Goal: Task Accomplishment & Management: Complete application form

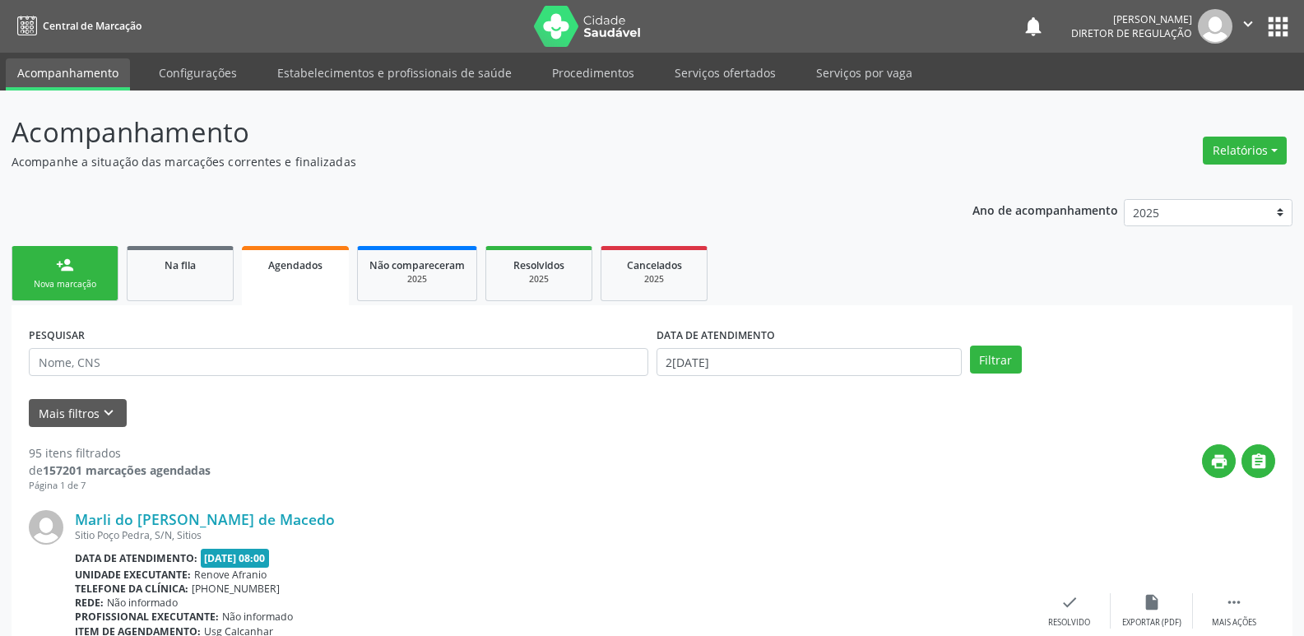
click at [194, 288] on link "Na fila" at bounding box center [180, 273] width 107 height 55
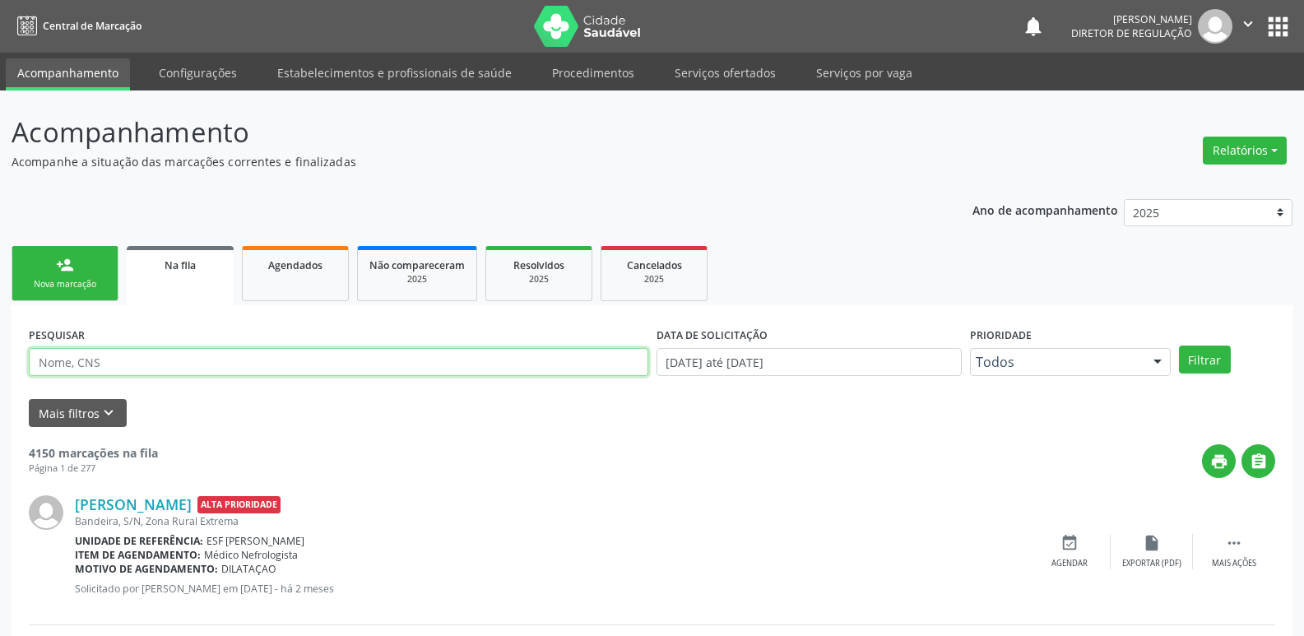
drag, startPoint x: 190, startPoint y: 357, endPoint x: 188, endPoint y: 346, distance: 11.6
click at [190, 357] on input "text" at bounding box center [338, 362] width 619 height 28
type input "707407080356774"
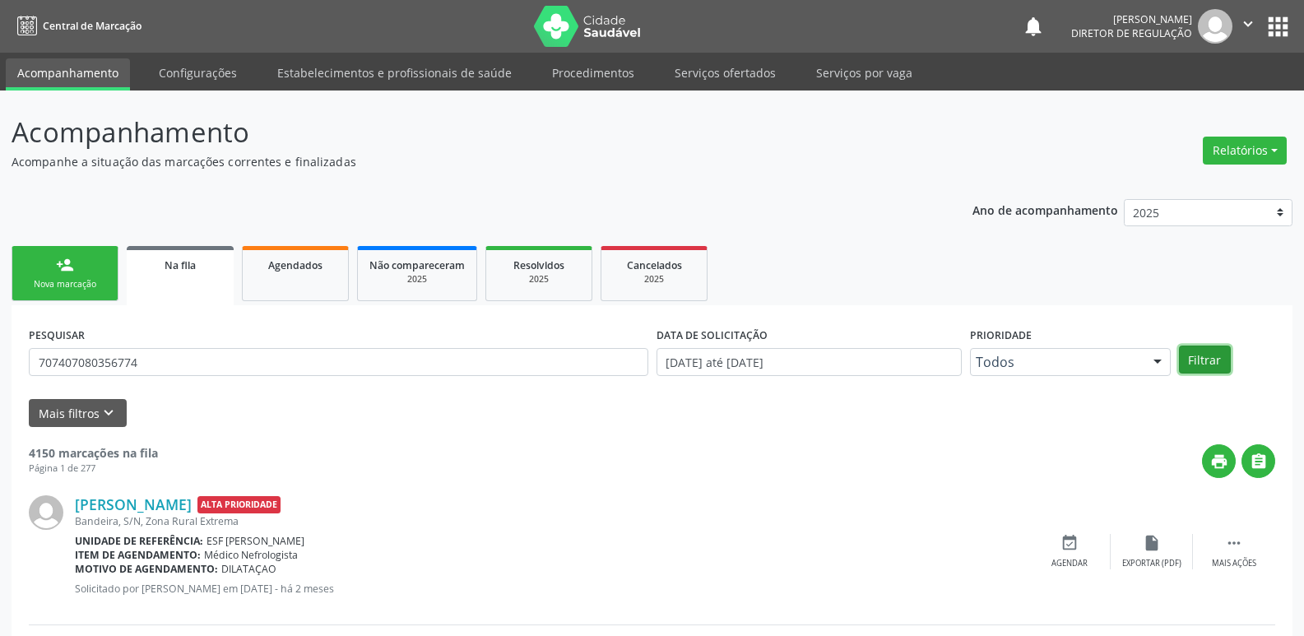
click at [1213, 359] on button "Filtrar" at bounding box center [1205, 360] width 52 height 28
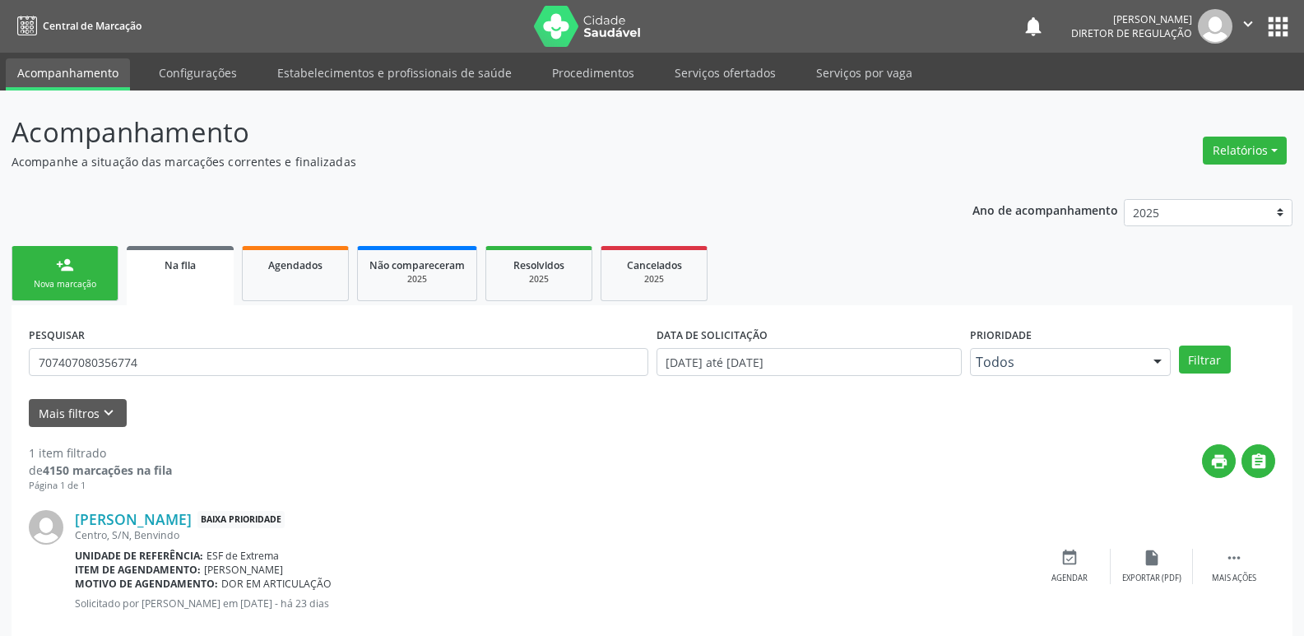
scroll to position [32, 0]
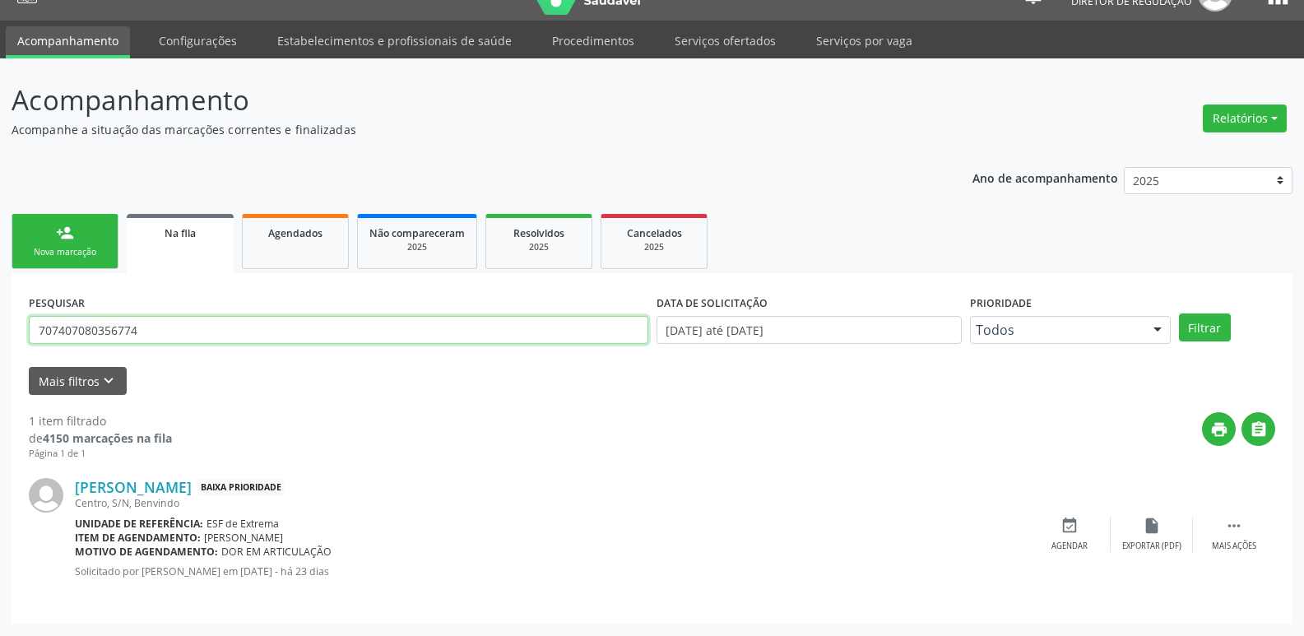
drag, startPoint x: 187, startPoint y: 335, endPoint x: 25, endPoint y: 337, distance: 162.1
click at [25, 337] on div "PESQUISAR 707407080356774" at bounding box center [339, 322] width 628 height 64
type input "706804179259830"
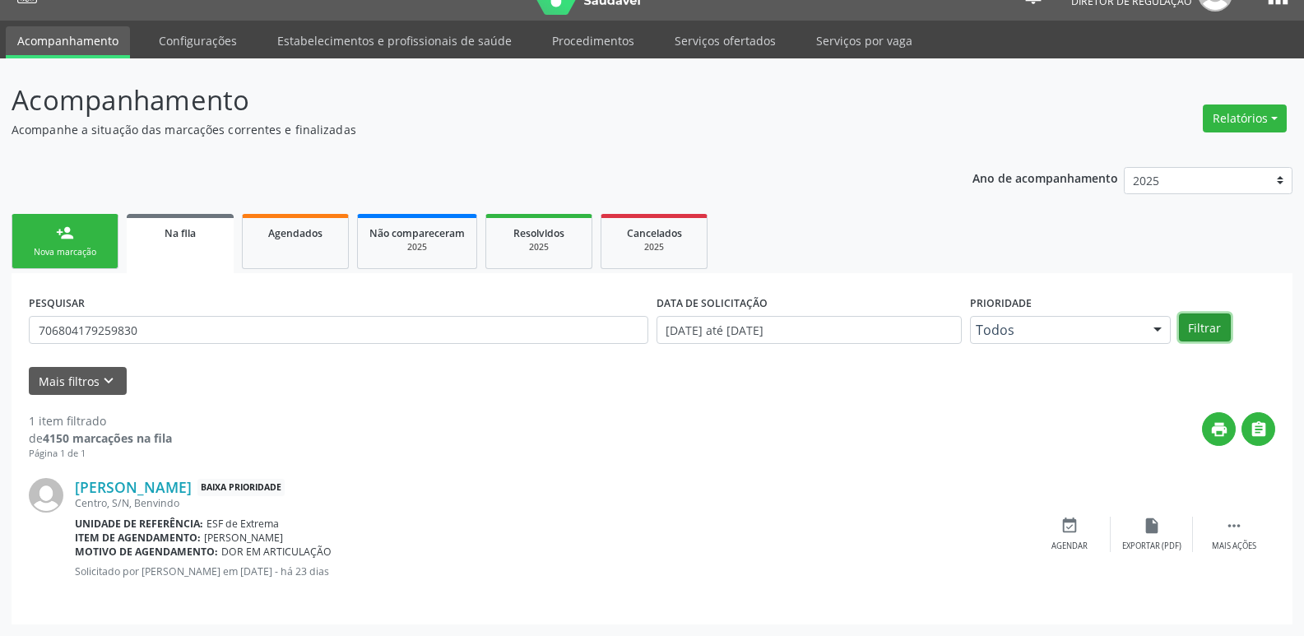
click at [1206, 327] on button "Filtrar" at bounding box center [1205, 327] width 52 height 28
click at [728, 44] on link "Serviços ofertados" at bounding box center [725, 40] width 124 height 29
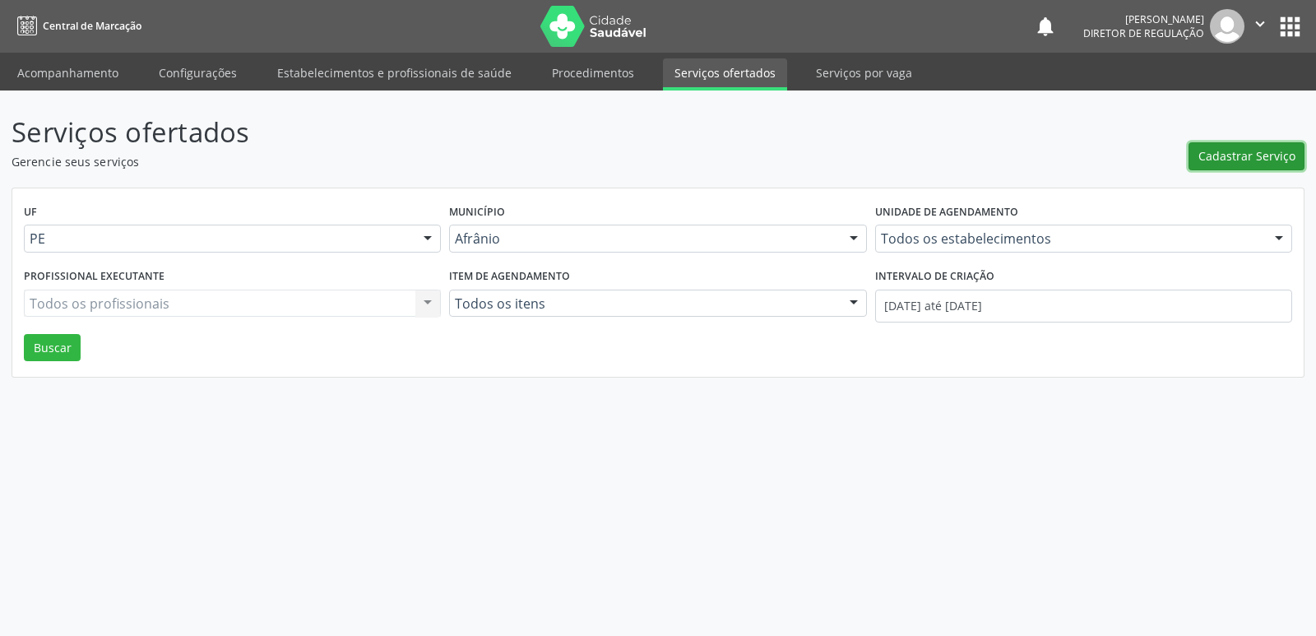
click at [1242, 153] on span "Cadastrar Serviço" at bounding box center [1247, 155] width 97 height 17
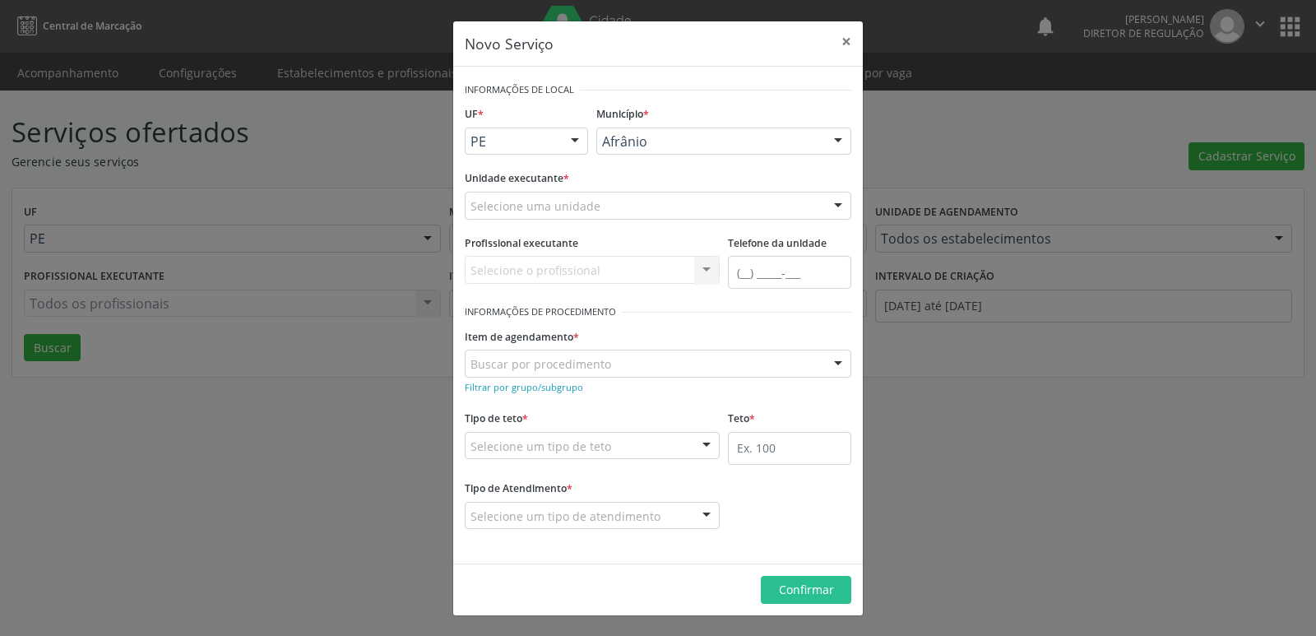
click at [672, 132] on div "Afrânio" at bounding box center [723, 142] width 255 height 28
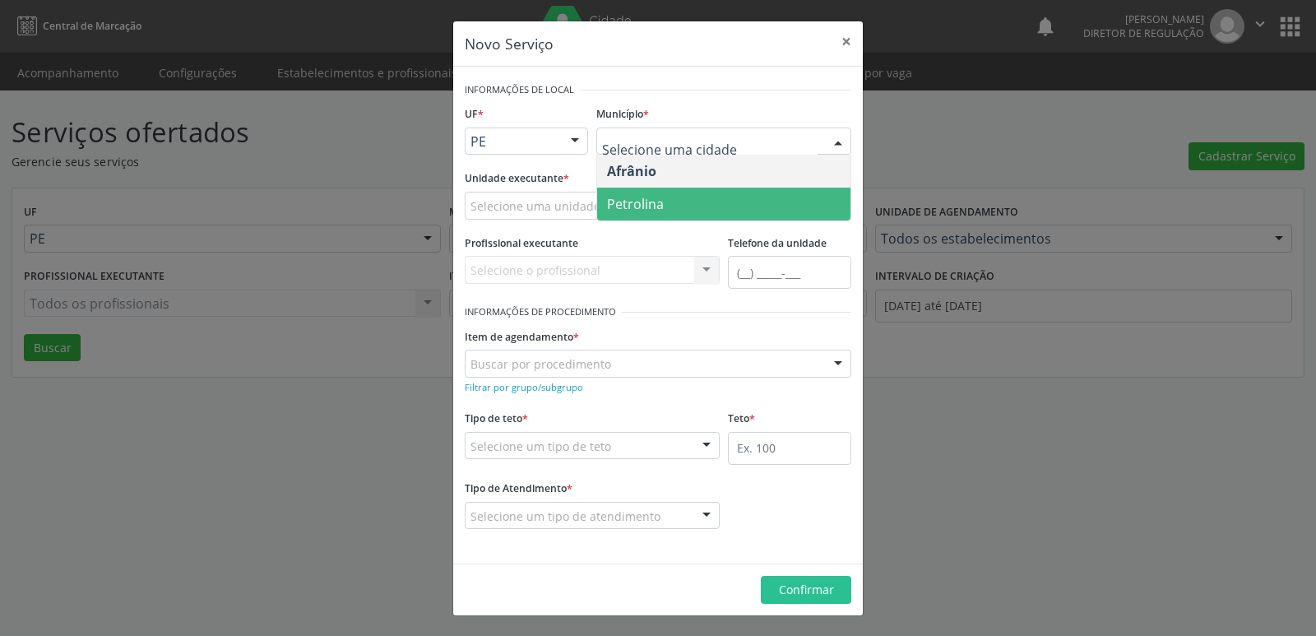
click at [670, 205] on span "Petrolina" at bounding box center [723, 204] width 253 height 33
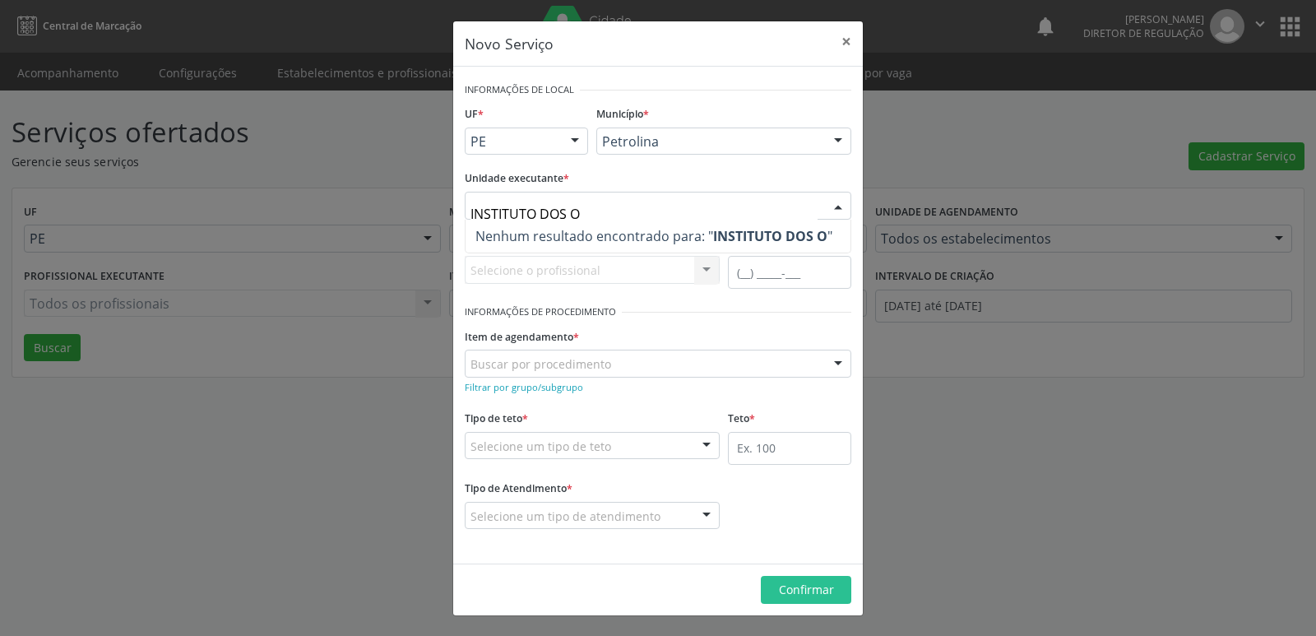
click at [568, 215] on input "INSTITUTO DOS O" at bounding box center [644, 213] width 347 height 33
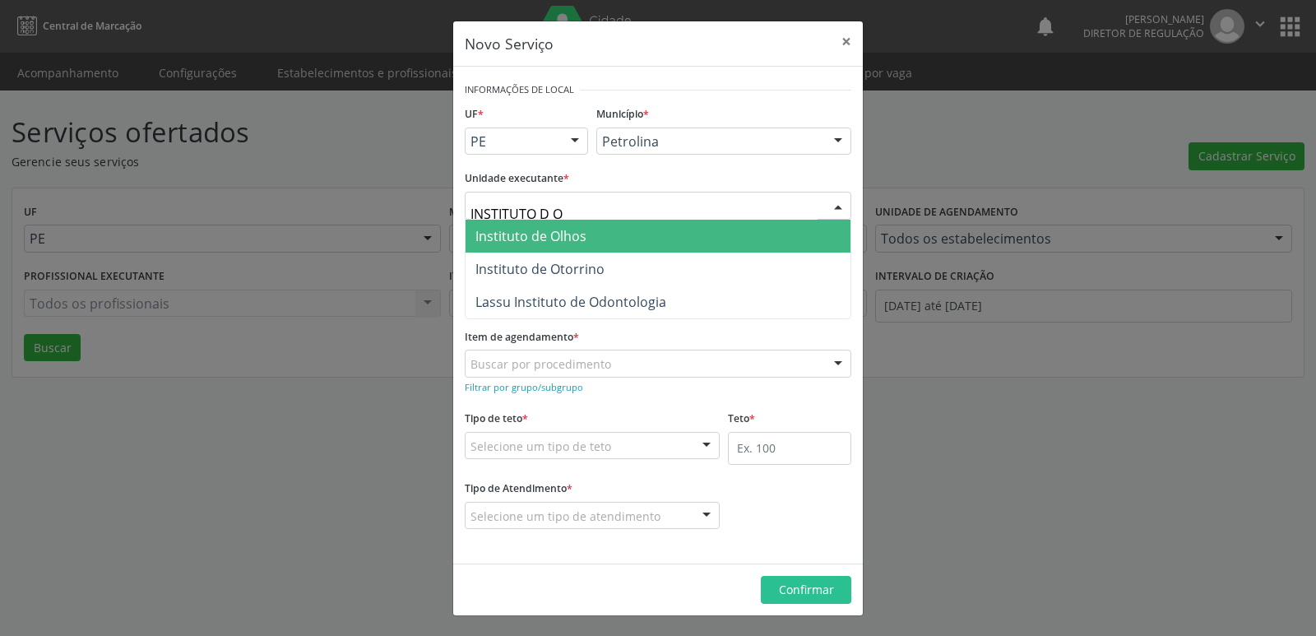
type input "INSTITUTO DE O"
click at [564, 233] on span "Instituto de Olhos" at bounding box center [530, 236] width 111 height 18
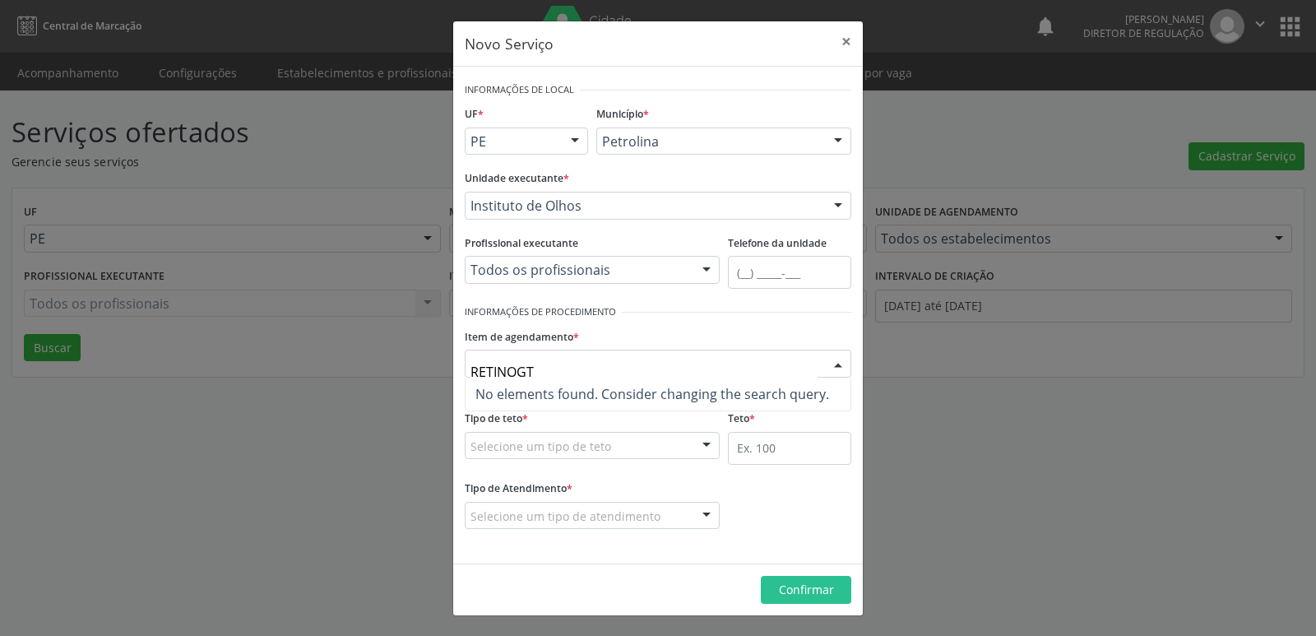
click at [526, 368] on input "RETINOGT" at bounding box center [644, 371] width 347 height 33
click at [536, 369] on input "RETINOGT" at bounding box center [644, 371] width 347 height 33
type input "RETINOG"
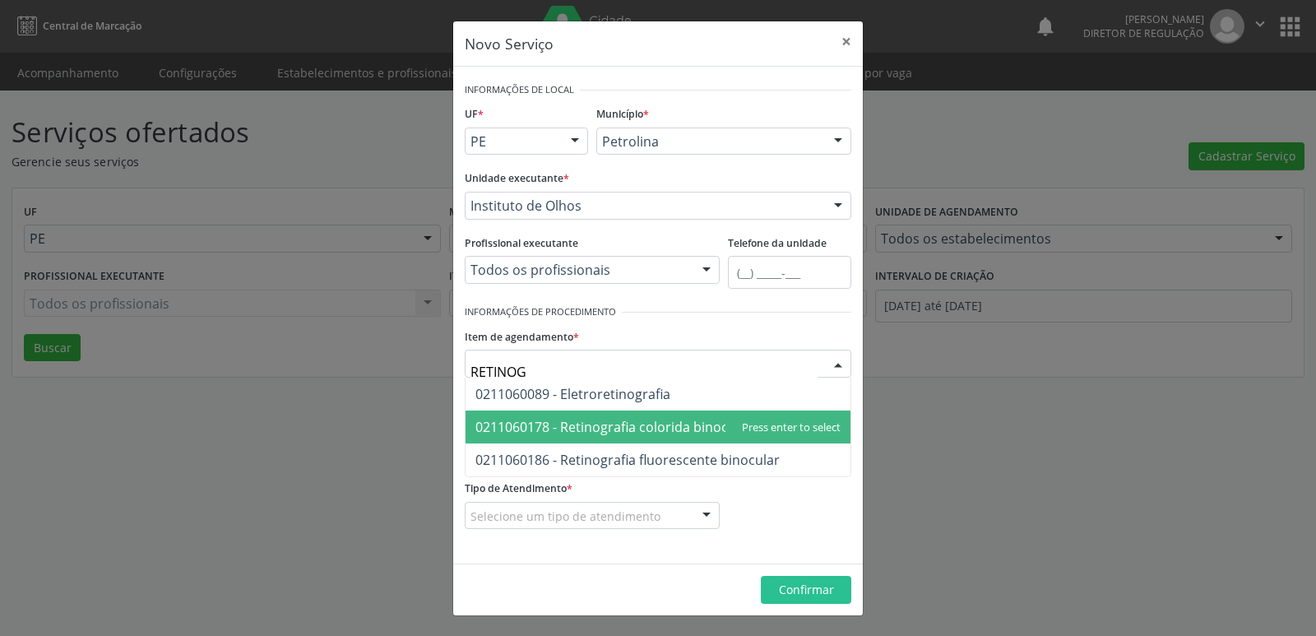
click at [610, 421] on span "0211060178 - Retinografia colorida binocular" at bounding box center [613, 427] width 277 height 18
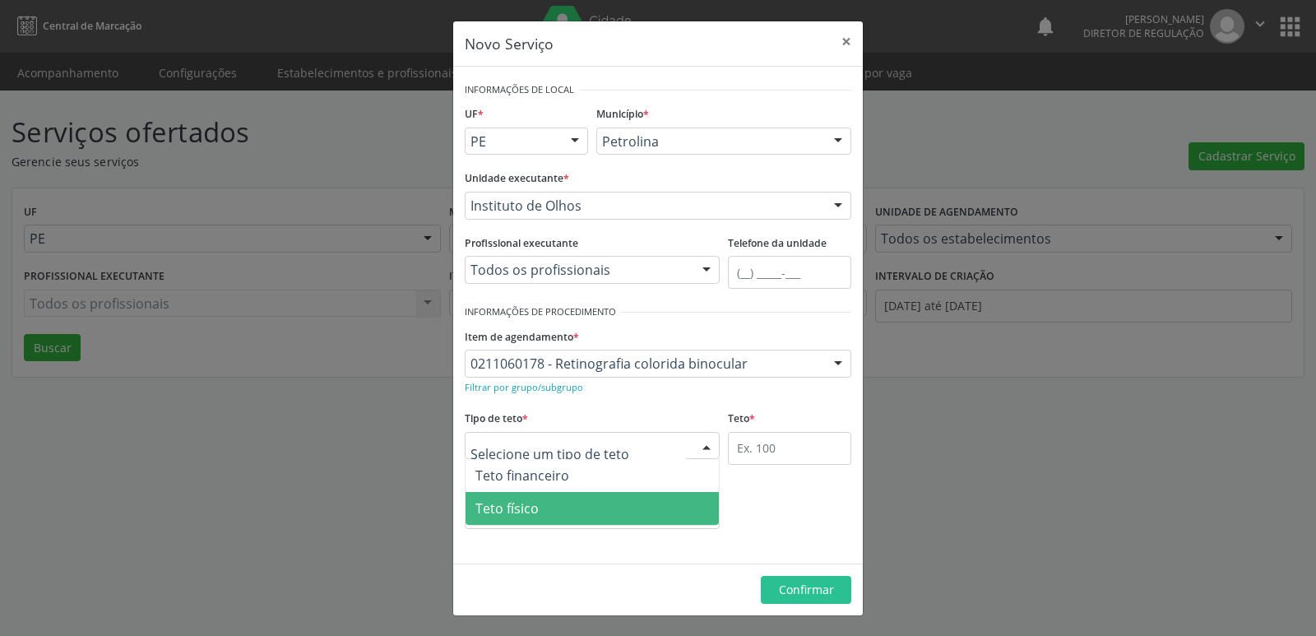
click at [560, 509] on span "Teto físico" at bounding box center [592, 508] width 253 height 33
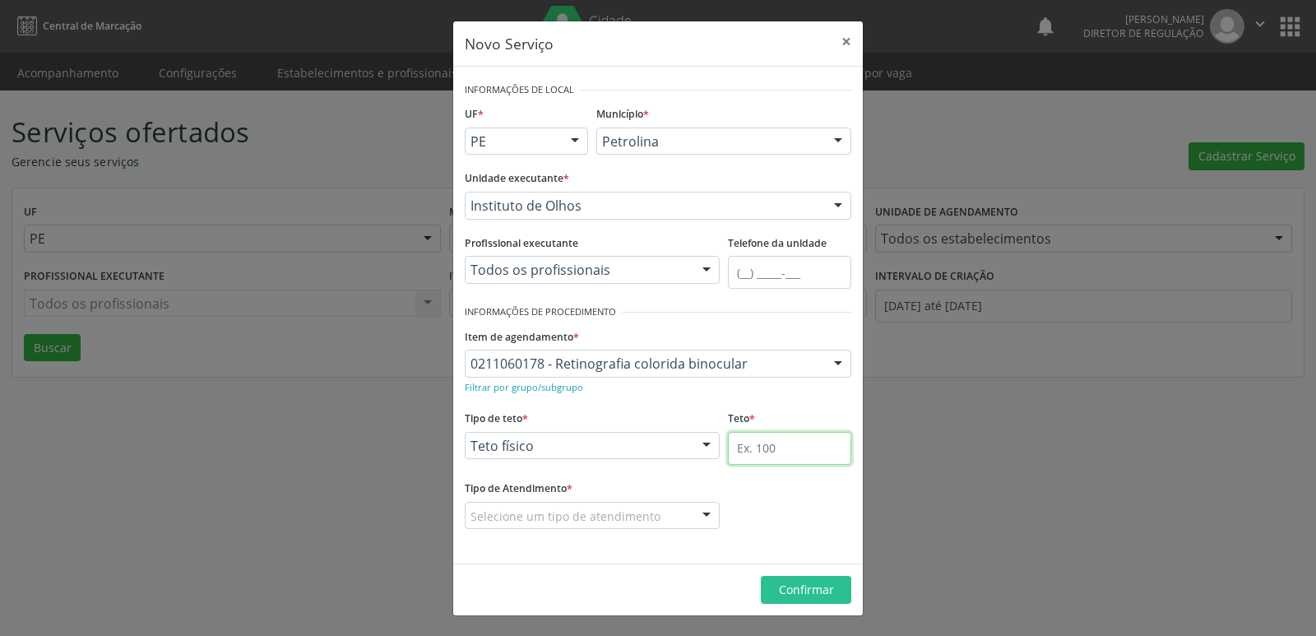
click at [765, 451] on input "text" at bounding box center [789, 448] width 123 height 33
type input "1"
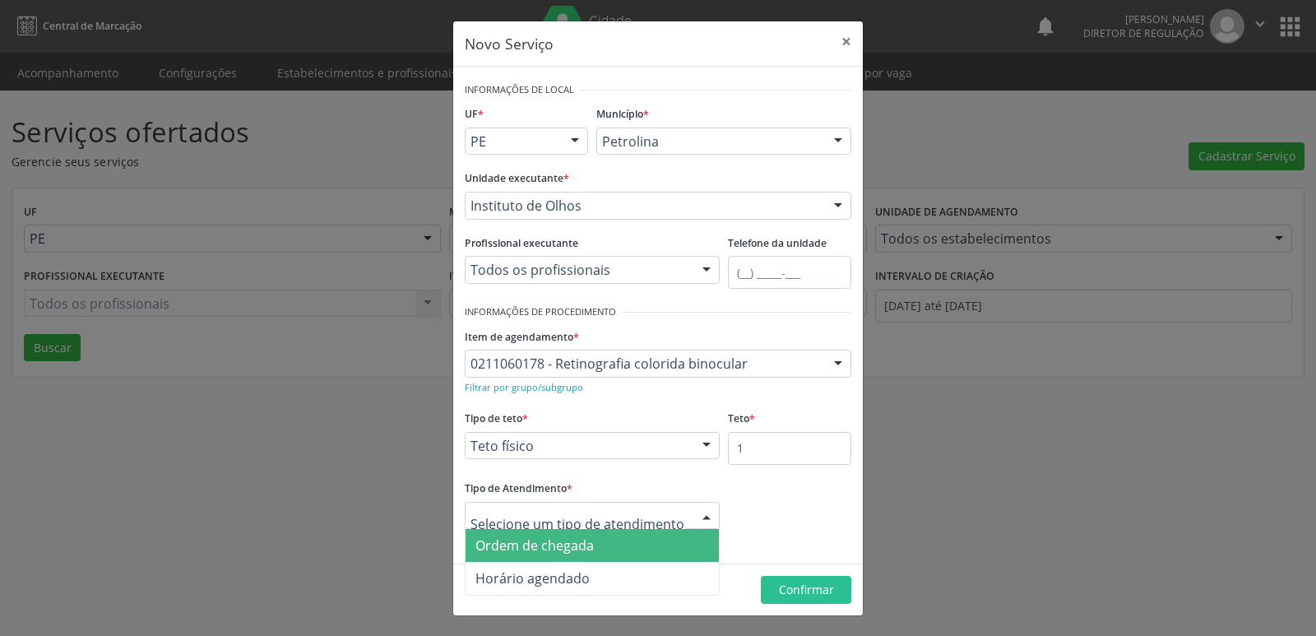
click at [624, 545] on span "Ordem de chegada" at bounding box center [592, 545] width 253 height 33
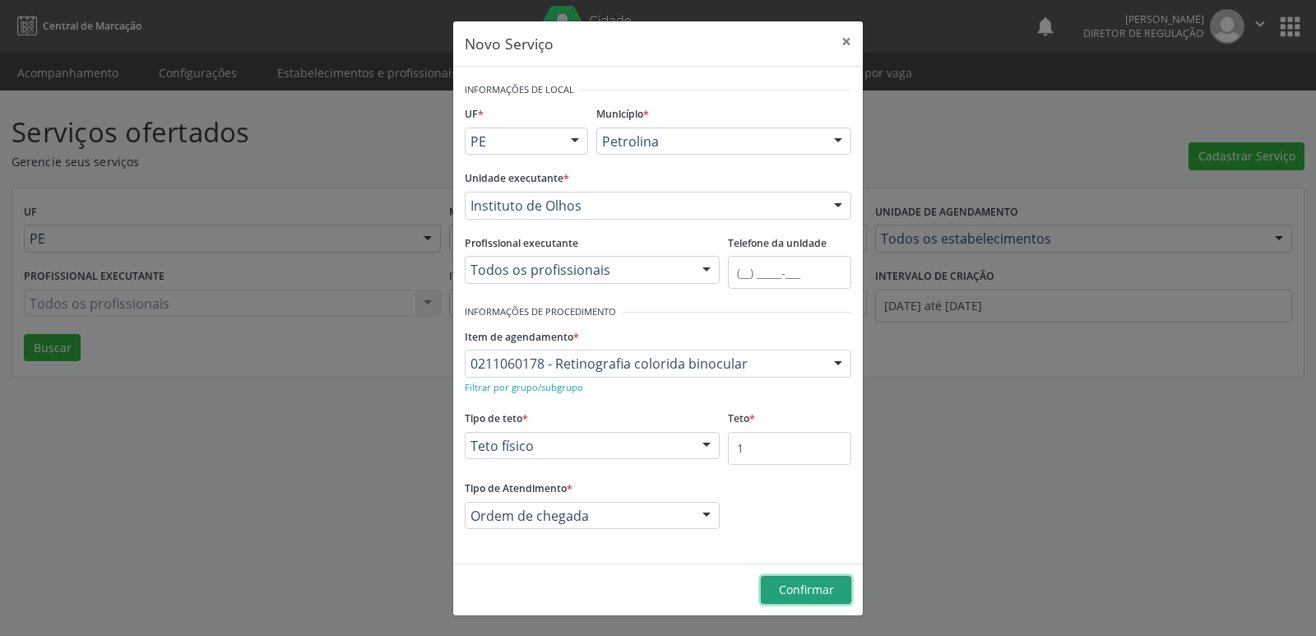
drag, startPoint x: 793, startPoint y: 587, endPoint x: 778, endPoint y: 568, distance: 24.0
click at [782, 573] on footer "Confirmar" at bounding box center [658, 590] width 410 height 52
click at [829, 590] on span "Confirmar" at bounding box center [806, 590] width 55 height 16
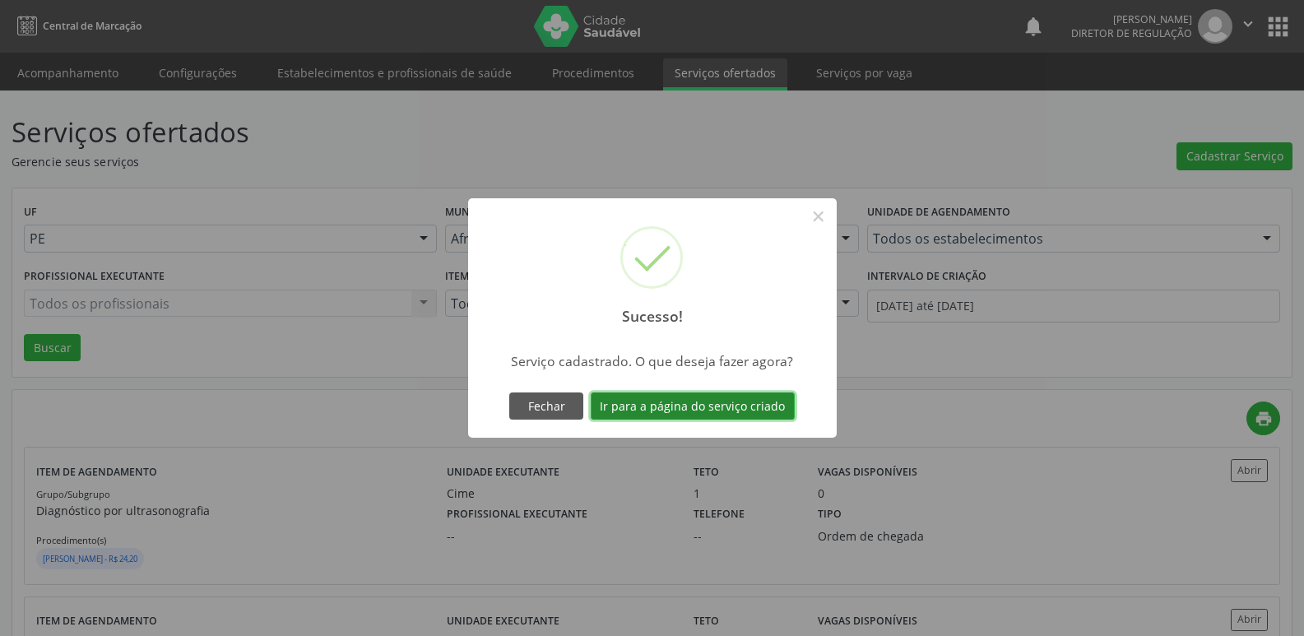
click at [699, 404] on button "Ir para a página do serviço criado" at bounding box center [693, 406] width 204 height 28
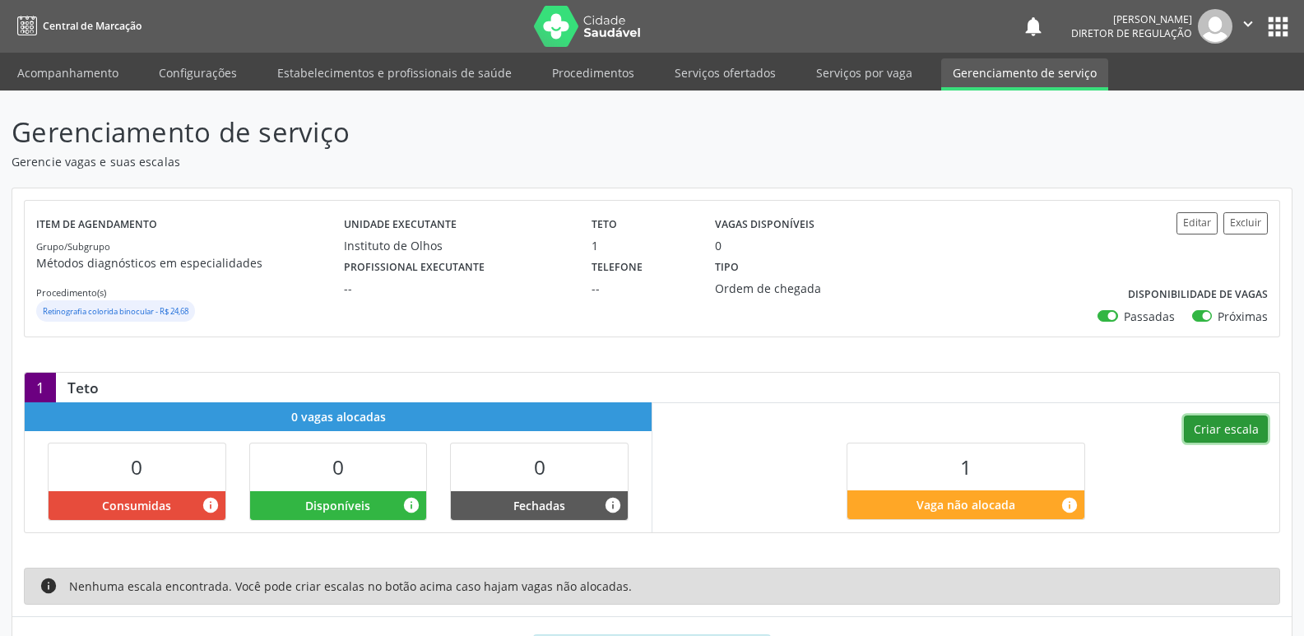
click at [1241, 429] on button "Criar escala" at bounding box center [1226, 429] width 84 height 28
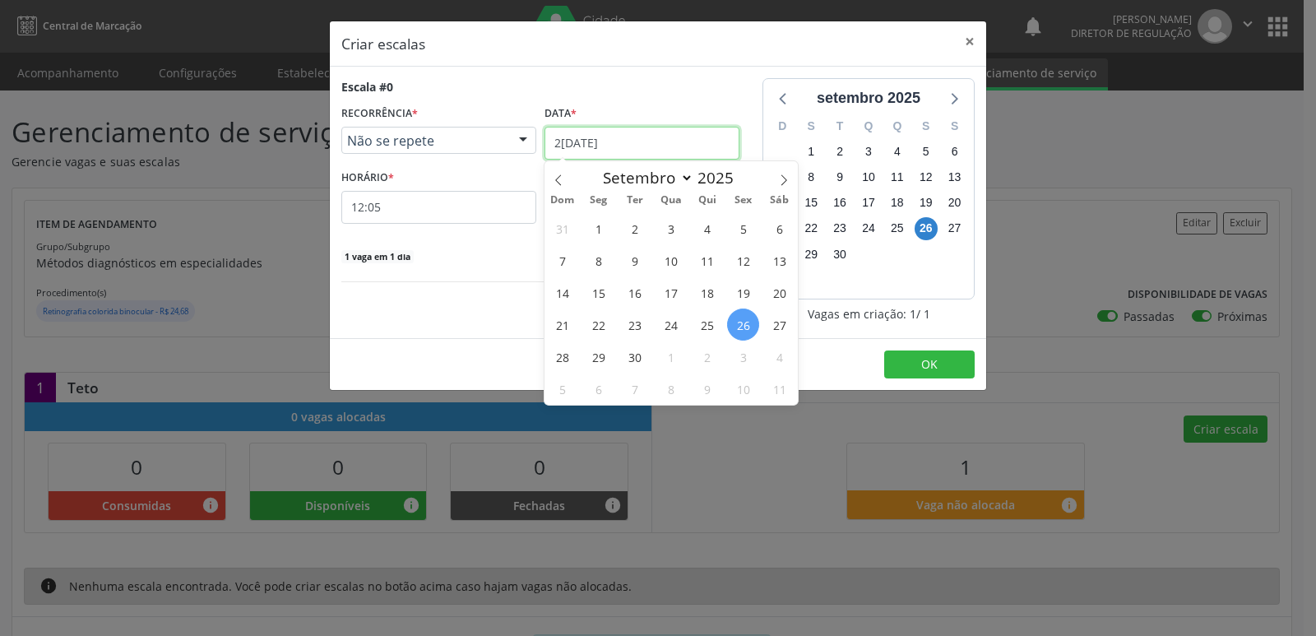
click at [631, 145] on input "2[DATE]" at bounding box center [642, 143] width 195 height 33
drag, startPoint x: 678, startPoint y: 355, endPoint x: 659, endPoint y: 341, distance: 23.0
click at [677, 351] on span "1" at bounding box center [671, 357] width 32 height 32
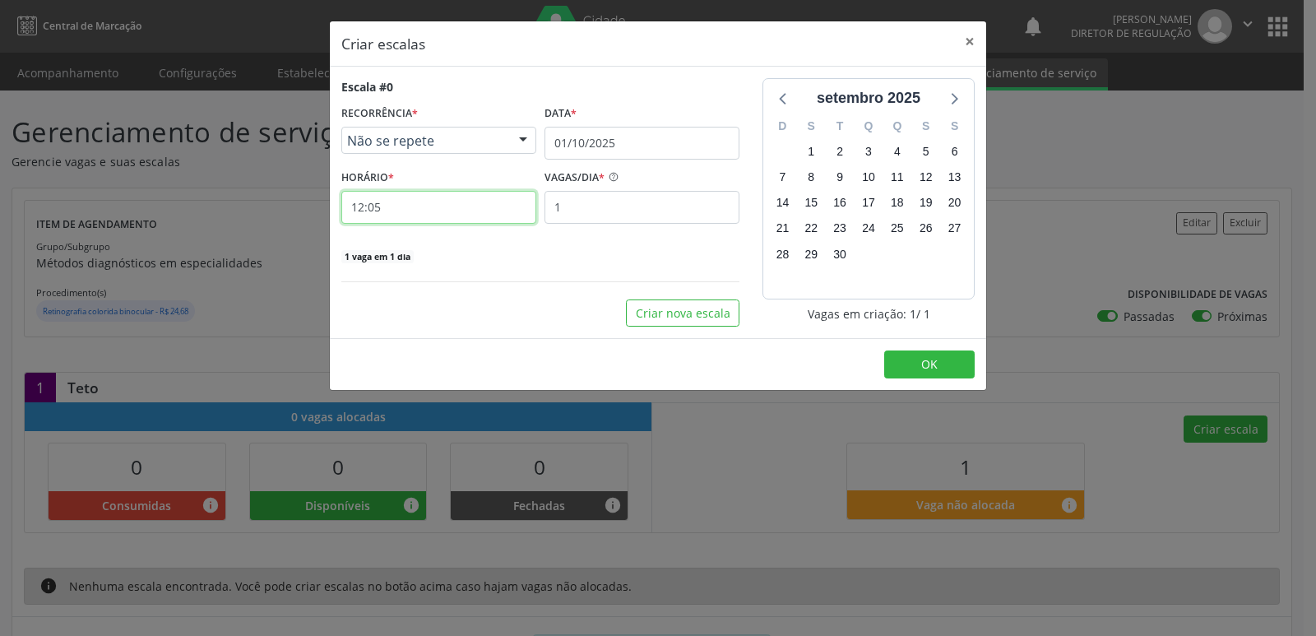
click at [422, 206] on input "12:05" at bounding box center [438, 207] width 195 height 33
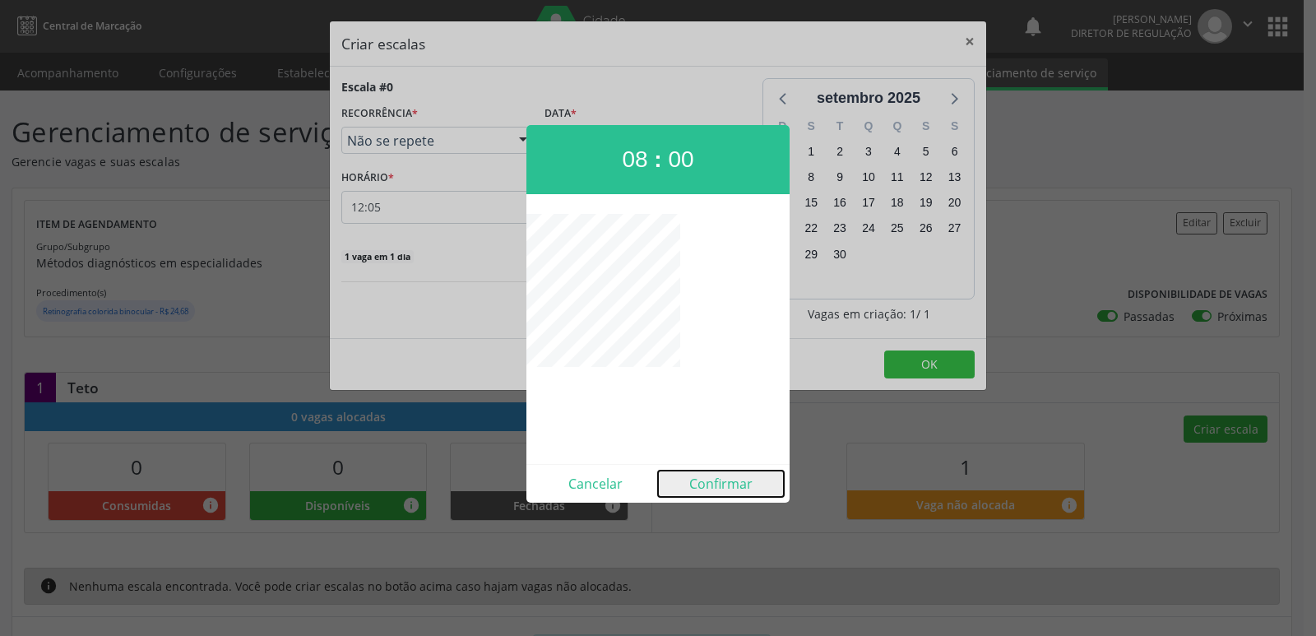
click at [734, 485] on button "Confirmar" at bounding box center [721, 484] width 126 height 26
type input "08:00"
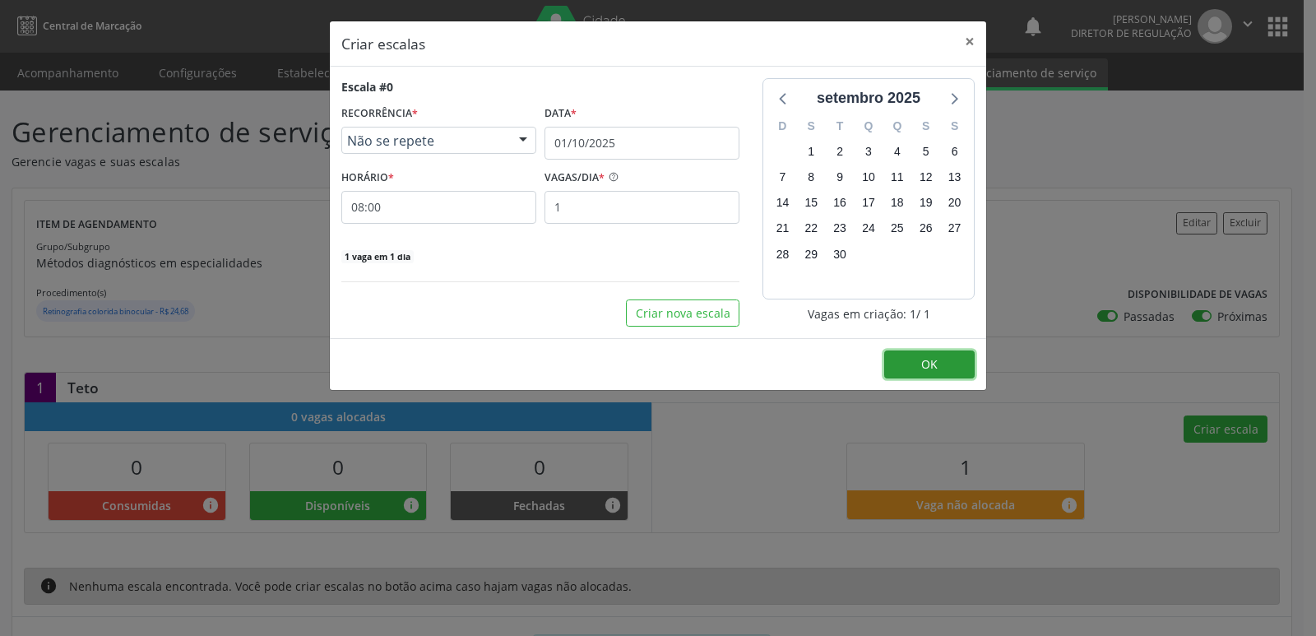
click at [939, 364] on button "OK" at bounding box center [929, 364] width 90 height 28
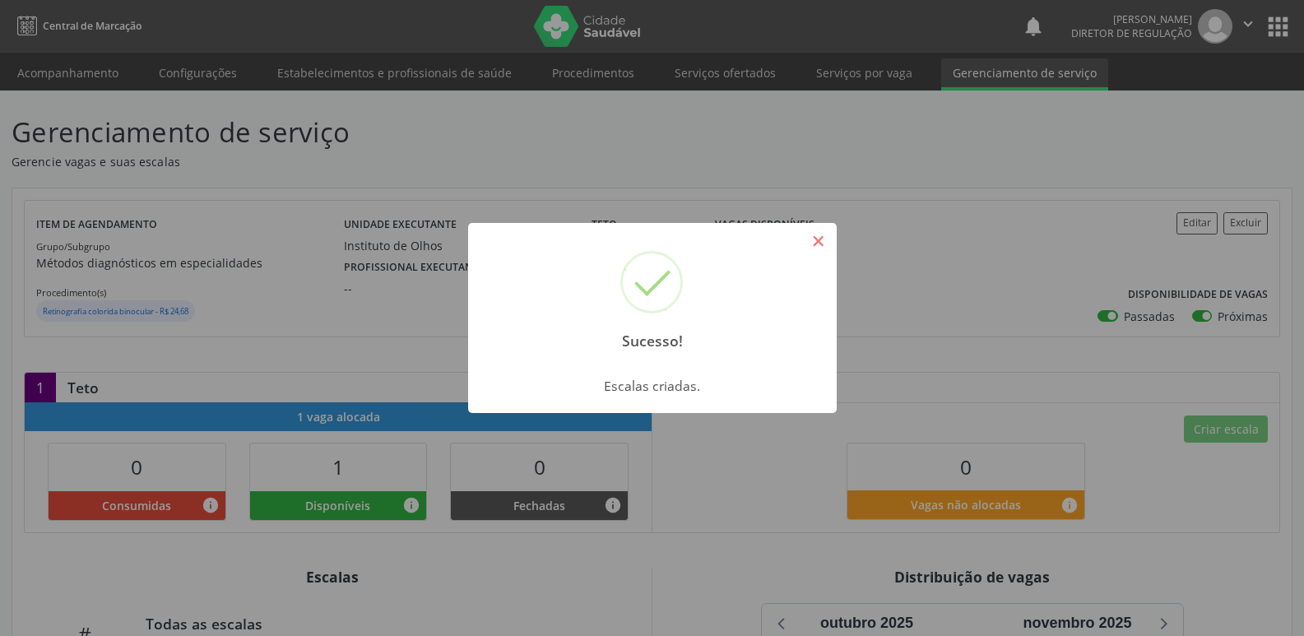
click at [820, 243] on button "×" at bounding box center [819, 241] width 28 height 28
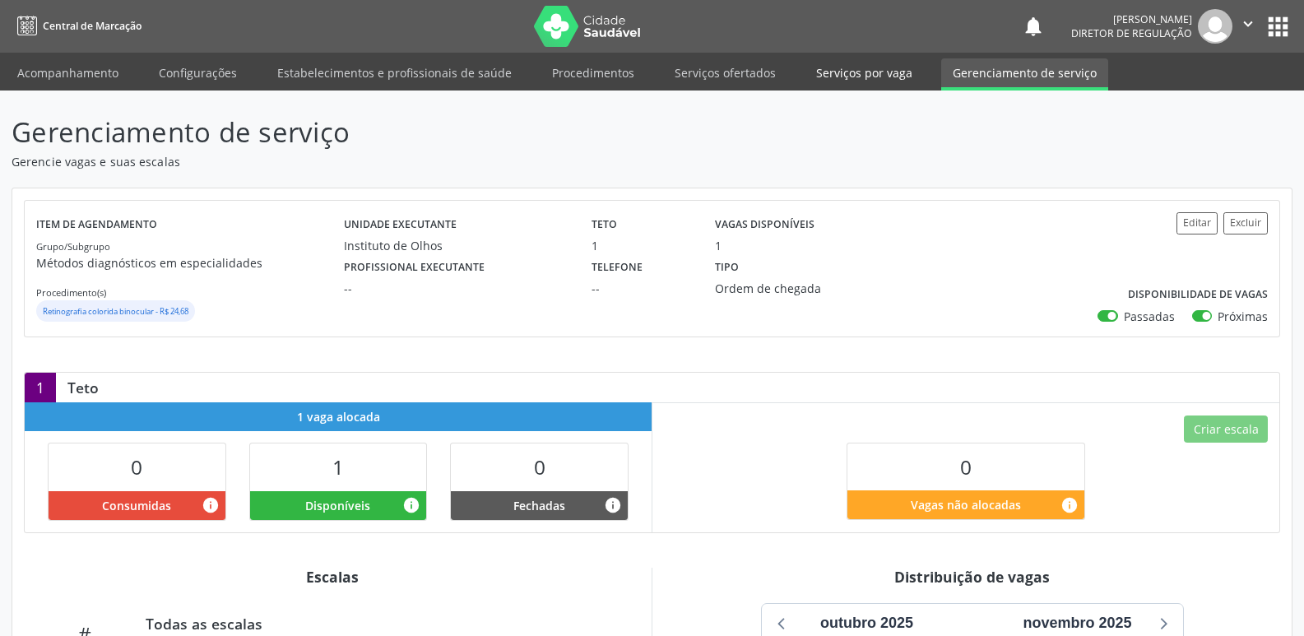
click at [856, 75] on link "Serviços por vaga" at bounding box center [864, 72] width 119 height 29
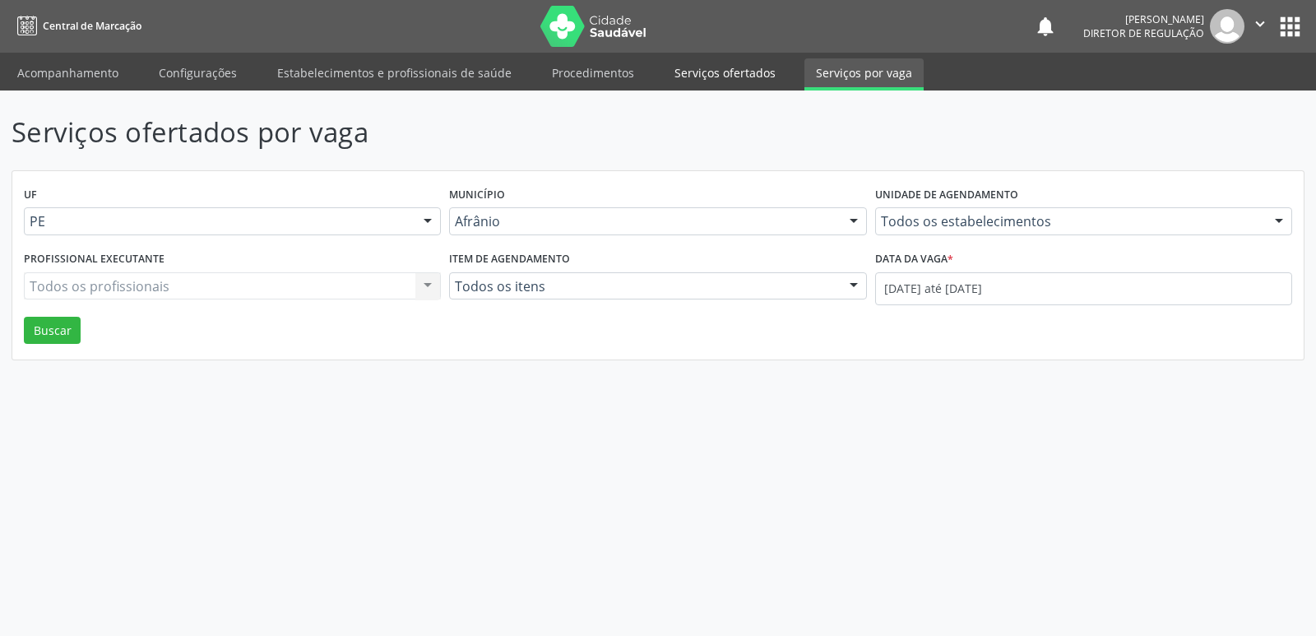
click at [706, 75] on link "Serviços ofertados" at bounding box center [725, 72] width 124 height 29
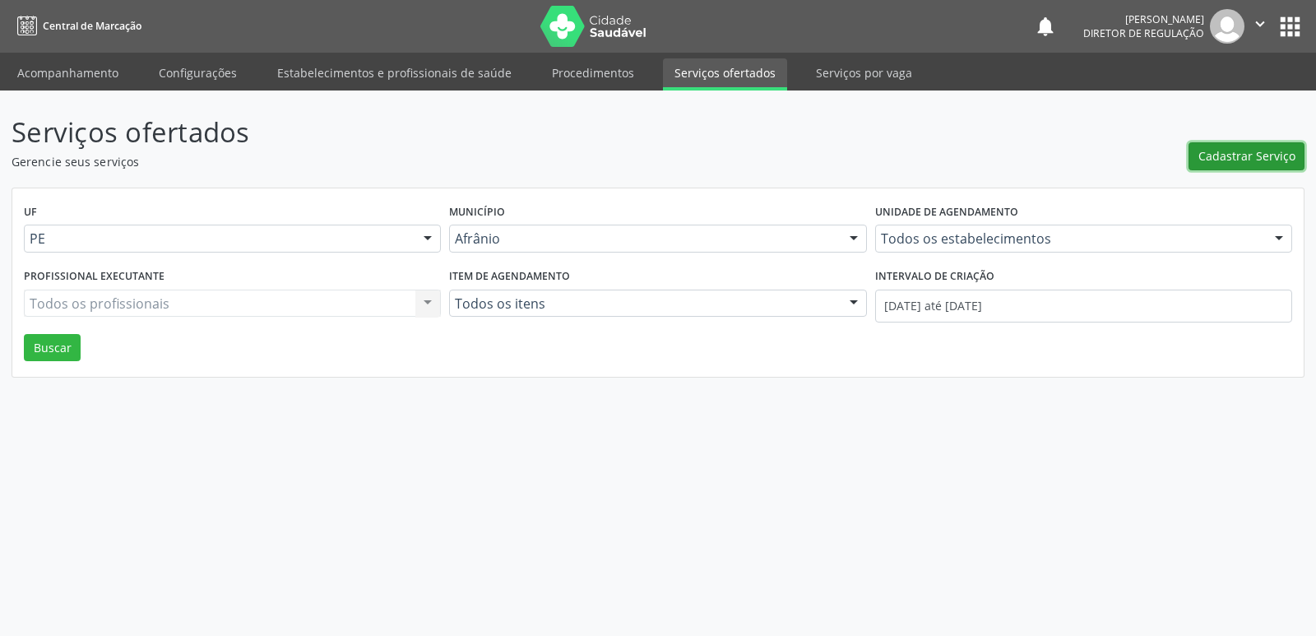
click at [1267, 157] on span "Cadastrar Serviço" at bounding box center [1247, 155] width 97 height 17
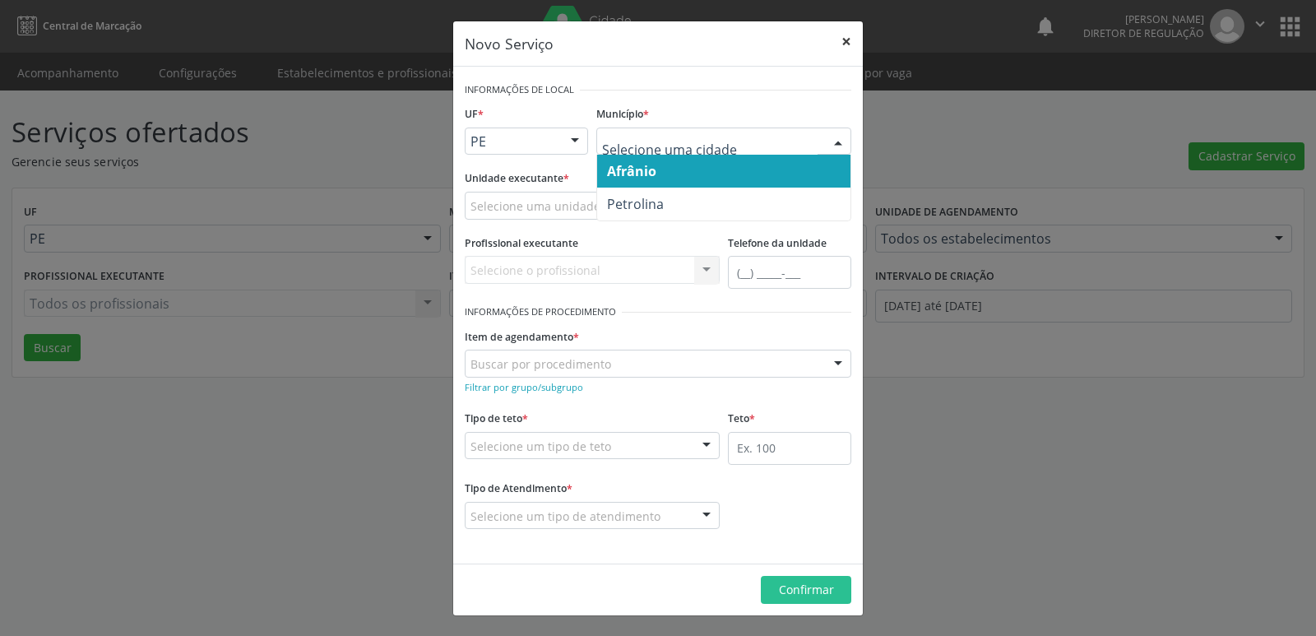
click at [850, 42] on button "×" at bounding box center [846, 41] width 33 height 40
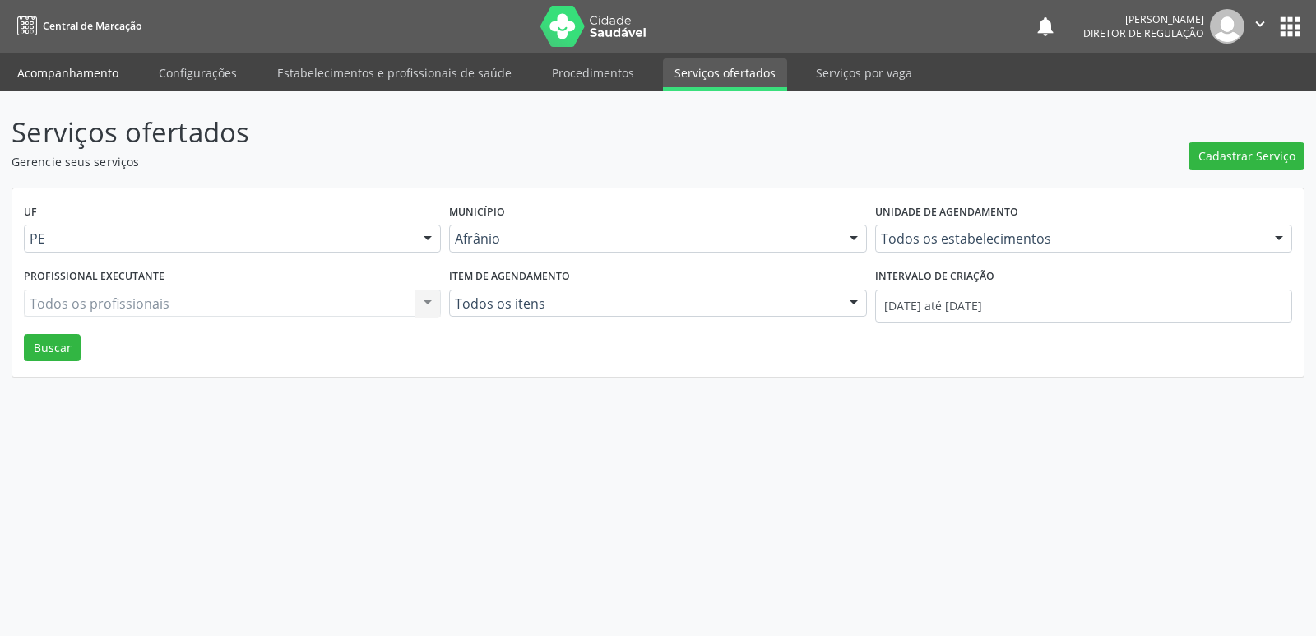
click at [91, 73] on link "Acompanhamento" at bounding box center [68, 72] width 124 height 29
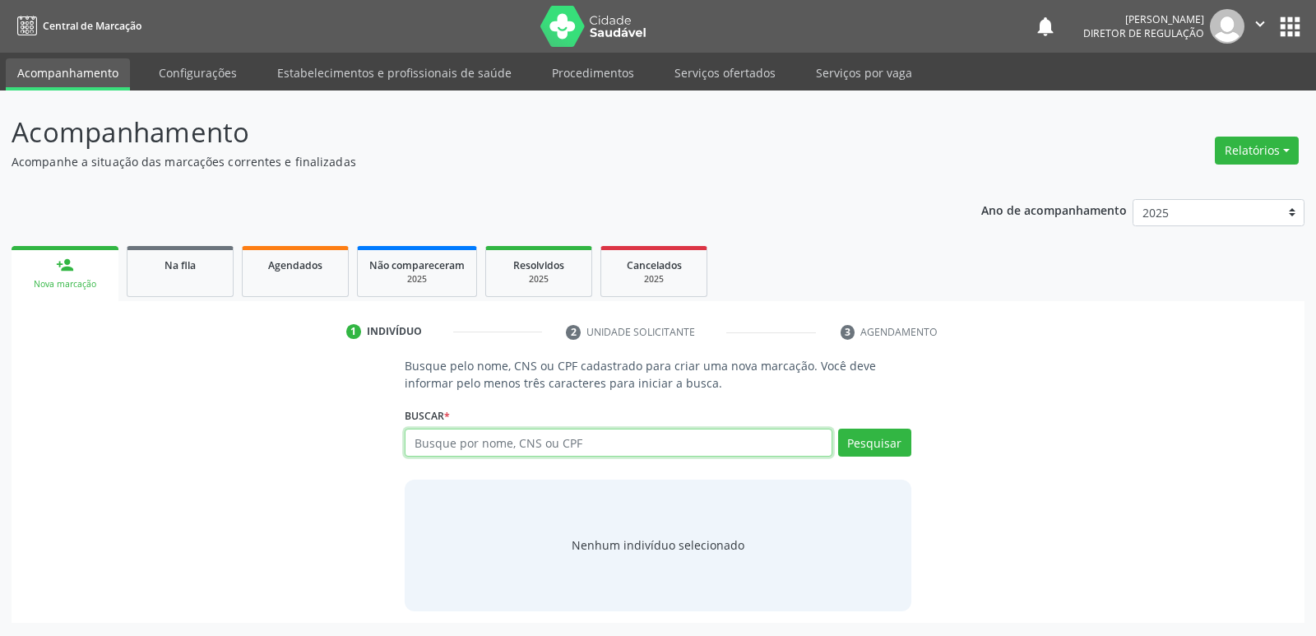
click at [469, 445] on input "text" at bounding box center [618, 443] width 427 height 28
paste input "NOME [PERSON_NAME] DN: 0[DATE] TEL: [PHONE_NUMBER] PROCEDIMENTO: VIDEONASAL SEC…"
type input "NOME [PERSON_NAME] DN: 0[DATE] TEL: [PHONE_NUMBER] PROCEDIMENTO: VIDEONASAL SEC…"
drag, startPoint x: 823, startPoint y: 443, endPoint x: 104, endPoint y: 474, distance: 720.5
click at [169, 461] on div "Busque pelo nome, CNS ou CPF cadastrado para criar uma nova marcação. Você deve…" at bounding box center [658, 483] width 1270 height 253
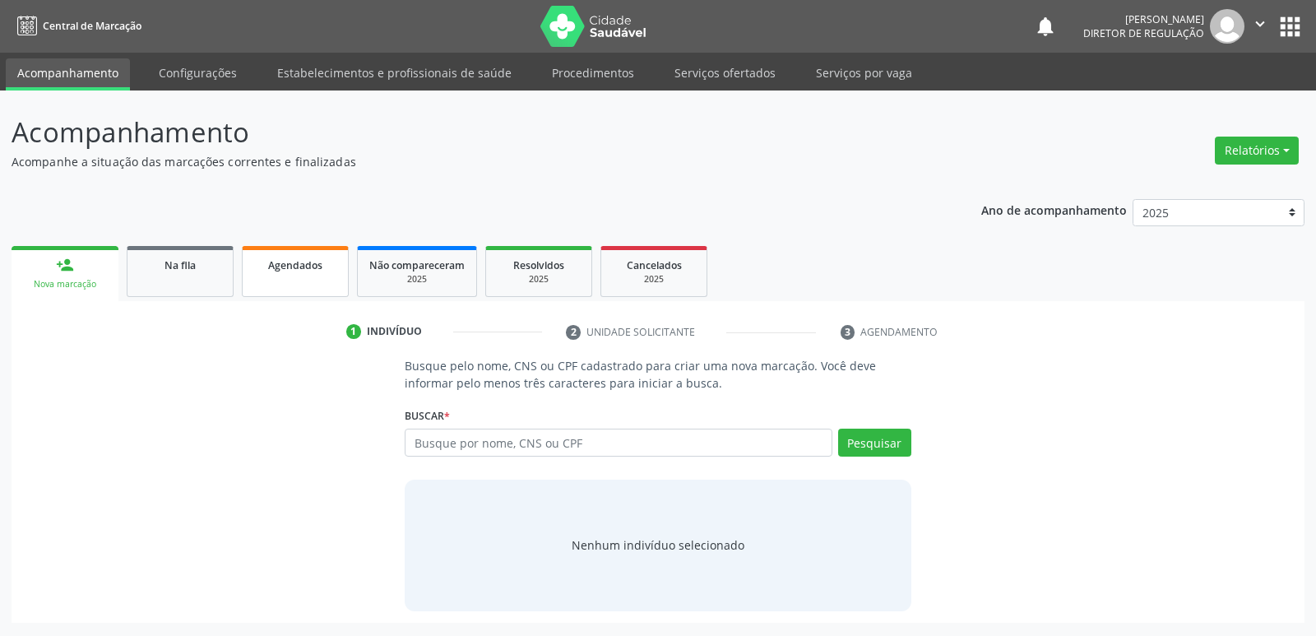
click at [300, 267] on span "Agendados" at bounding box center [295, 265] width 54 height 14
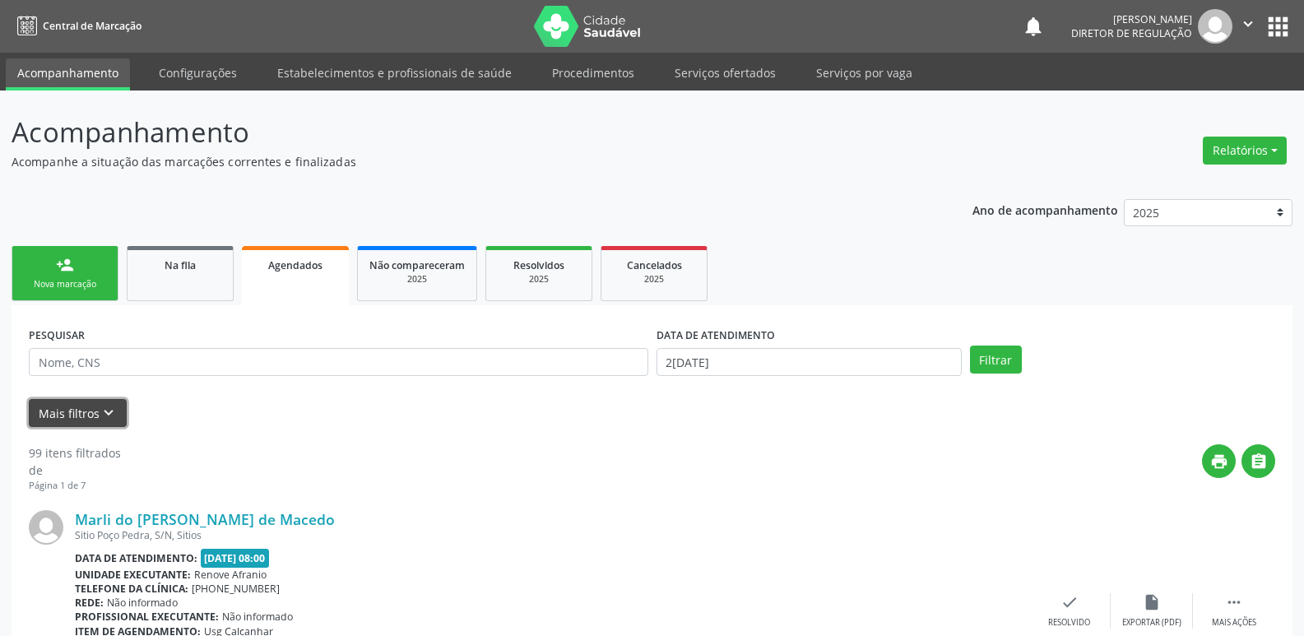
click at [104, 419] on icon "keyboard_arrow_down" at bounding box center [109, 413] width 18 height 18
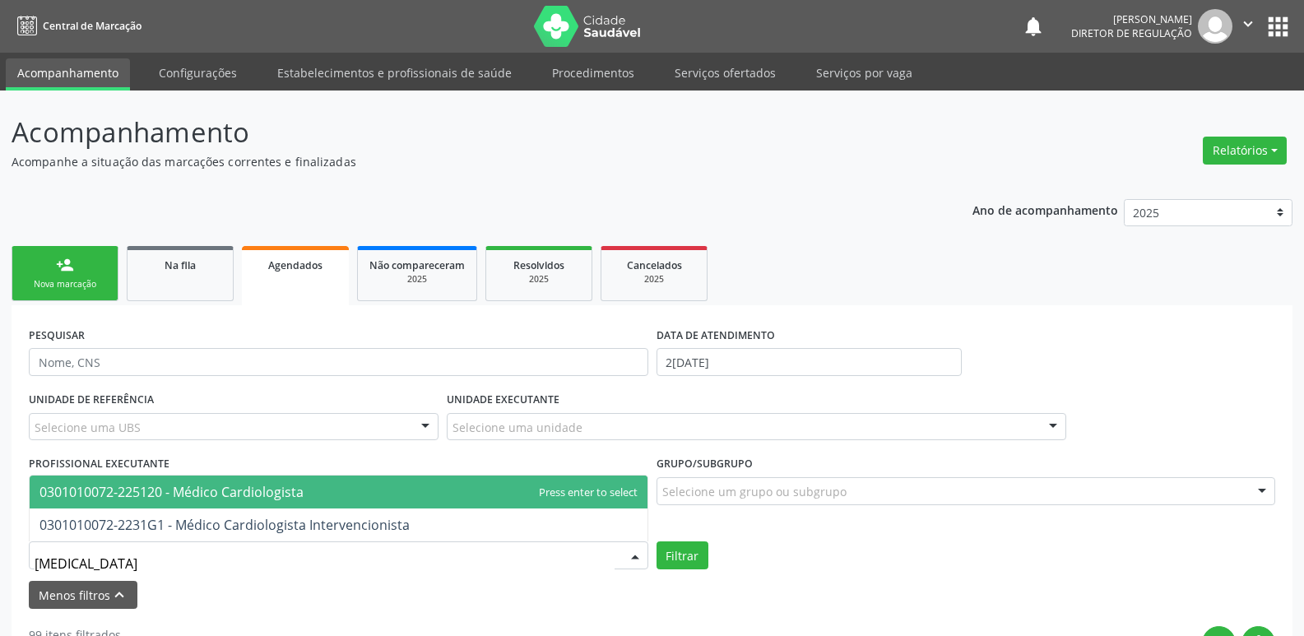
type input "CARDIOLOGISTA"
click at [209, 493] on span "0301010072-225120 - Médico Cardiologista" at bounding box center [171, 492] width 264 height 18
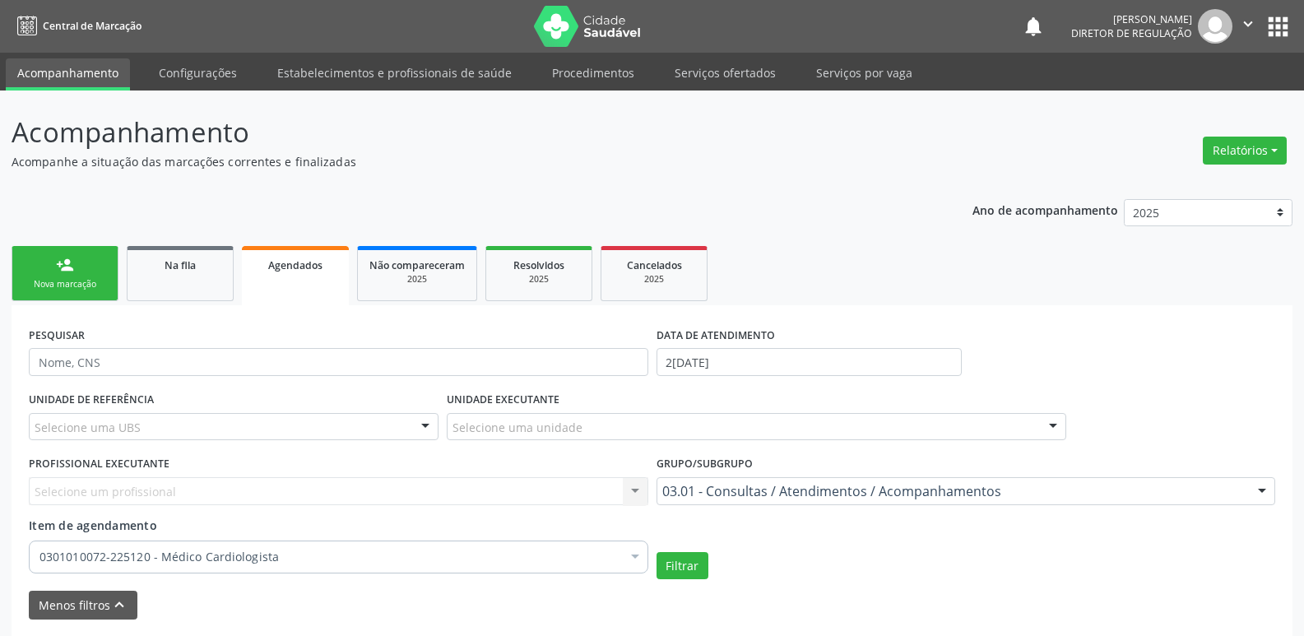
click at [594, 426] on div "Selecione uma unidade" at bounding box center [756, 427] width 619 height 28
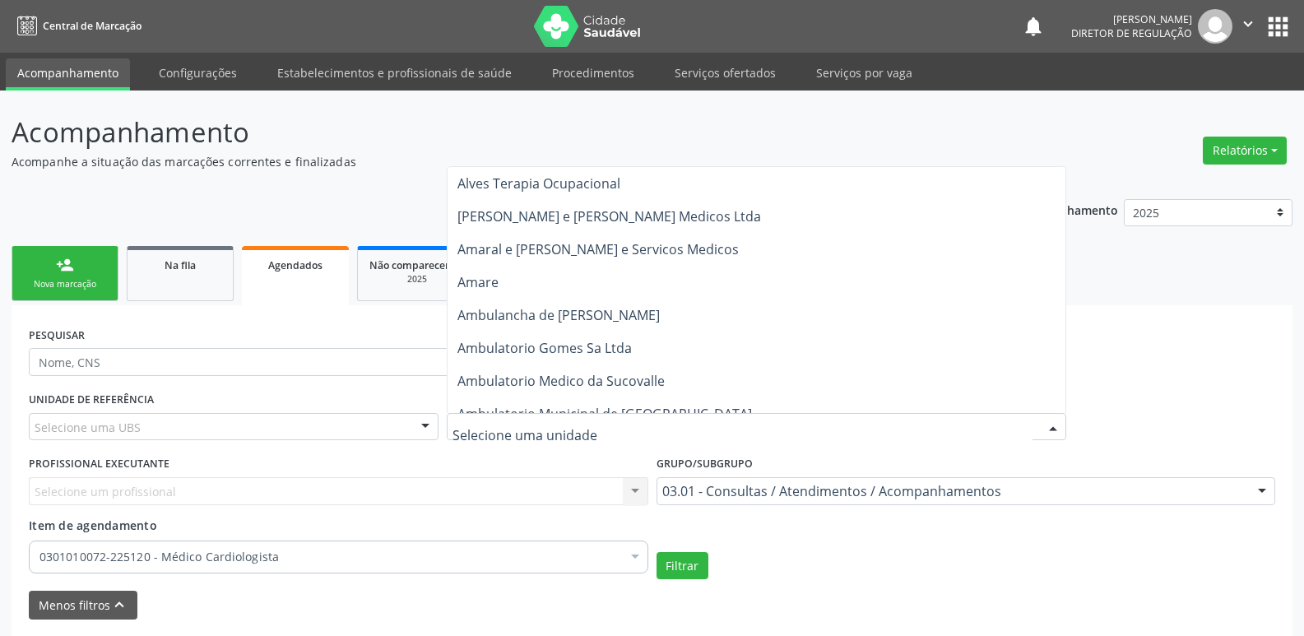
scroll to position [1283, 0]
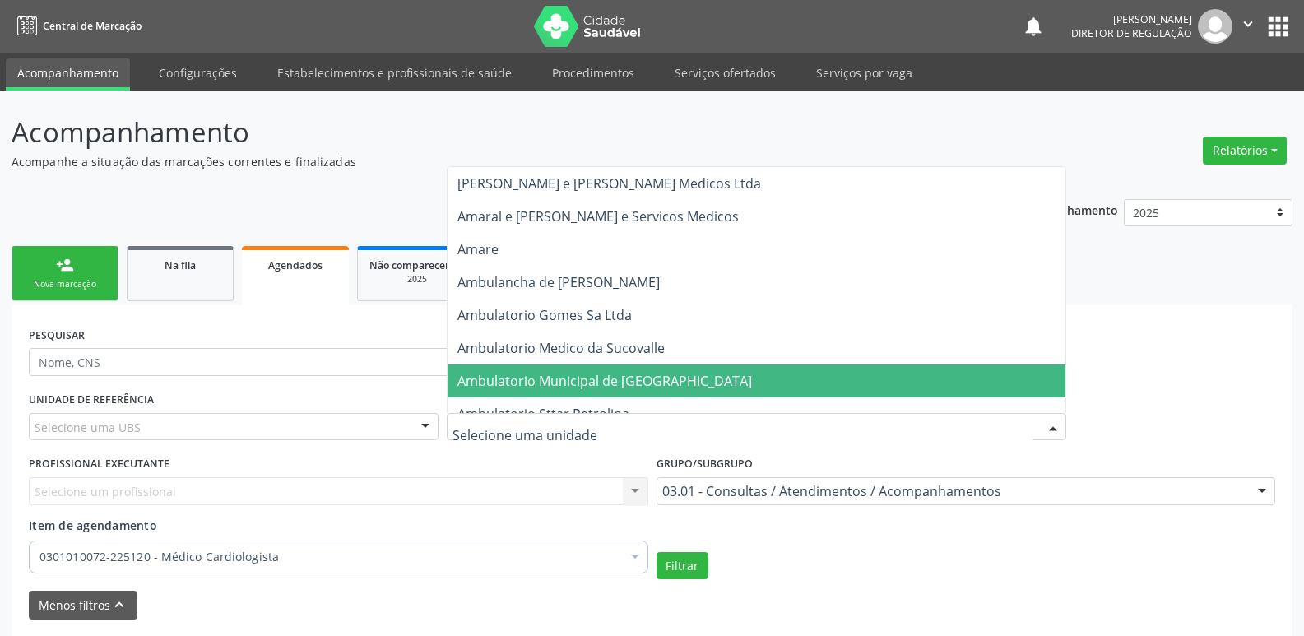
click at [656, 373] on span "Ambulatorio Municipal de [GEOGRAPHIC_DATA]" at bounding box center [604, 381] width 295 height 18
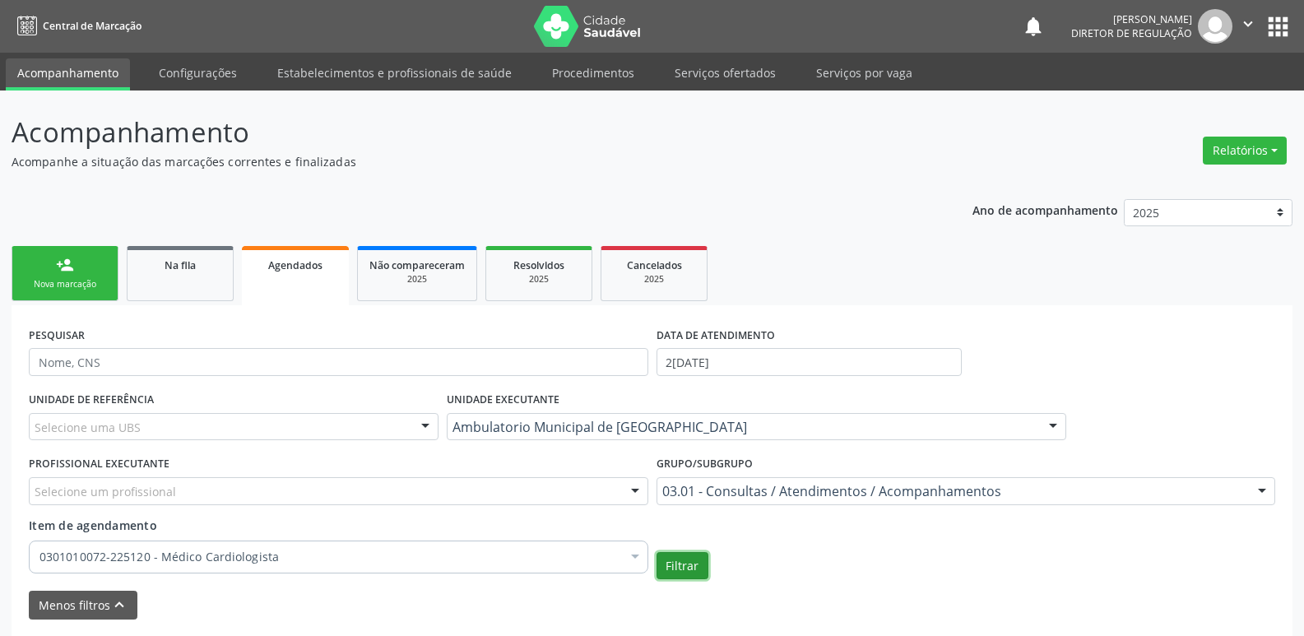
click at [689, 564] on button "Filtrar" at bounding box center [682, 566] width 52 height 28
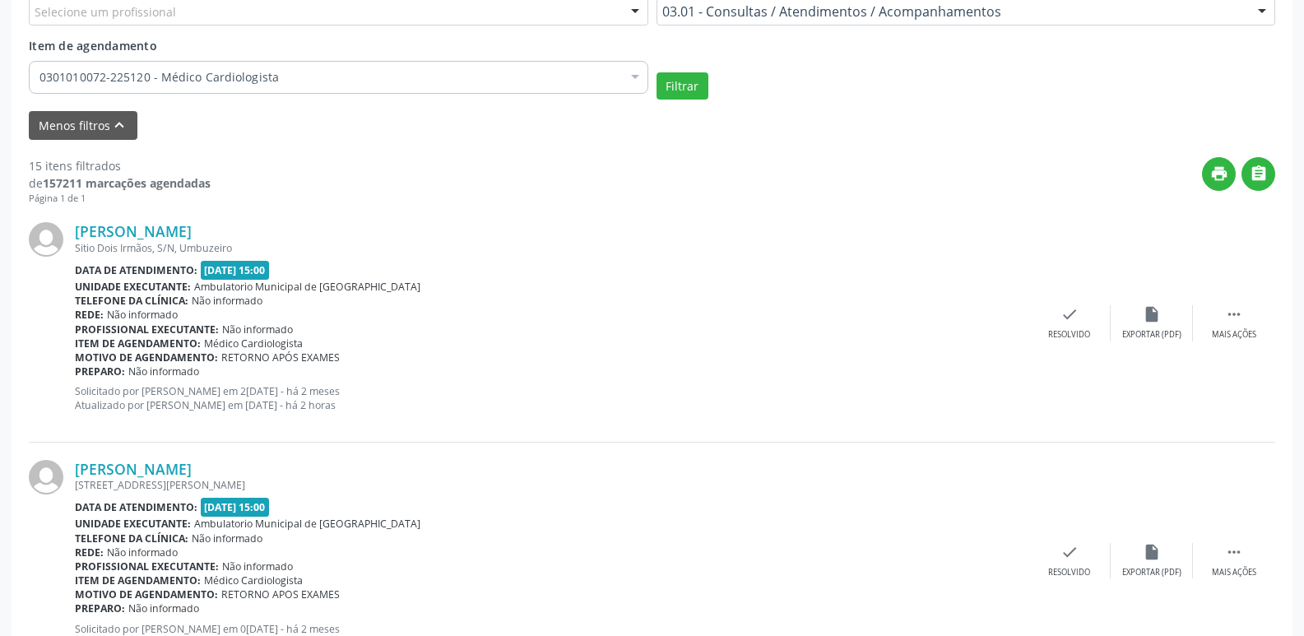
scroll to position [0, 0]
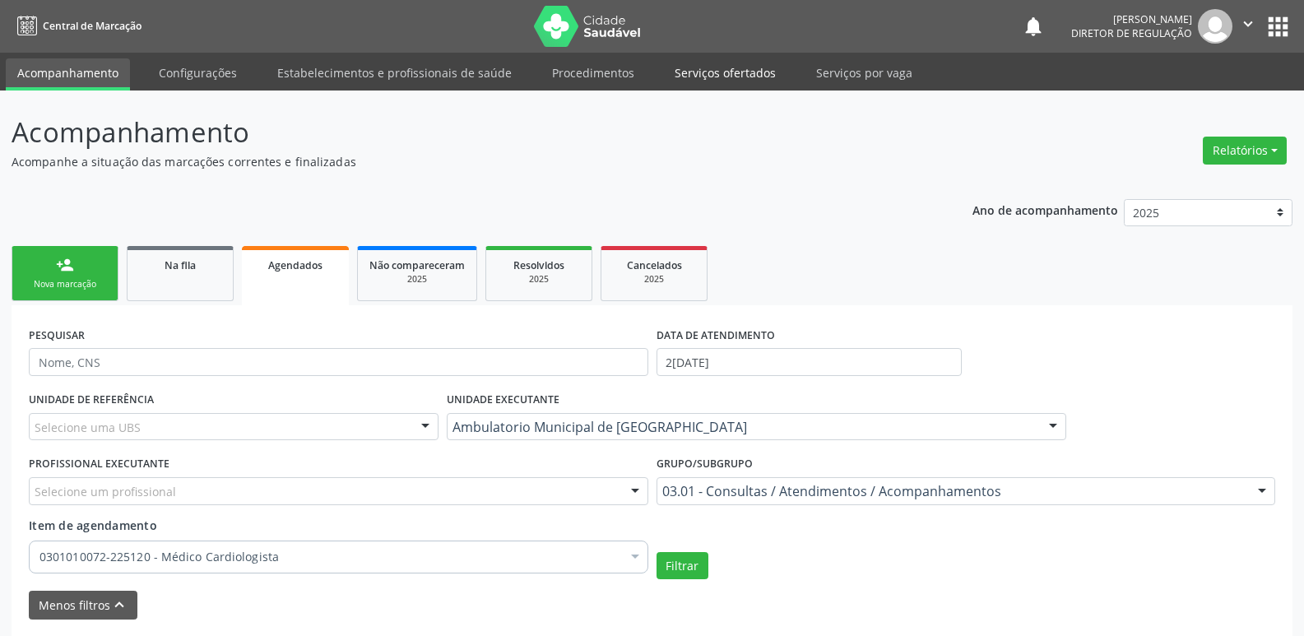
click at [727, 76] on link "Serviços ofertados" at bounding box center [725, 72] width 124 height 29
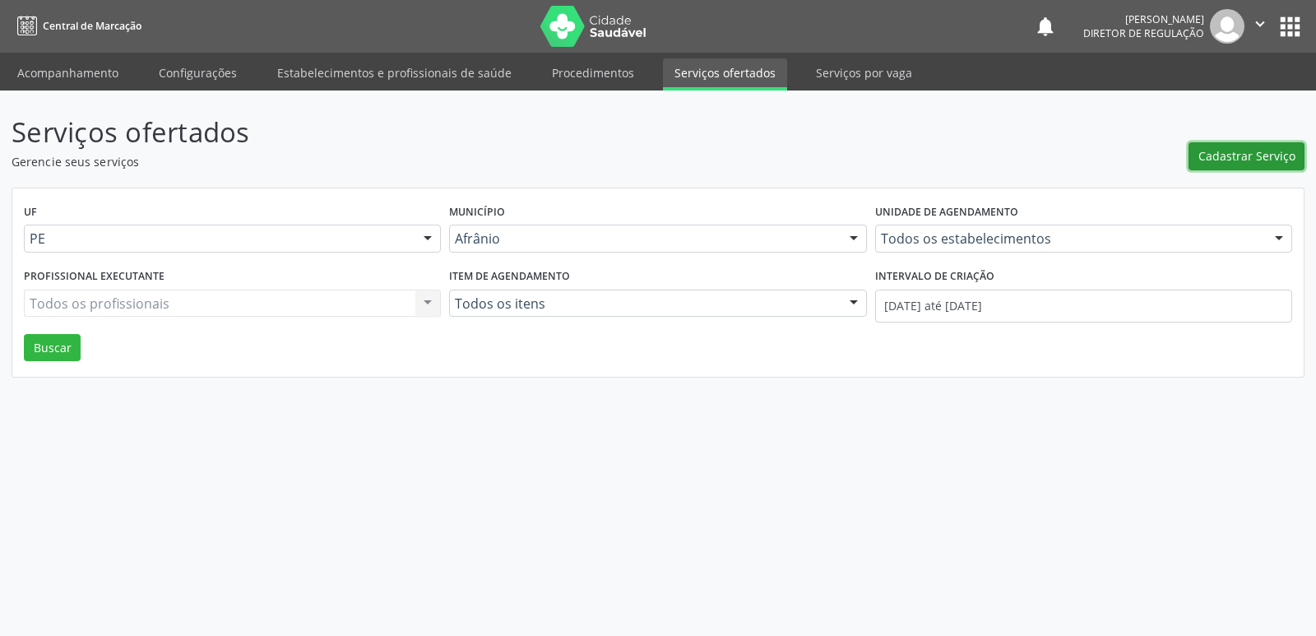
click at [1242, 158] on span "Cadastrar Serviço" at bounding box center [1247, 155] width 97 height 17
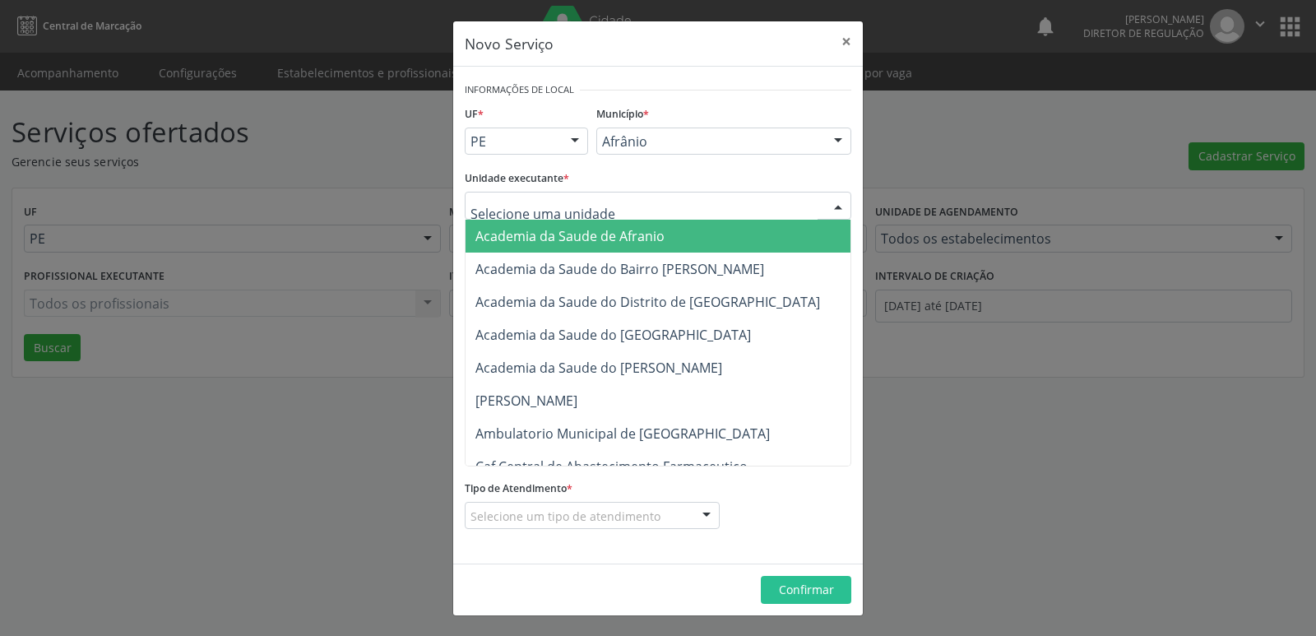
click at [652, 205] on div at bounding box center [658, 206] width 387 height 28
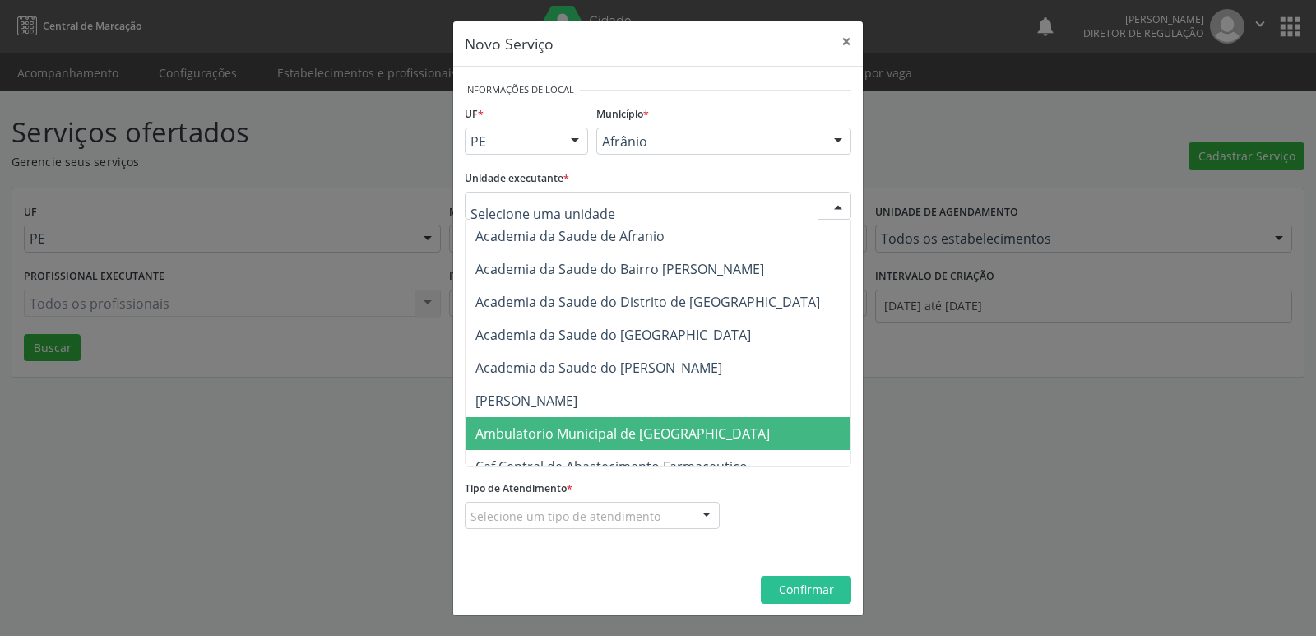
click at [595, 436] on span "Ambulatorio Municipal de [GEOGRAPHIC_DATA]" at bounding box center [622, 433] width 295 height 18
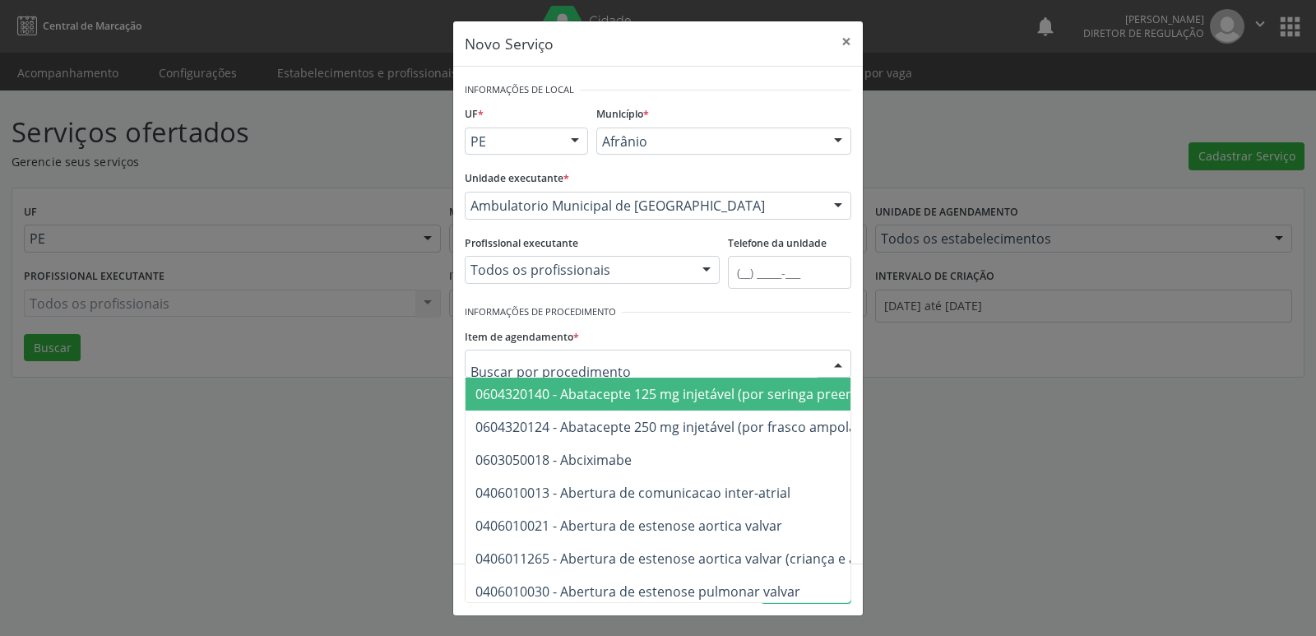
click at [610, 365] on div at bounding box center [658, 364] width 387 height 28
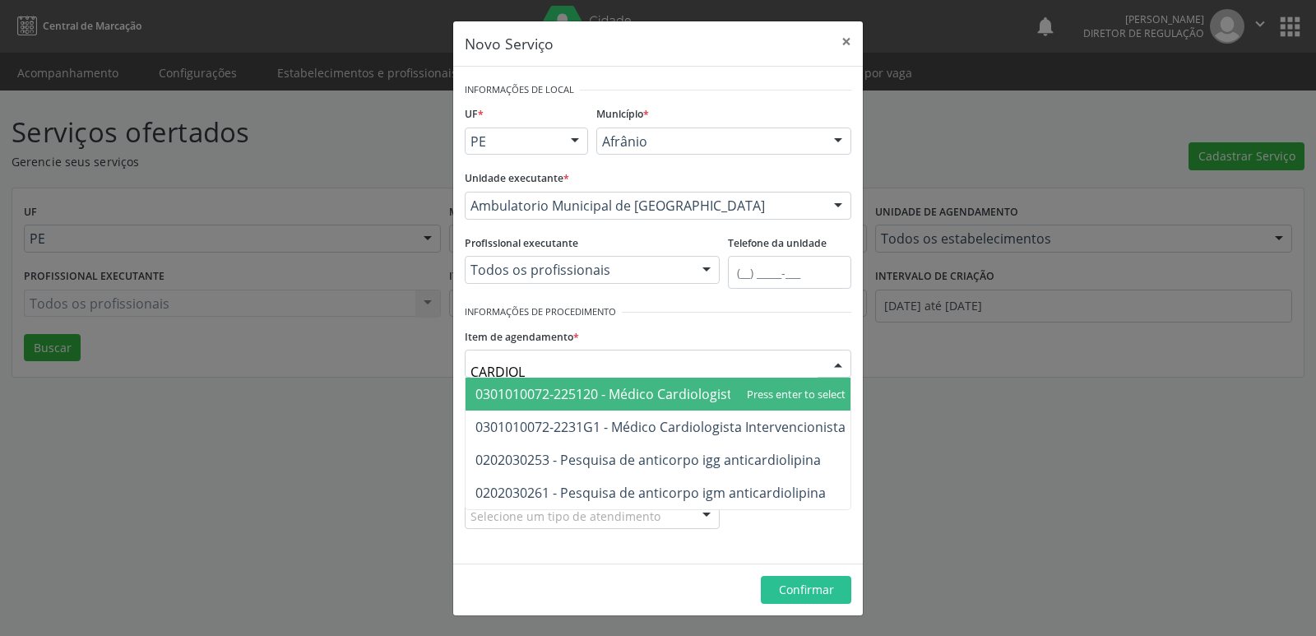
type input "CARDIOLO"
click at [615, 390] on span "0301010072-225120 - Médico Cardiologista" at bounding box center [607, 394] width 264 height 18
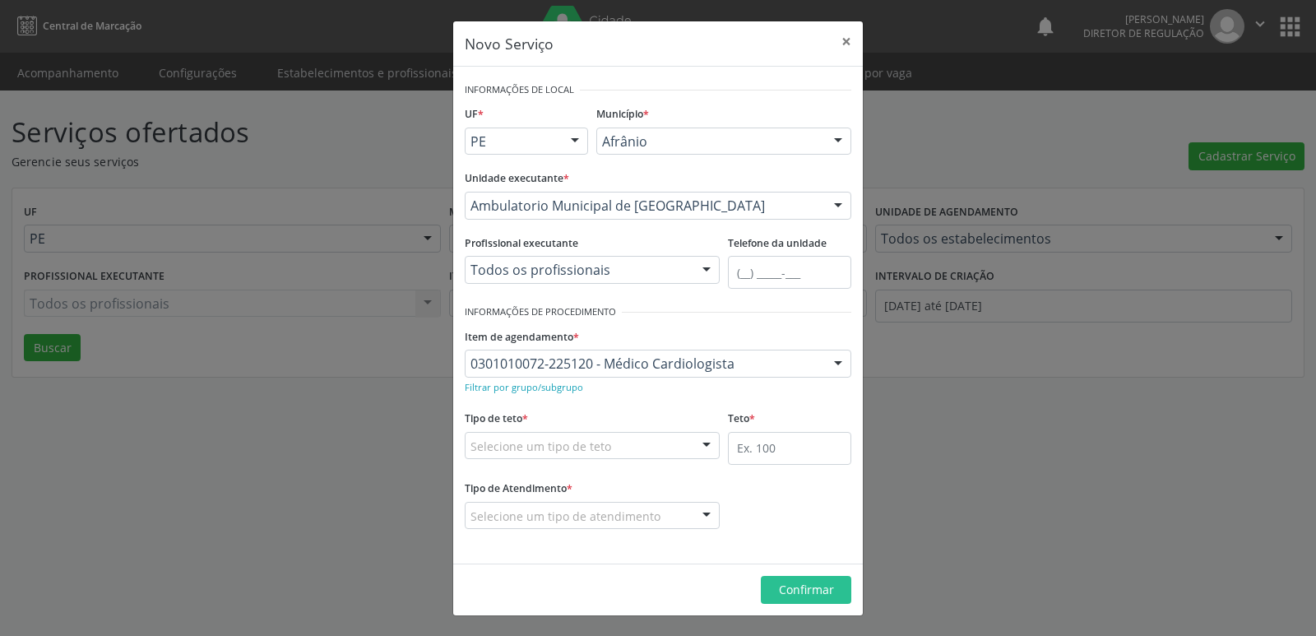
click at [615, 435] on div "Selecione um tipo de teto" at bounding box center [592, 446] width 255 height 28
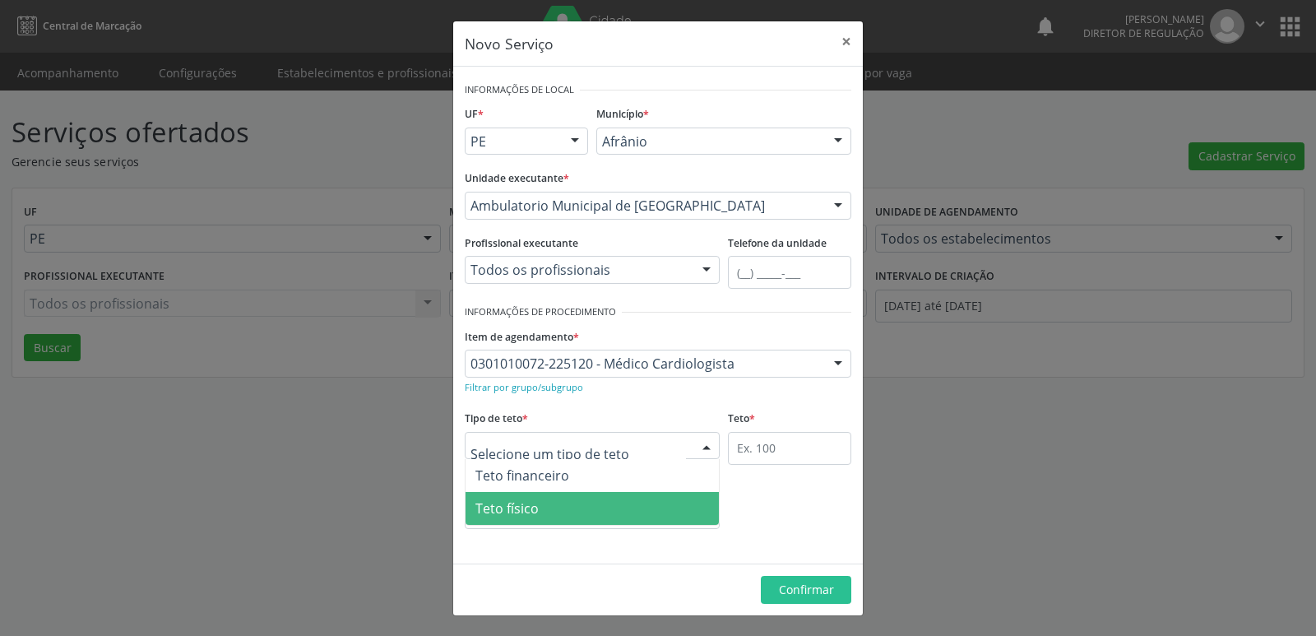
click at [582, 507] on span "Teto físico" at bounding box center [592, 508] width 253 height 33
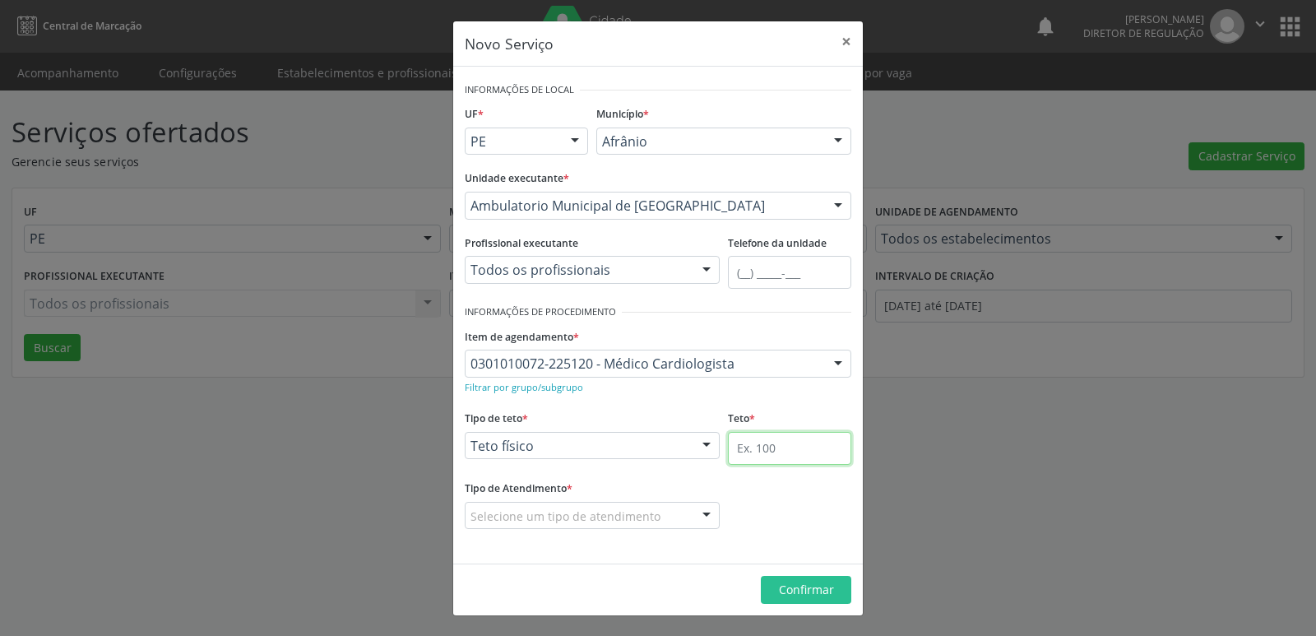
click at [768, 443] on input "text" at bounding box center [789, 448] width 123 height 33
type input "3"
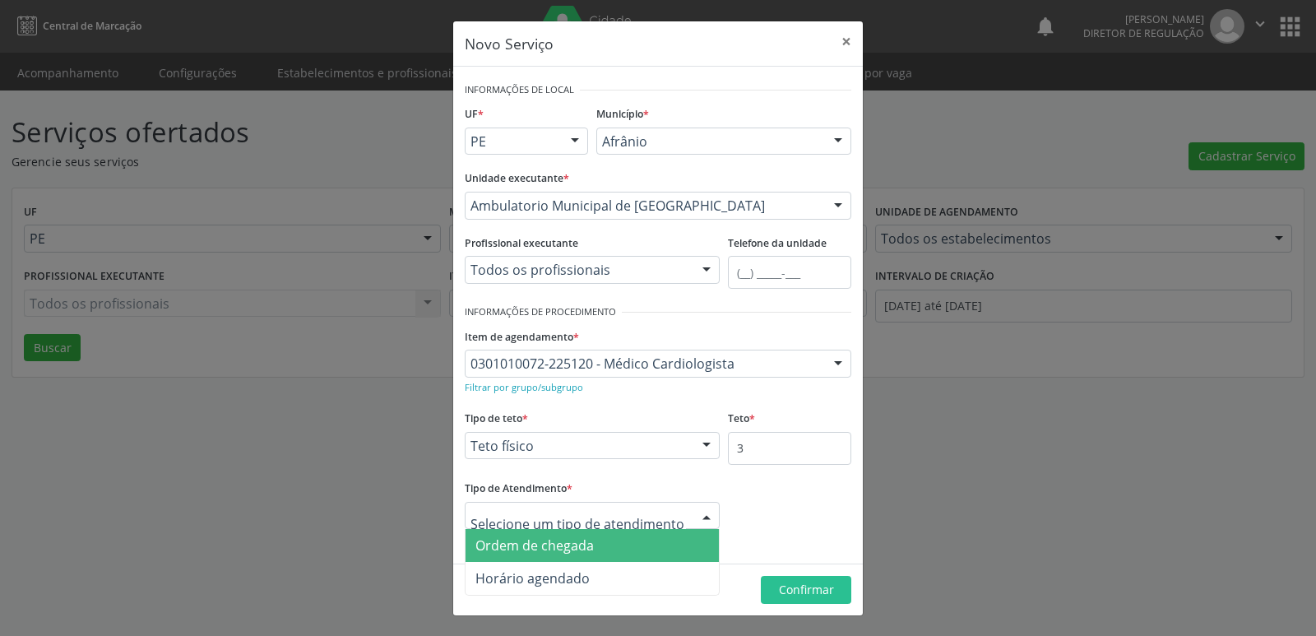
click at [622, 548] on span "Ordem de chegada" at bounding box center [592, 545] width 253 height 33
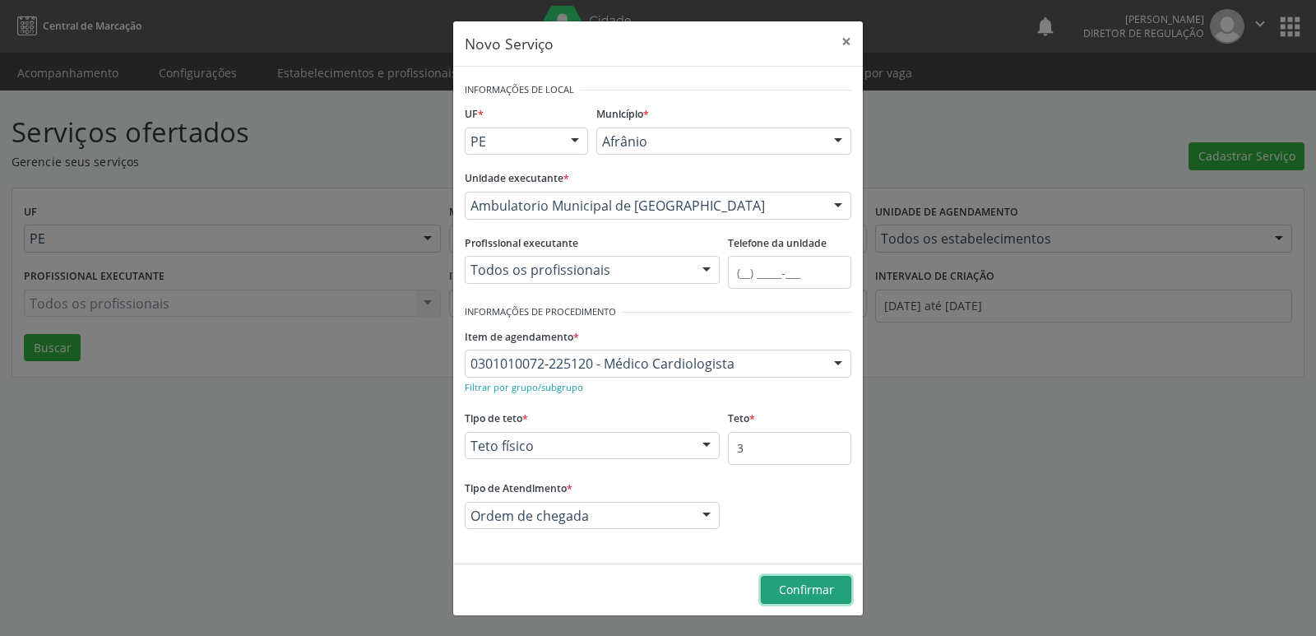
click at [792, 591] on span "Confirmar" at bounding box center [806, 590] width 55 height 16
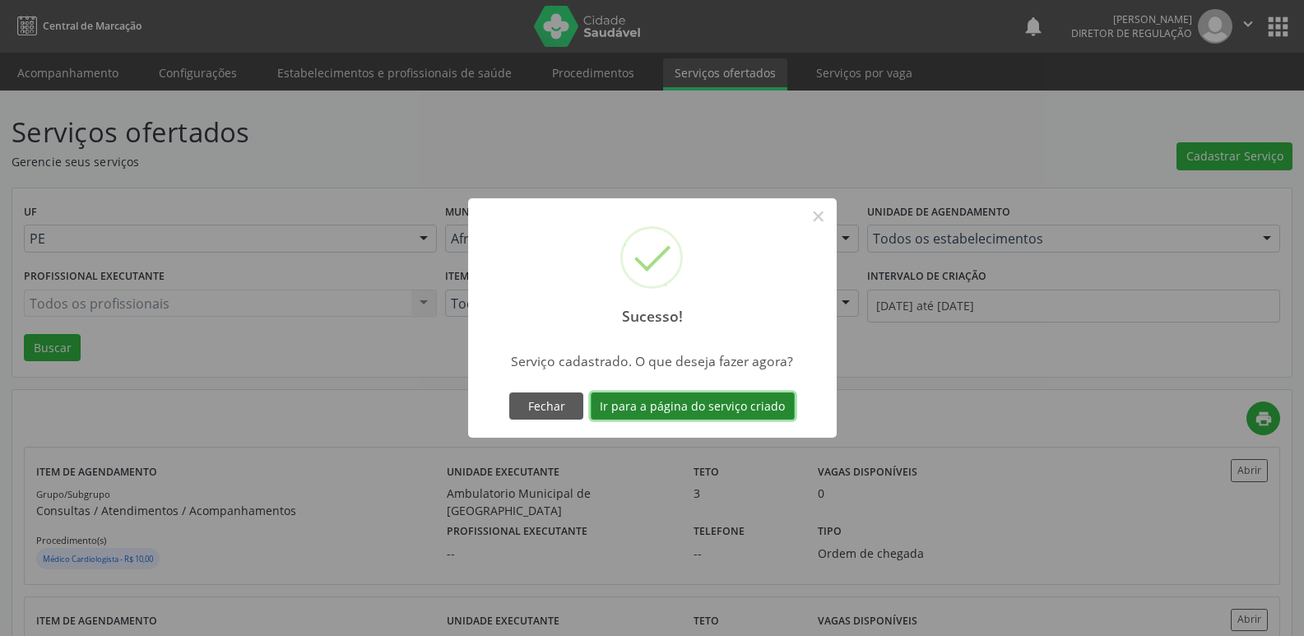
click at [730, 407] on button "Ir para a página do serviço criado" at bounding box center [693, 406] width 204 height 28
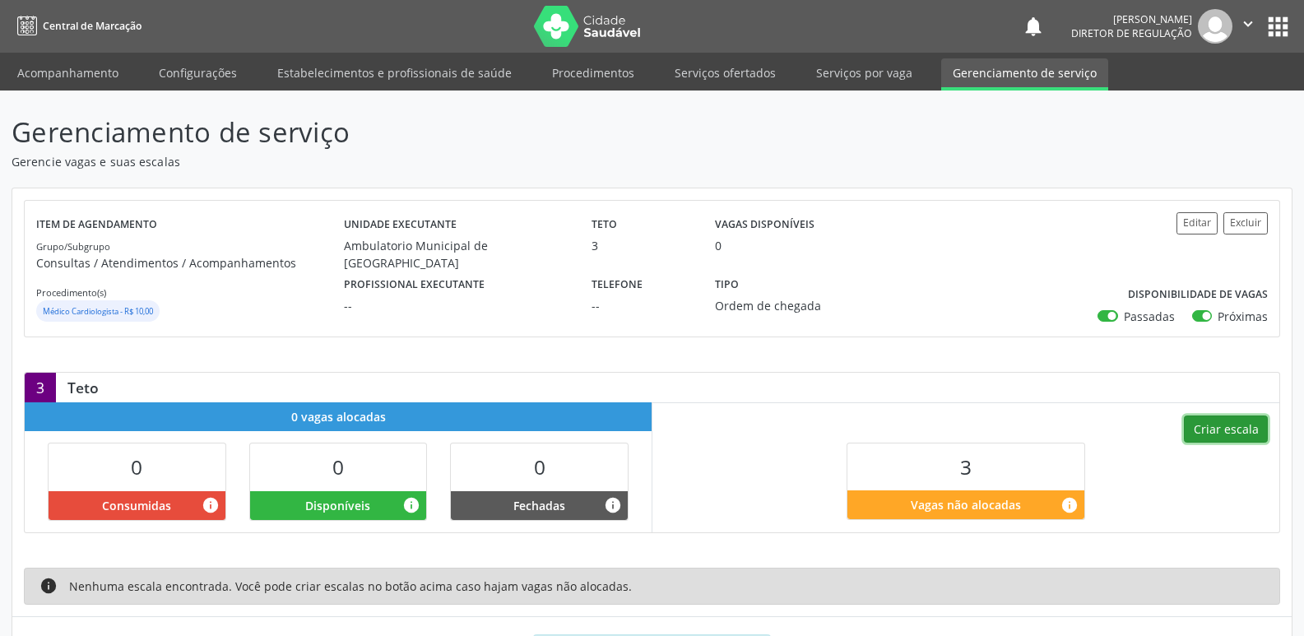
click at [1218, 426] on button "Criar escala" at bounding box center [1226, 429] width 84 height 28
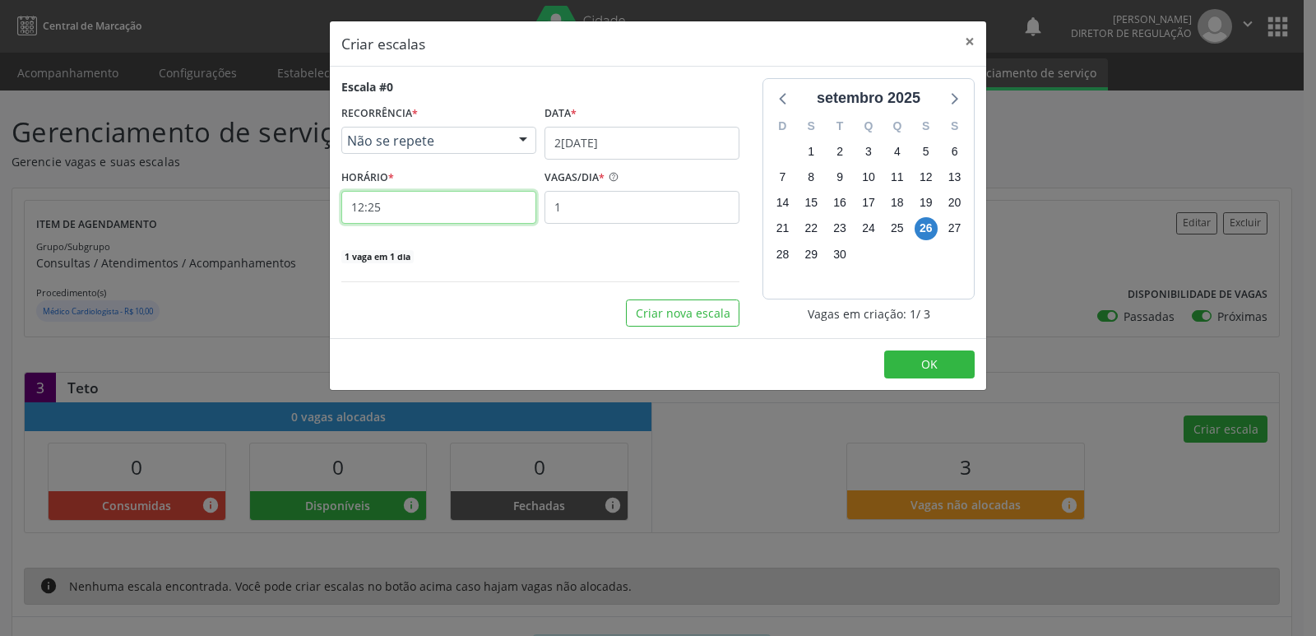
click at [484, 203] on input "12:25" at bounding box center [438, 207] width 195 height 33
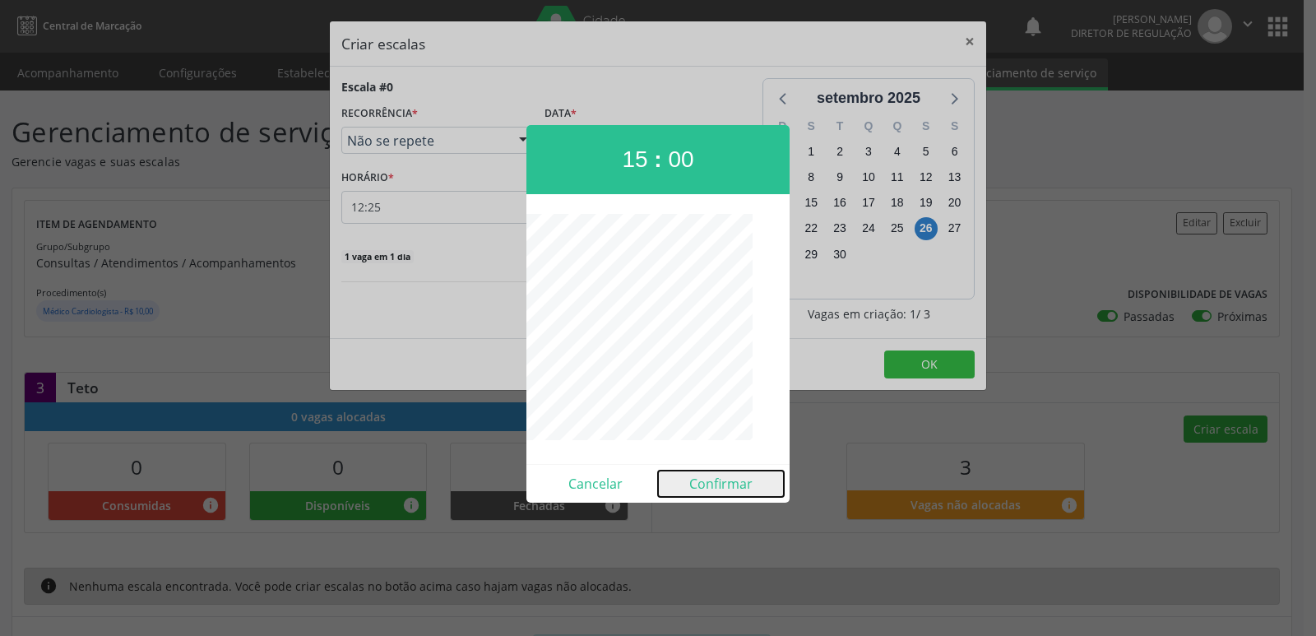
drag, startPoint x: 719, startPoint y: 485, endPoint x: 762, endPoint y: 451, distance: 54.5
click at [720, 483] on button "Confirmar" at bounding box center [721, 484] width 126 height 26
type input "15:00"
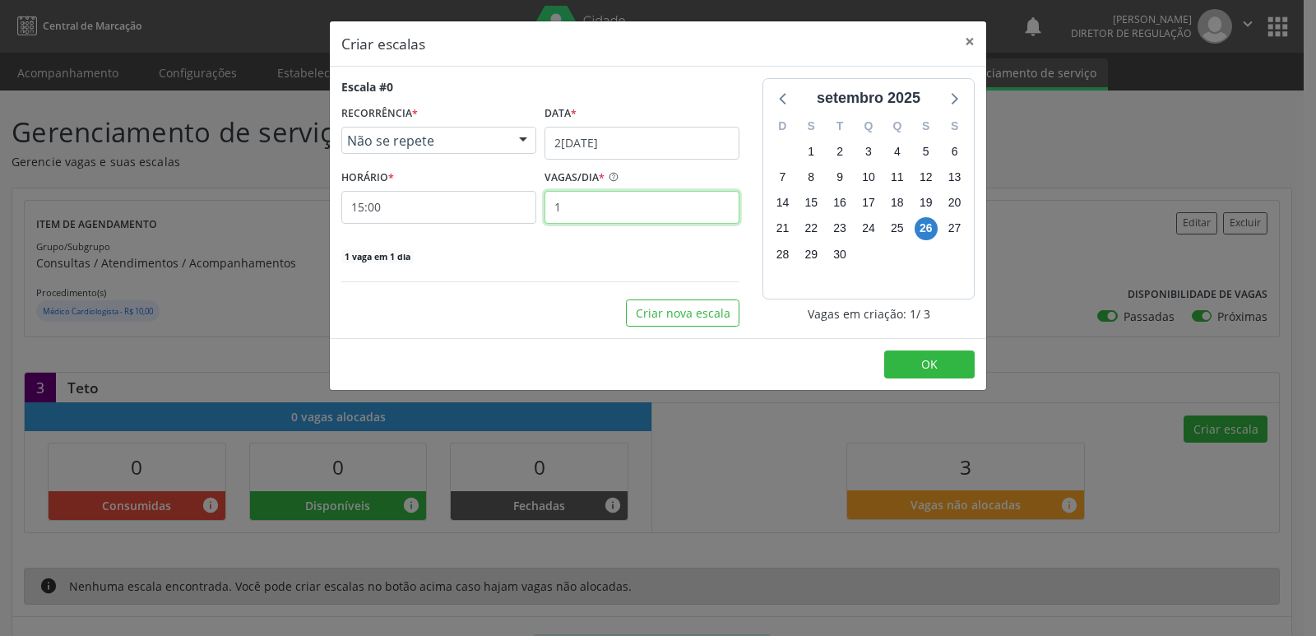
click at [636, 206] on input "1" at bounding box center [642, 207] width 195 height 33
type input "3"
click at [925, 359] on span "OK" at bounding box center [929, 364] width 16 height 16
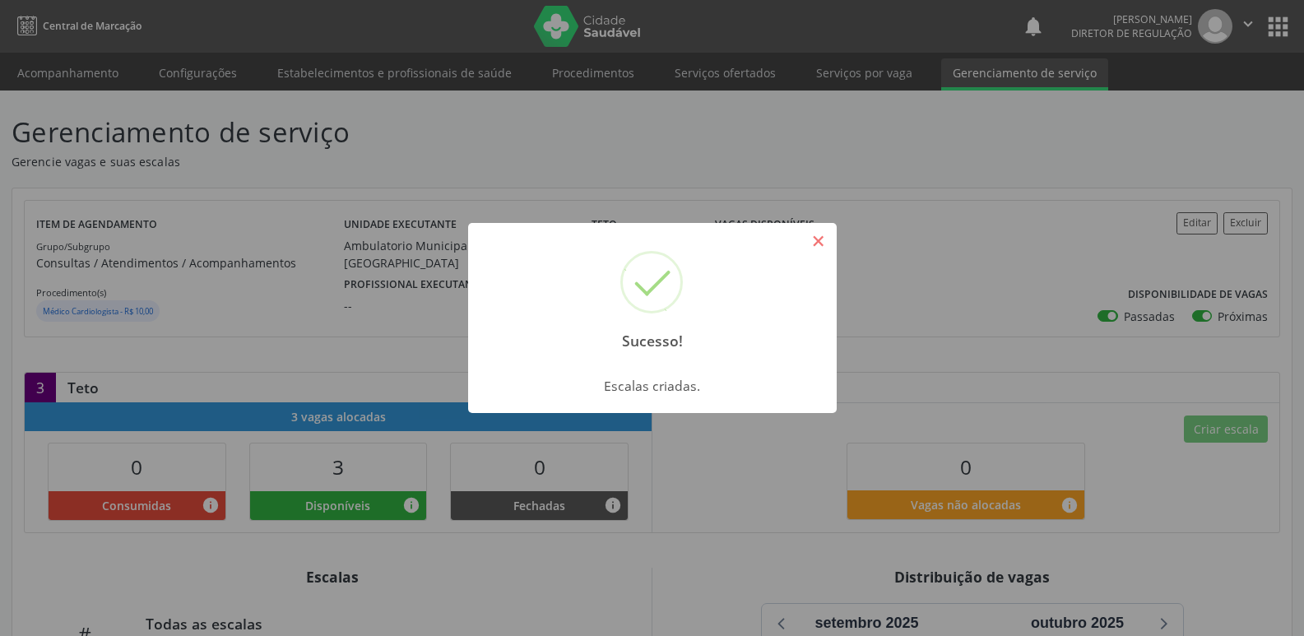
click at [815, 237] on button "×" at bounding box center [819, 241] width 28 height 28
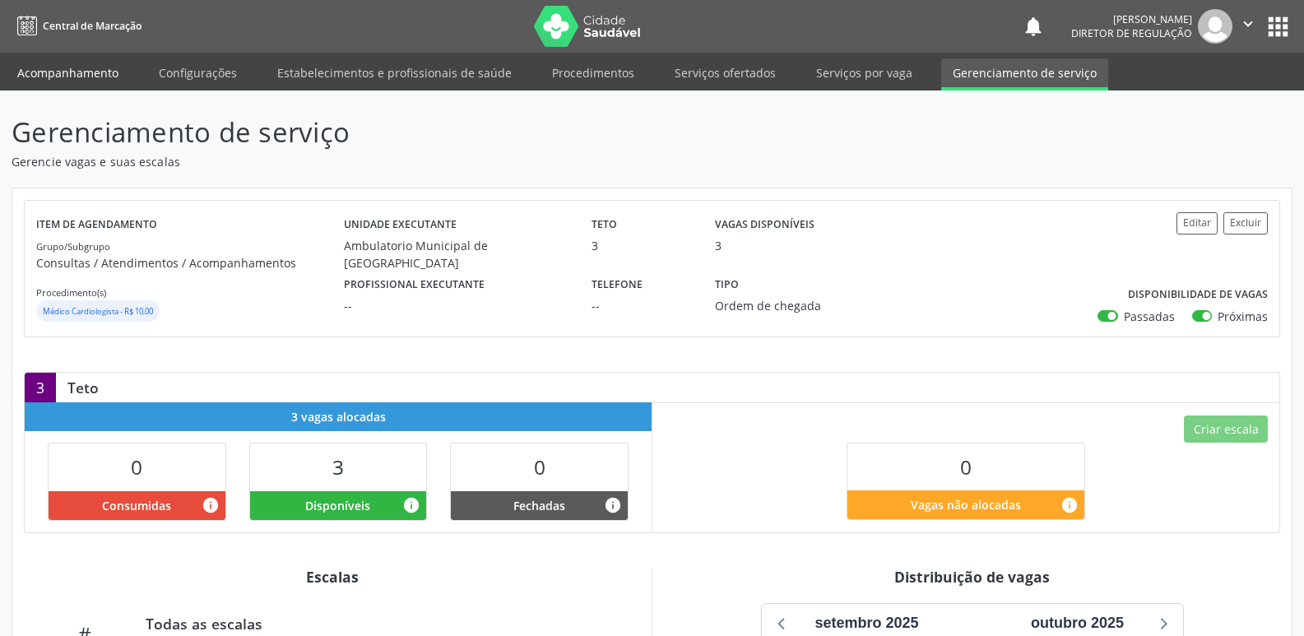
click at [100, 76] on link "Acompanhamento" at bounding box center [68, 72] width 124 height 29
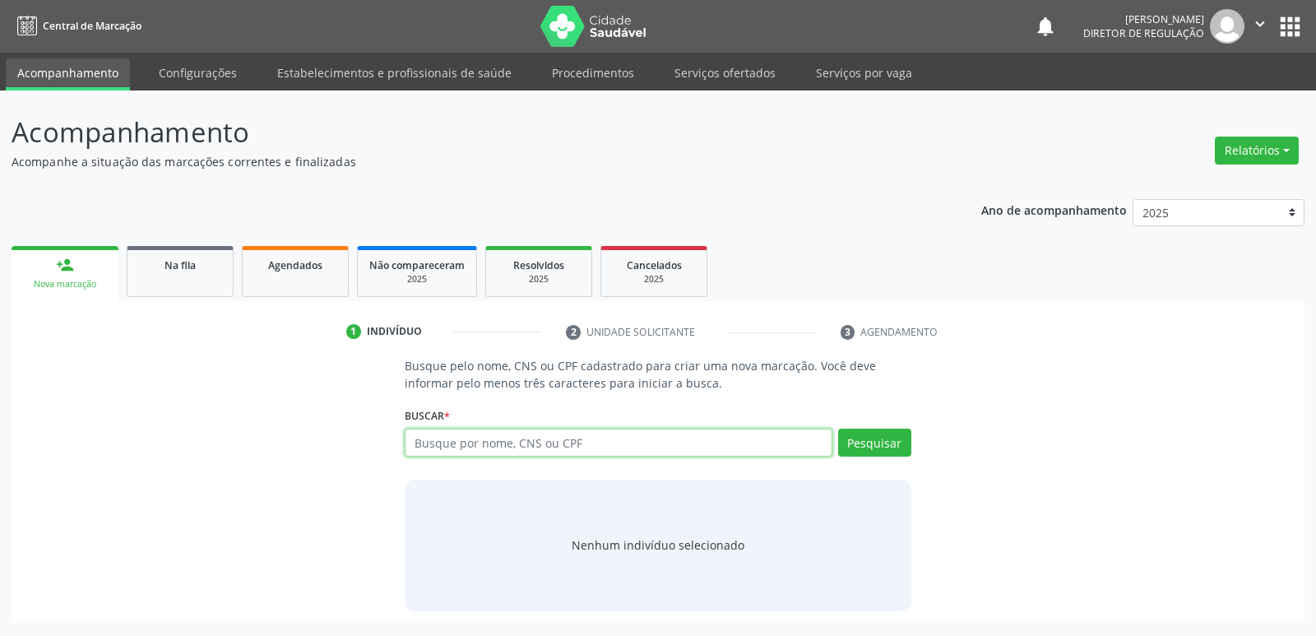
click at [581, 445] on input "text" at bounding box center [618, 443] width 427 height 28
type input "700702990468976"
click at [888, 444] on button "Pesquisar" at bounding box center [874, 443] width 73 height 28
type input "700702990468976"
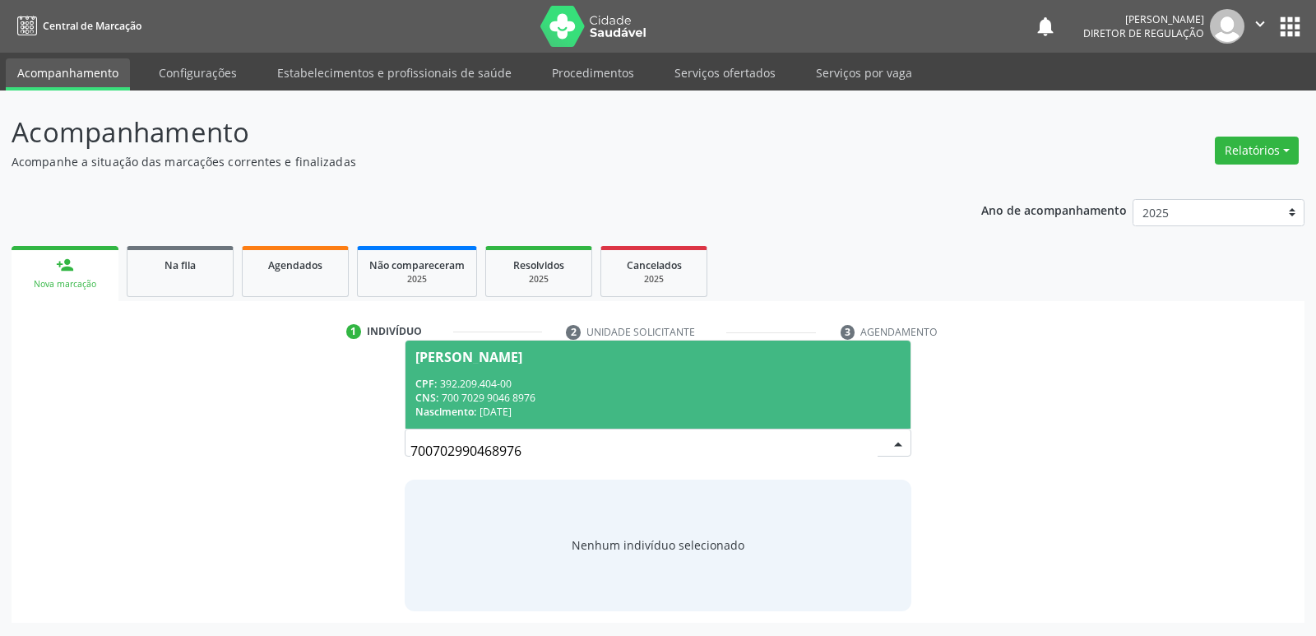
click at [499, 400] on div "CNS: 700 7029 9046 8976" at bounding box center [657, 398] width 485 height 14
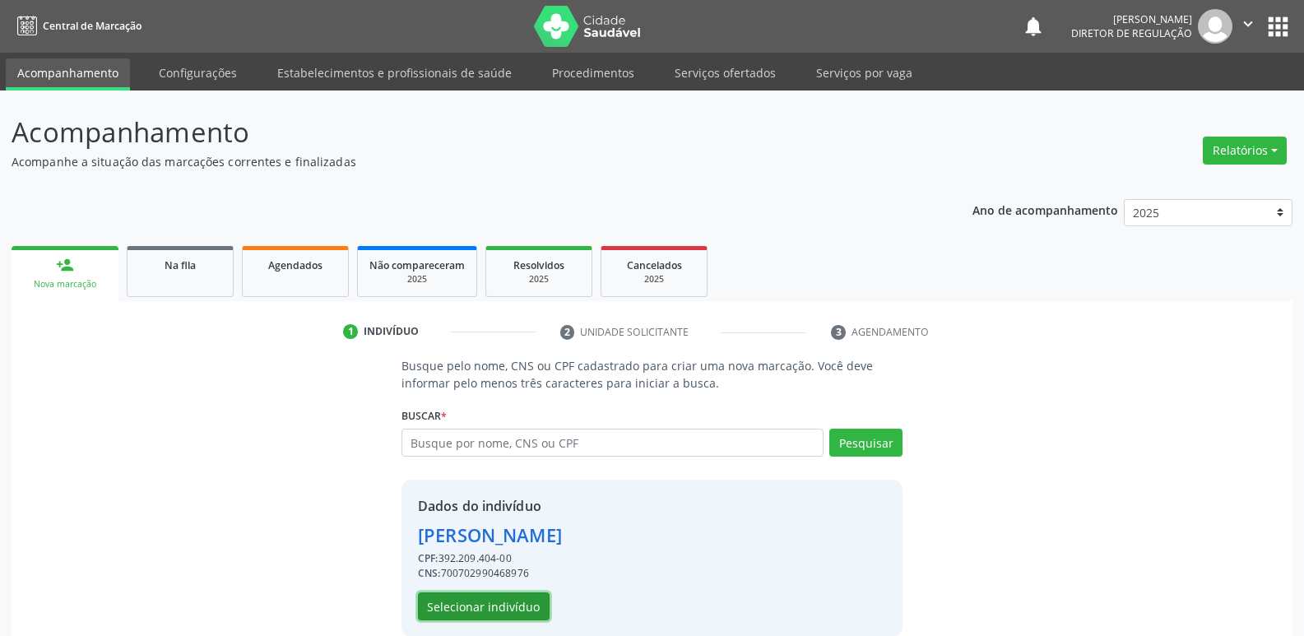
click at [504, 615] on button "Selecionar indivíduo" at bounding box center [484, 606] width 132 height 28
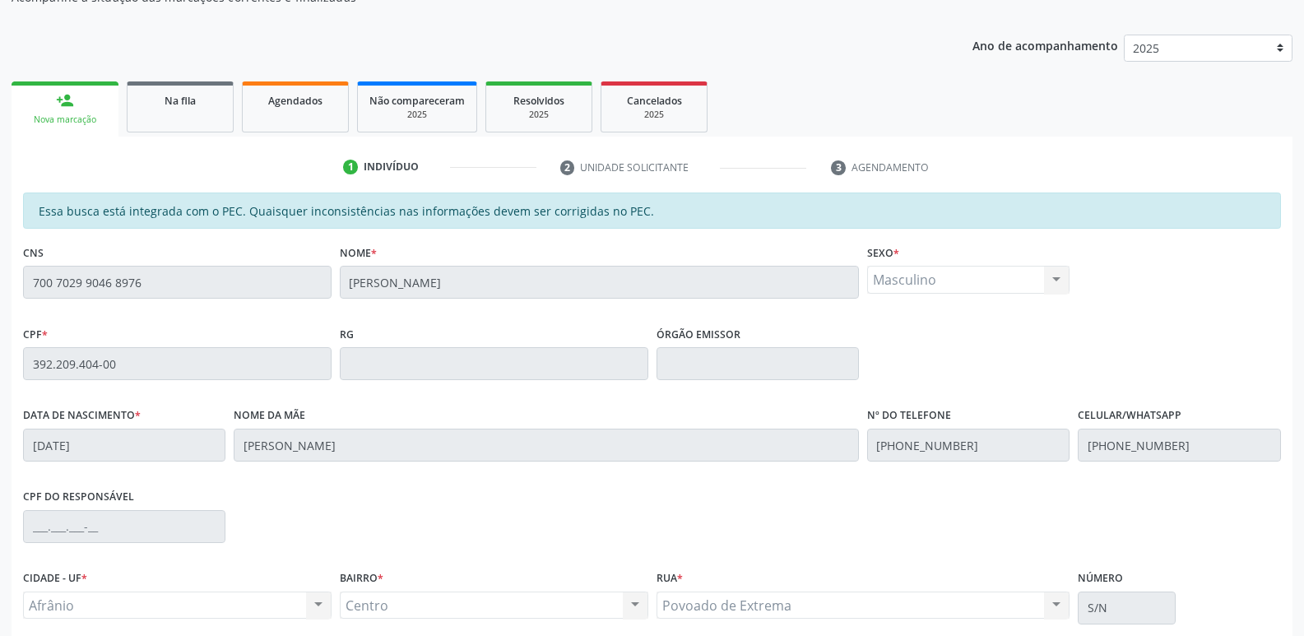
scroll to position [304, 0]
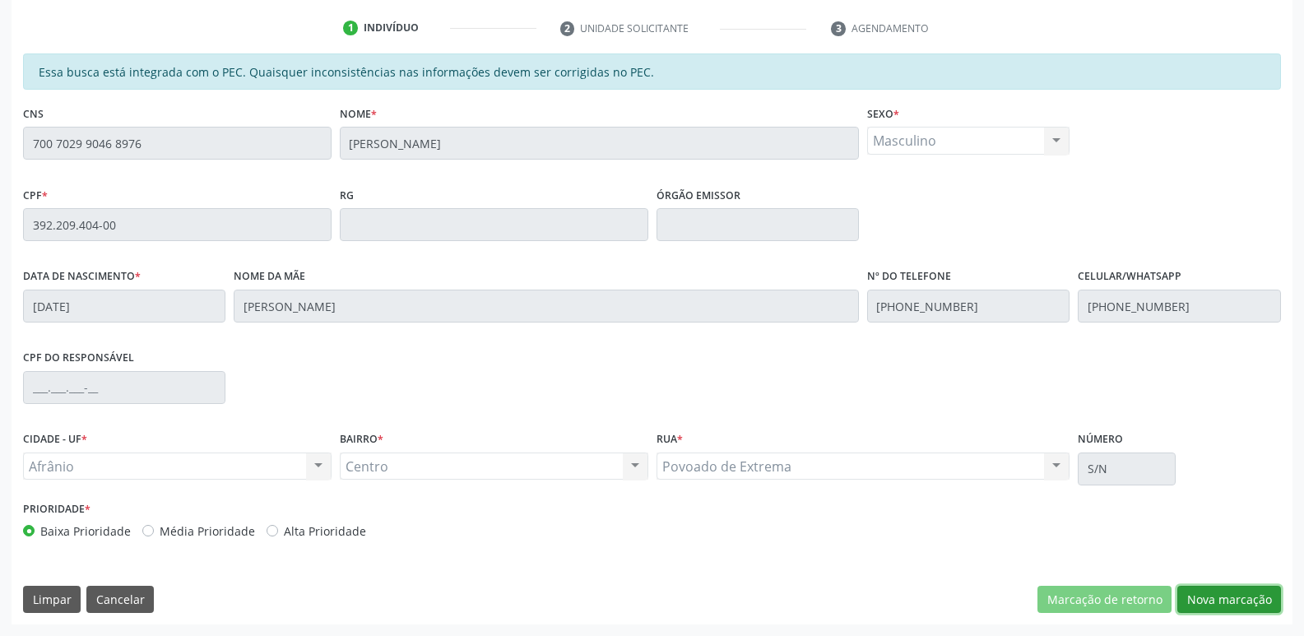
click at [1230, 596] on button "Nova marcação" at bounding box center [1229, 600] width 104 height 28
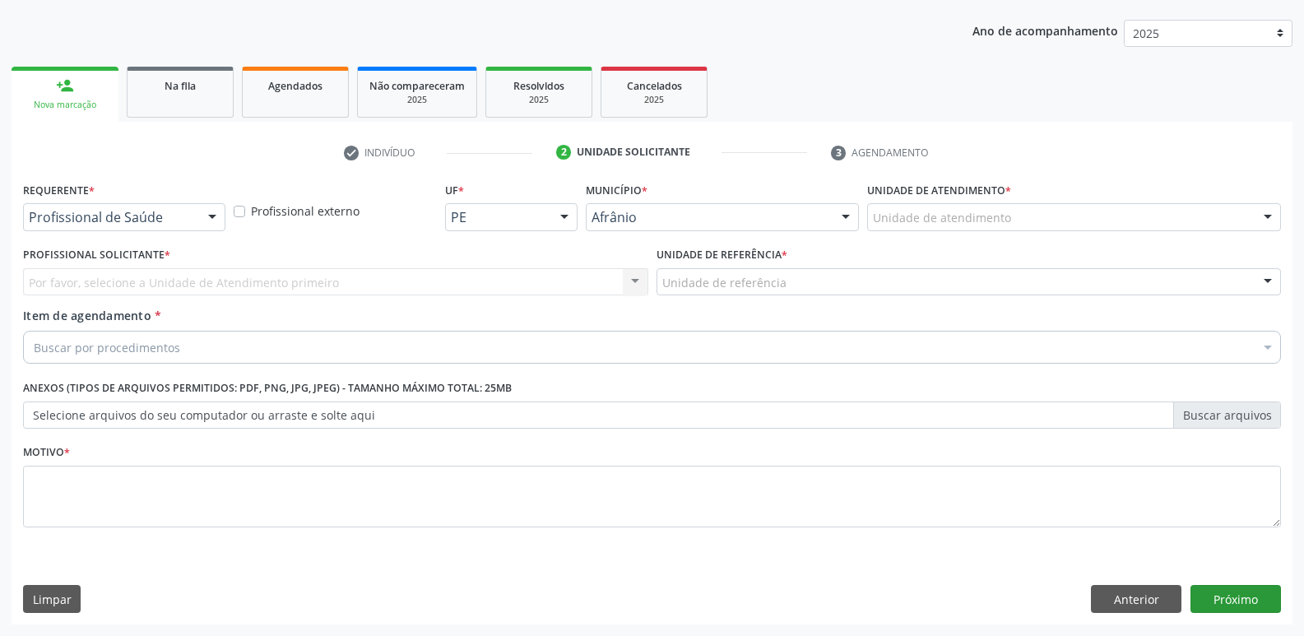
scroll to position [179, 0]
click at [1007, 216] on div "Unidade de atendimento" at bounding box center [1074, 217] width 414 height 28
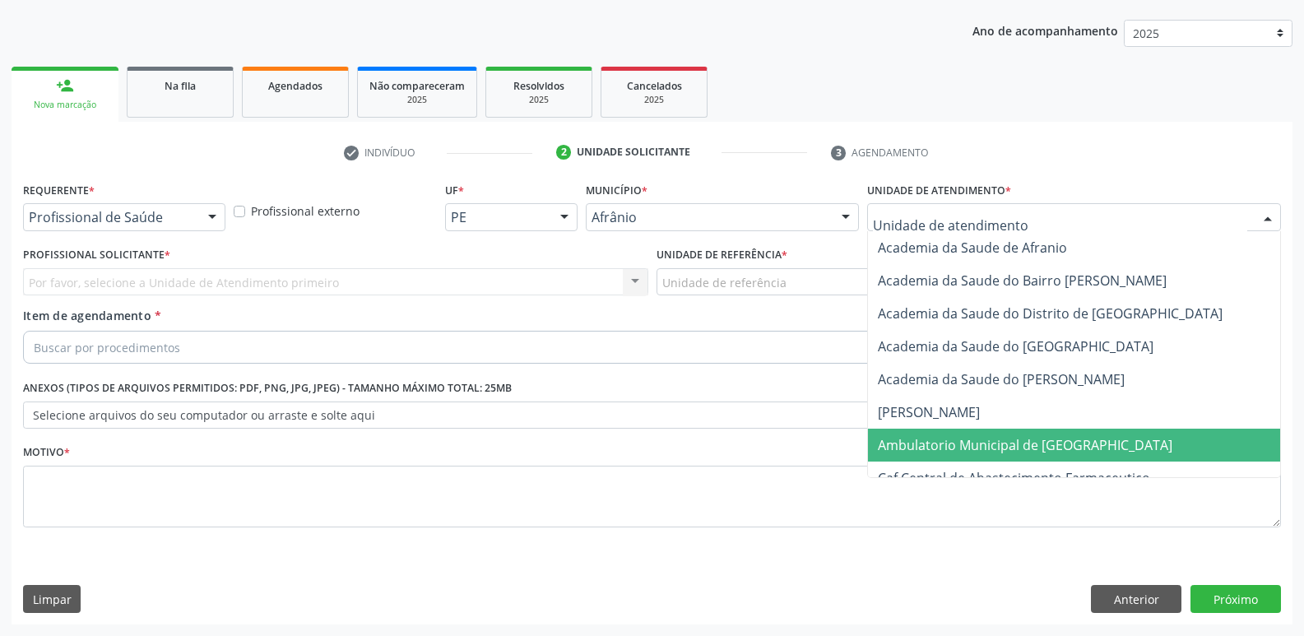
click at [1000, 440] on span "Ambulatorio Municipal de [GEOGRAPHIC_DATA]" at bounding box center [1025, 445] width 295 height 18
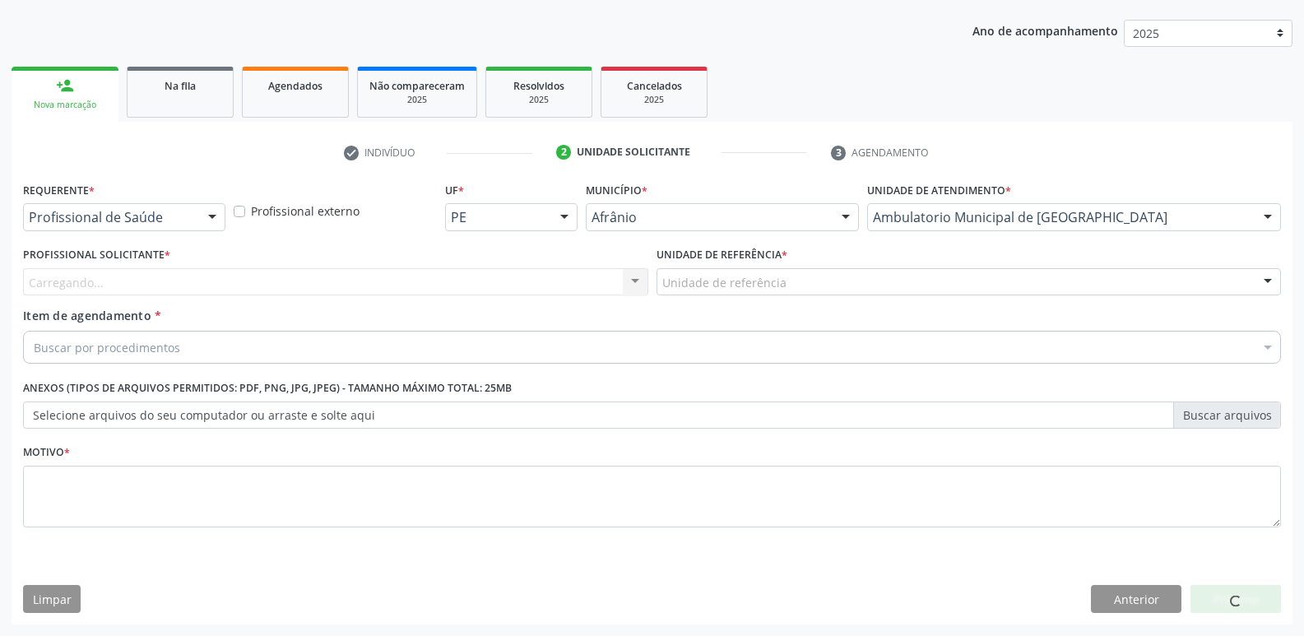
click at [858, 287] on div "Unidade de referência" at bounding box center [968, 282] width 625 height 28
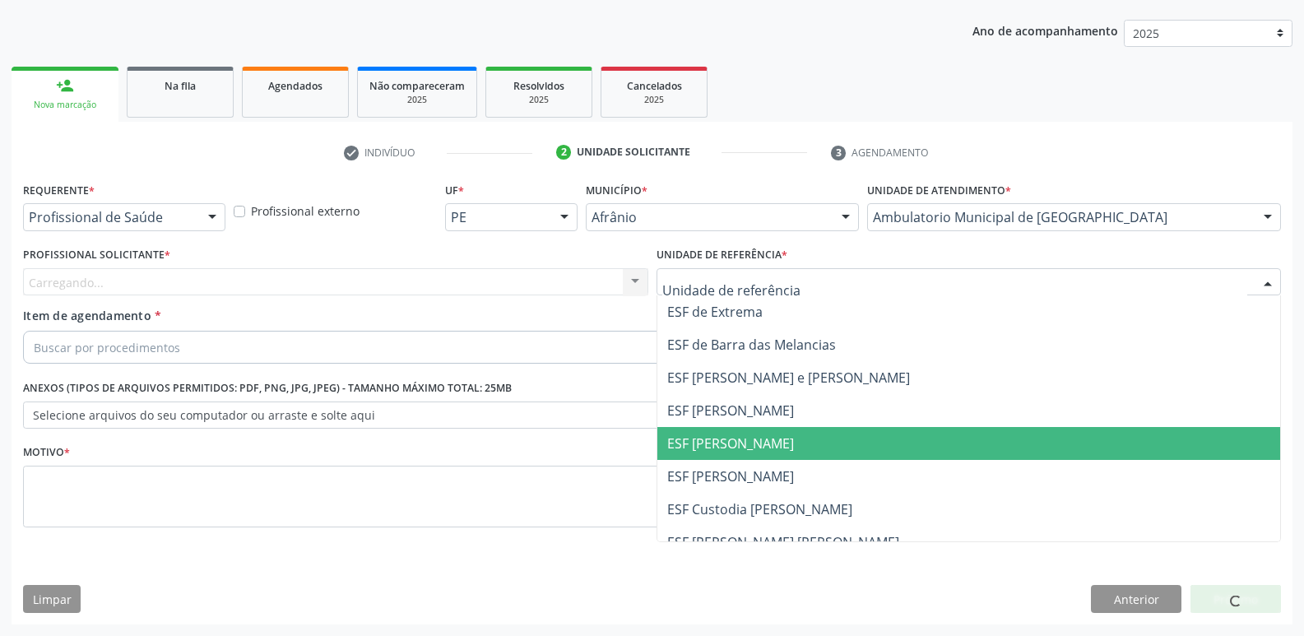
click at [809, 449] on span "ESF [PERSON_NAME]" at bounding box center [969, 443] width 624 height 33
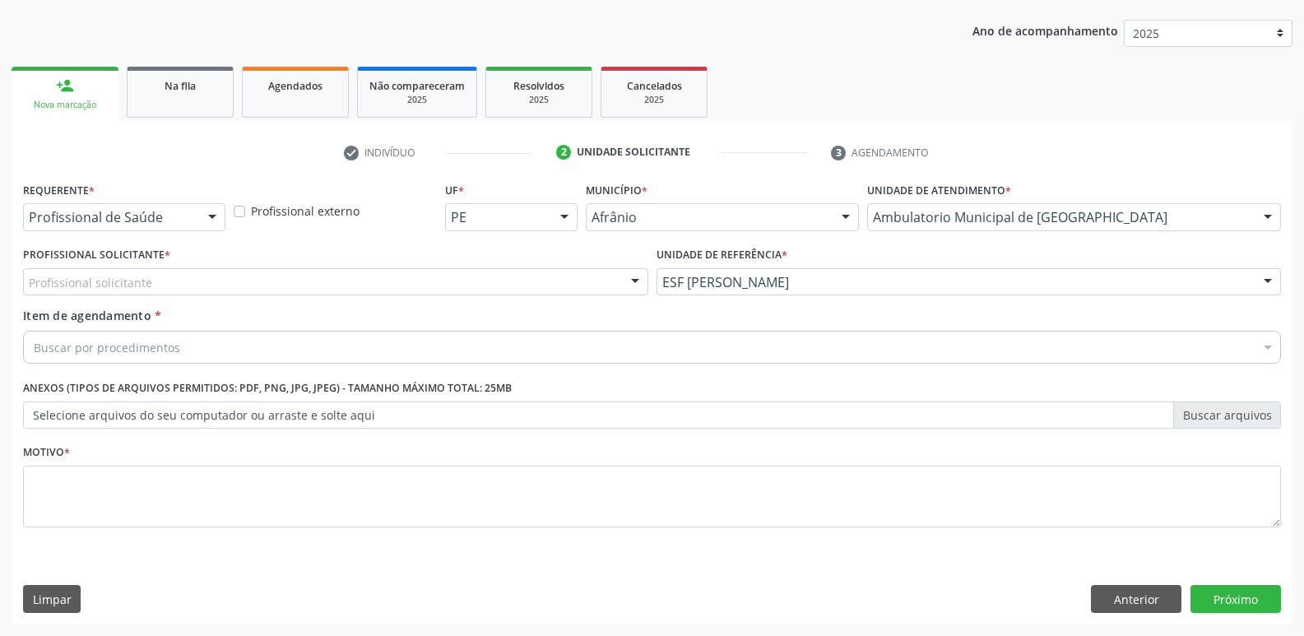
click at [420, 276] on div "Profissional solicitante" at bounding box center [335, 282] width 625 height 28
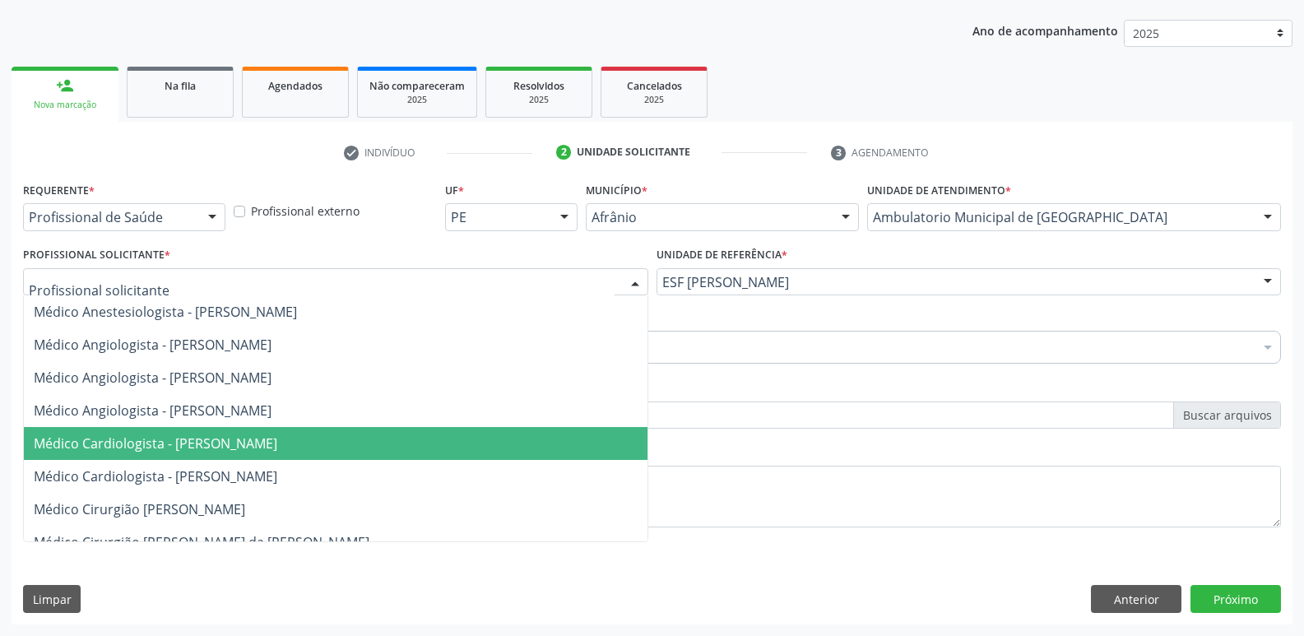
click at [393, 442] on span "Médico Cardiologista - [PERSON_NAME]" at bounding box center [336, 443] width 624 height 33
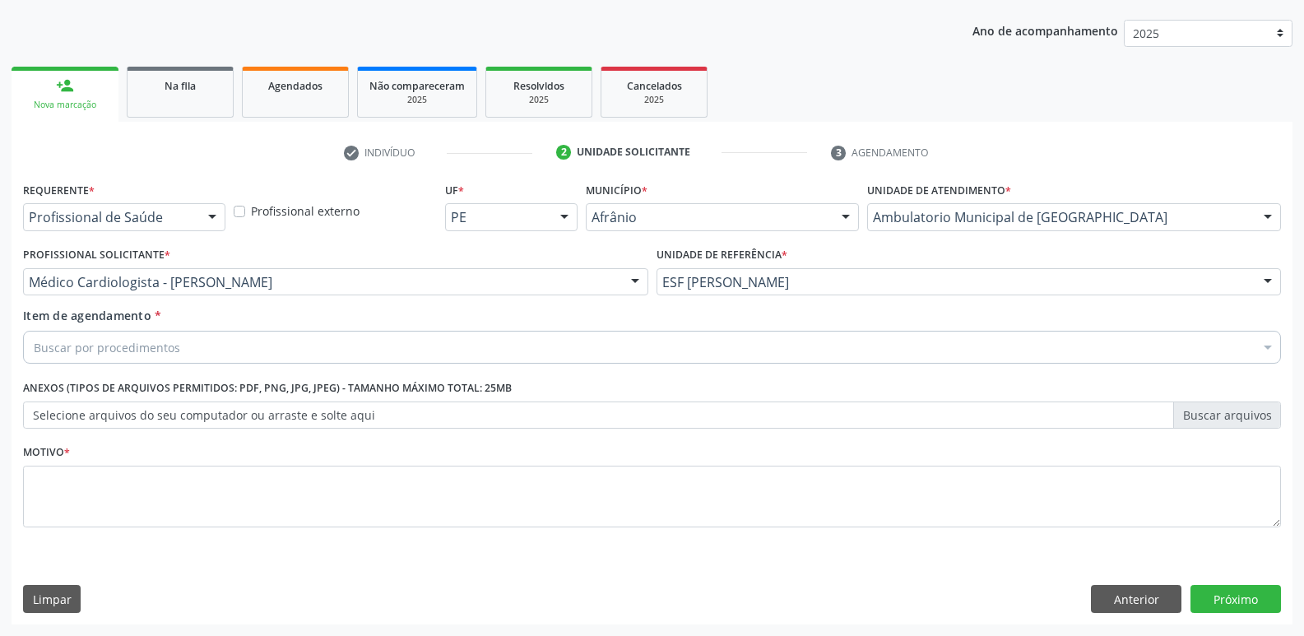
click at [303, 347] on div "Buscar por procedimentos" at bounding box center [652, 347] width 1258 height 33
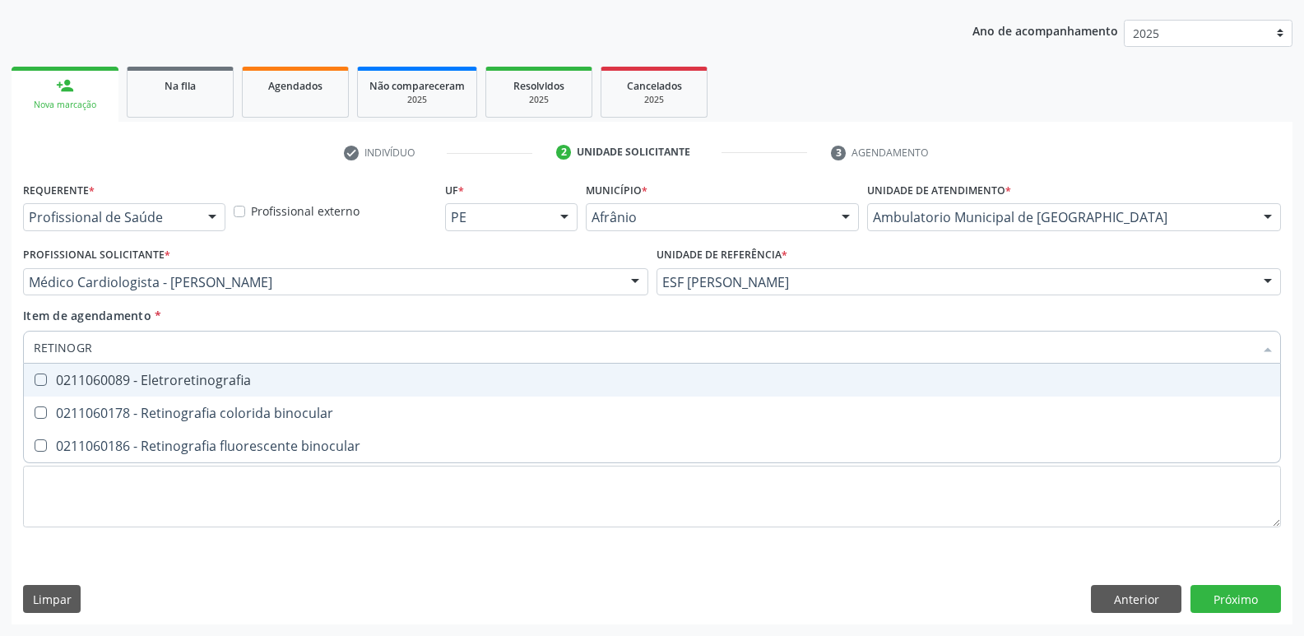
type input "RETINOGRA"
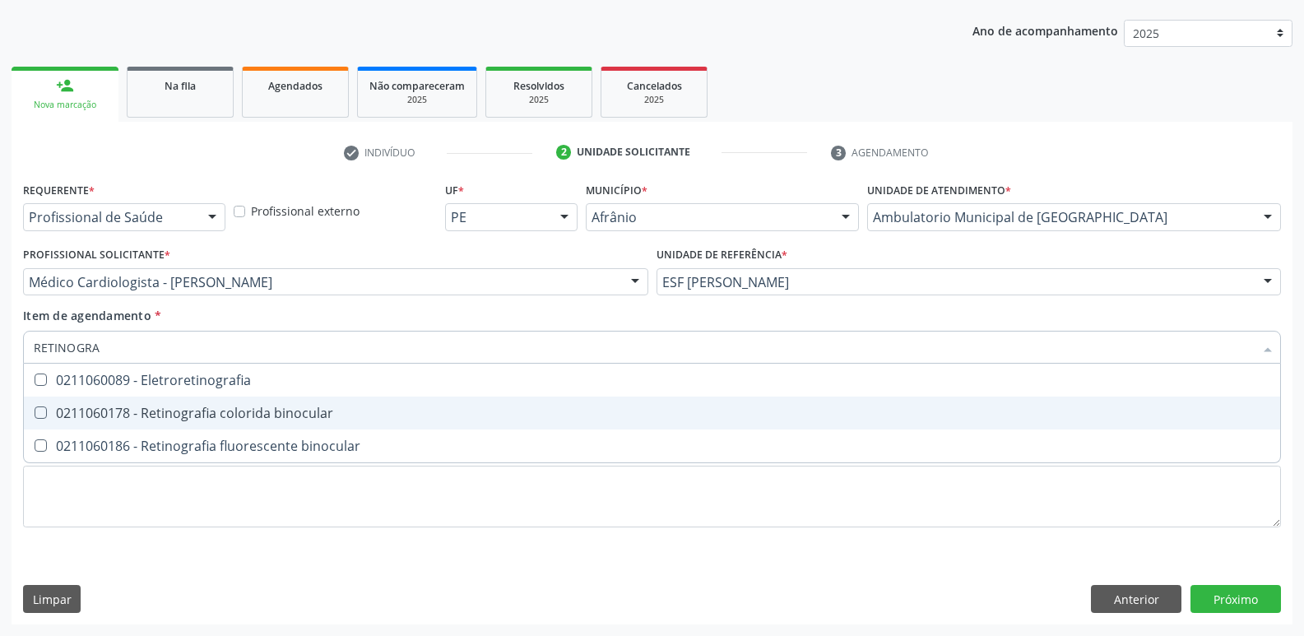
click at [304, 410] on div "0211060178 - Retinografia colorida binocular" at bounding box center [652, 412] width 1236 height 13
checkbox binocular "true"
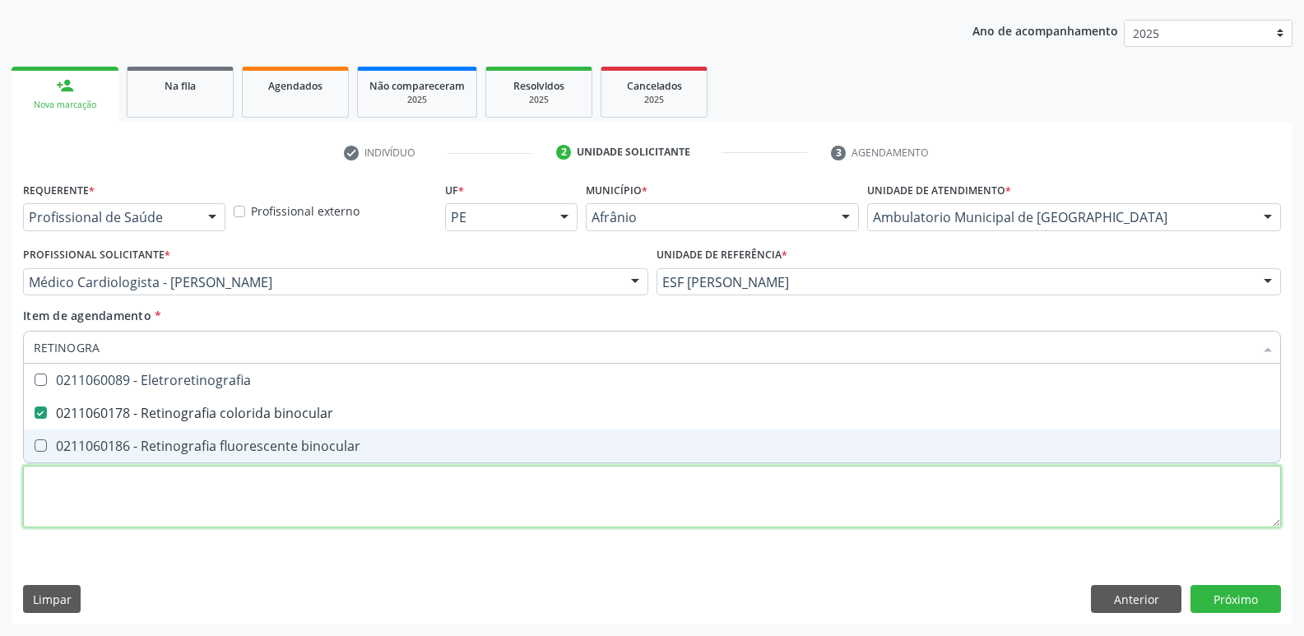
click at [319, 481] on div "Requerente * Profissional de Saúde Profissional de Saúde Paciente Nenhum result…" at bounding box center [652, 364] width 1258 height 373
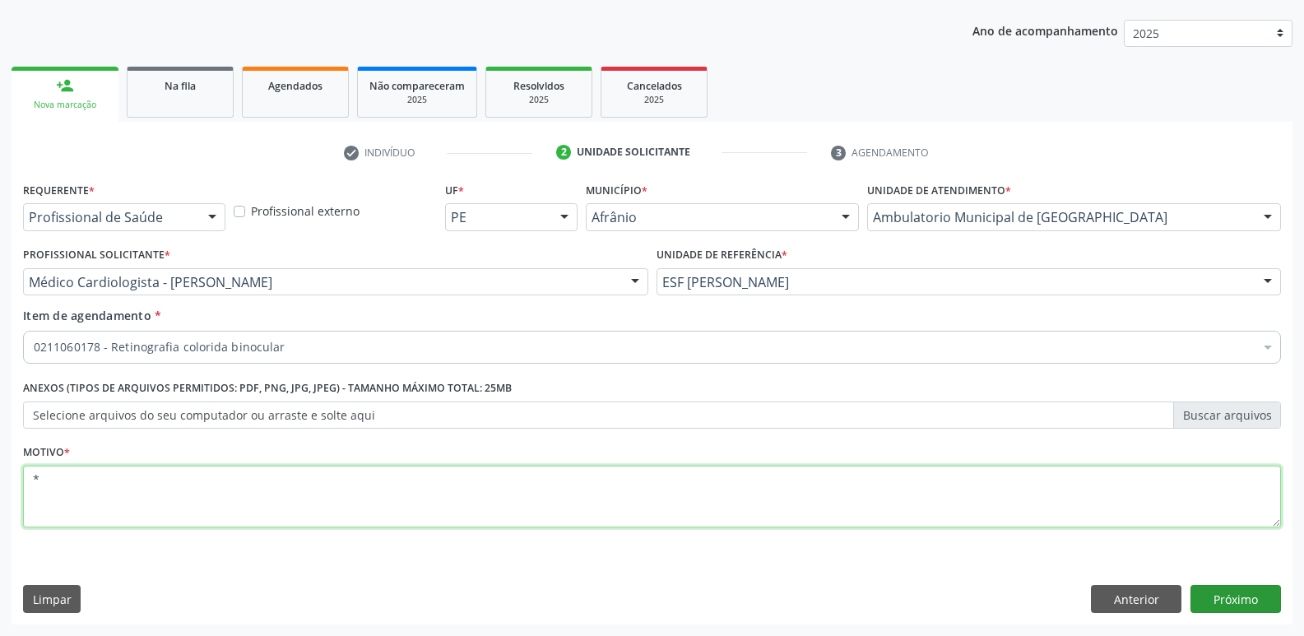
type textarea "*"
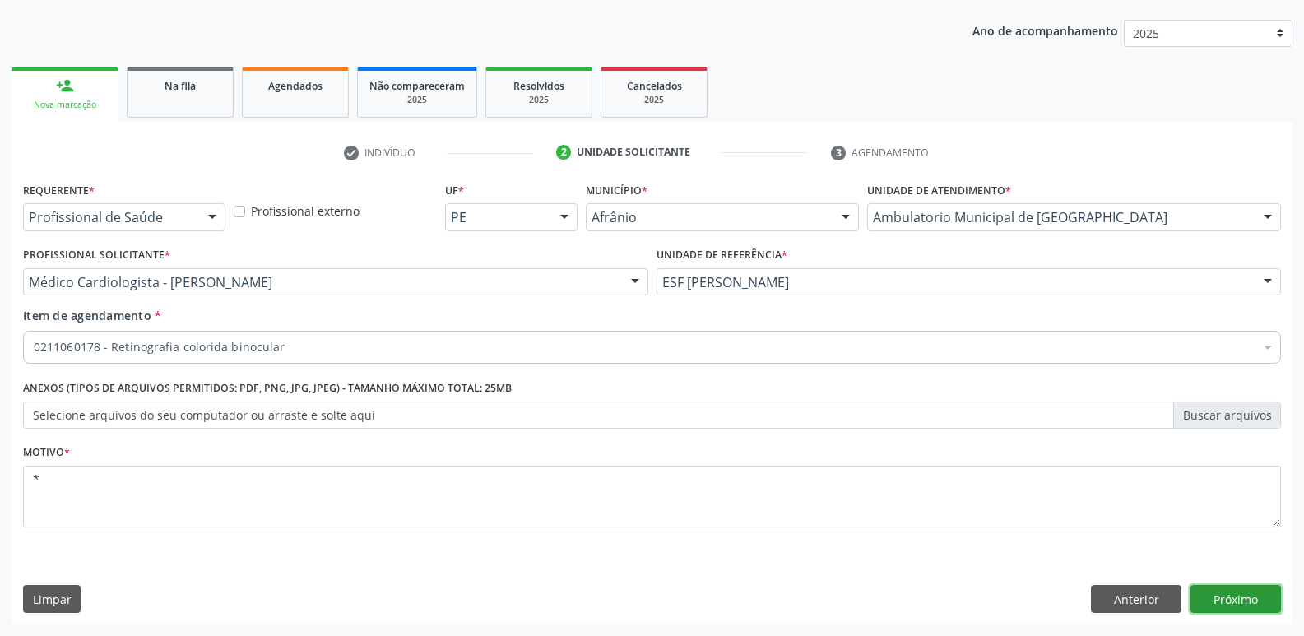
click at [1226, 593] on button "Próximo" at bounding box center [1235, 599] width 90 height 28
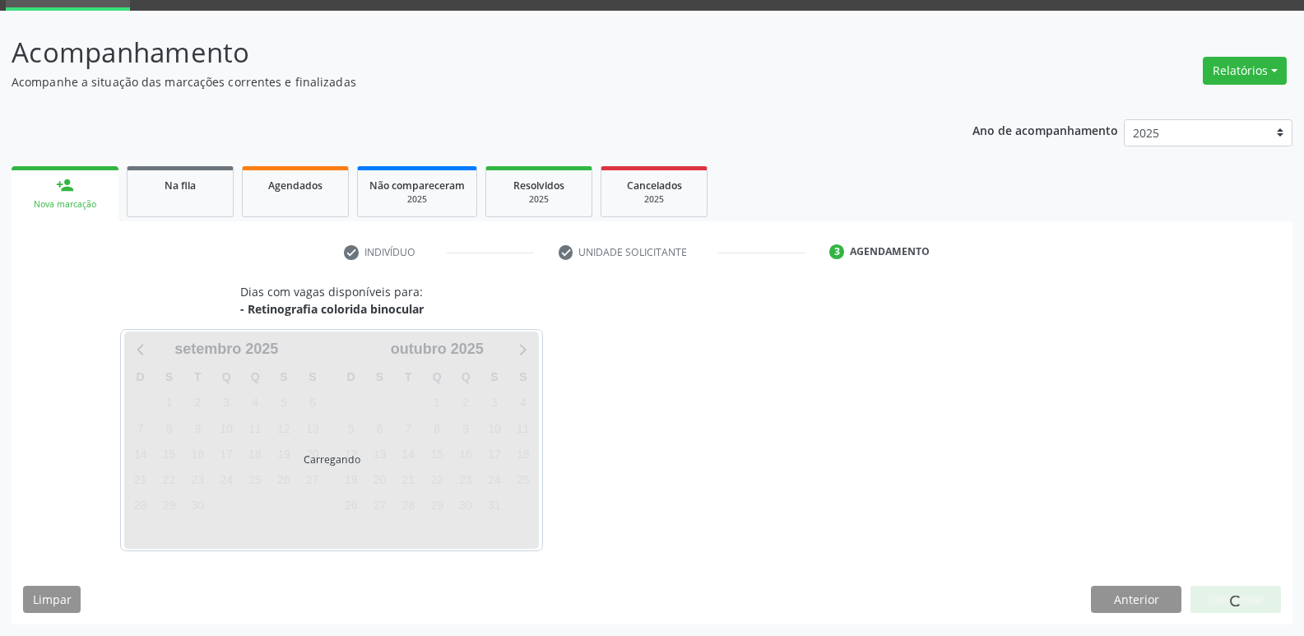
scroll to position [80, 0]
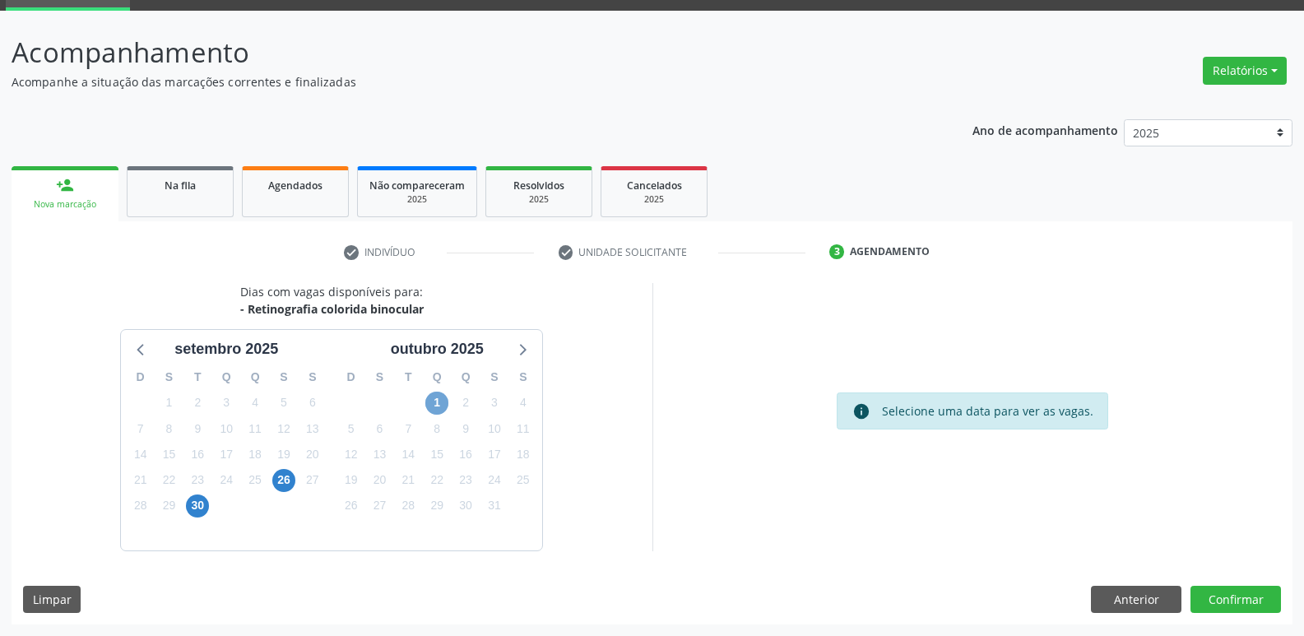
click at [439, 404] on span "1" at bounding box center [436, 403] width 23 height 23
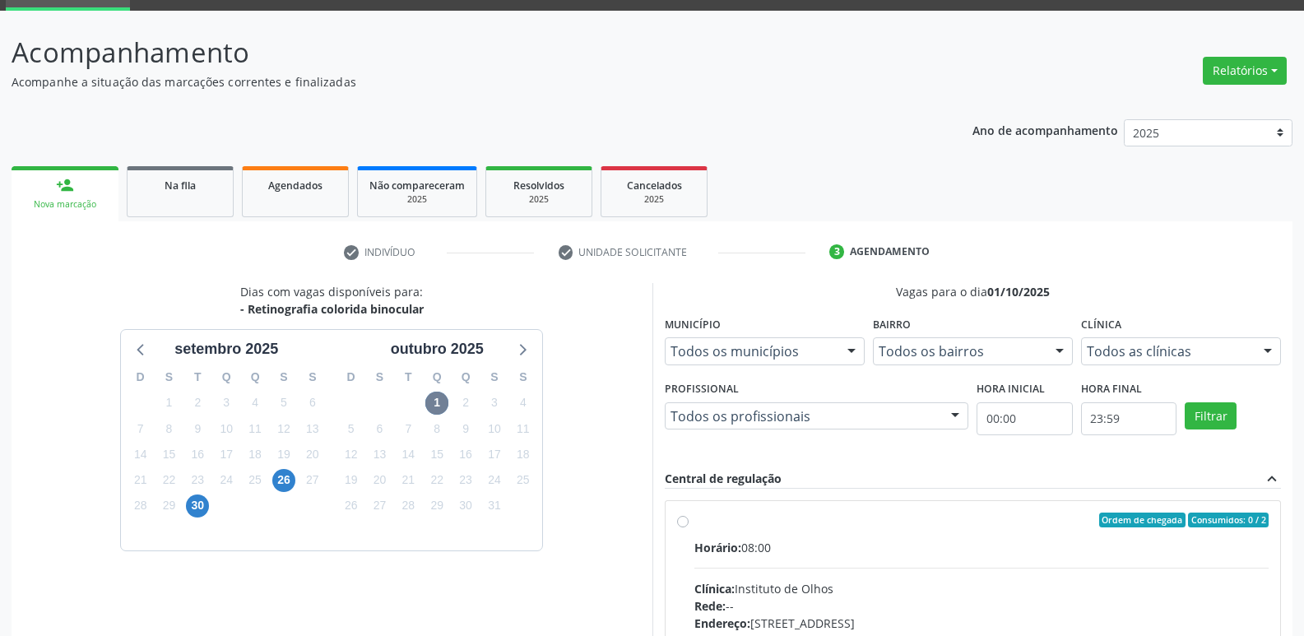
click at [715, 513] on div "Ordem de chegada Consumidos: 0 / 2" at bounding box center [981, 519] width 575 height 15
click at [689, 513] on input "Ordem de chegada Consumidos: 0 / 2 Horário: 08:00 Clínica: Instituto de Olhos R…" at bounding box center [683, 519] width 12 height 15
radio input "true"
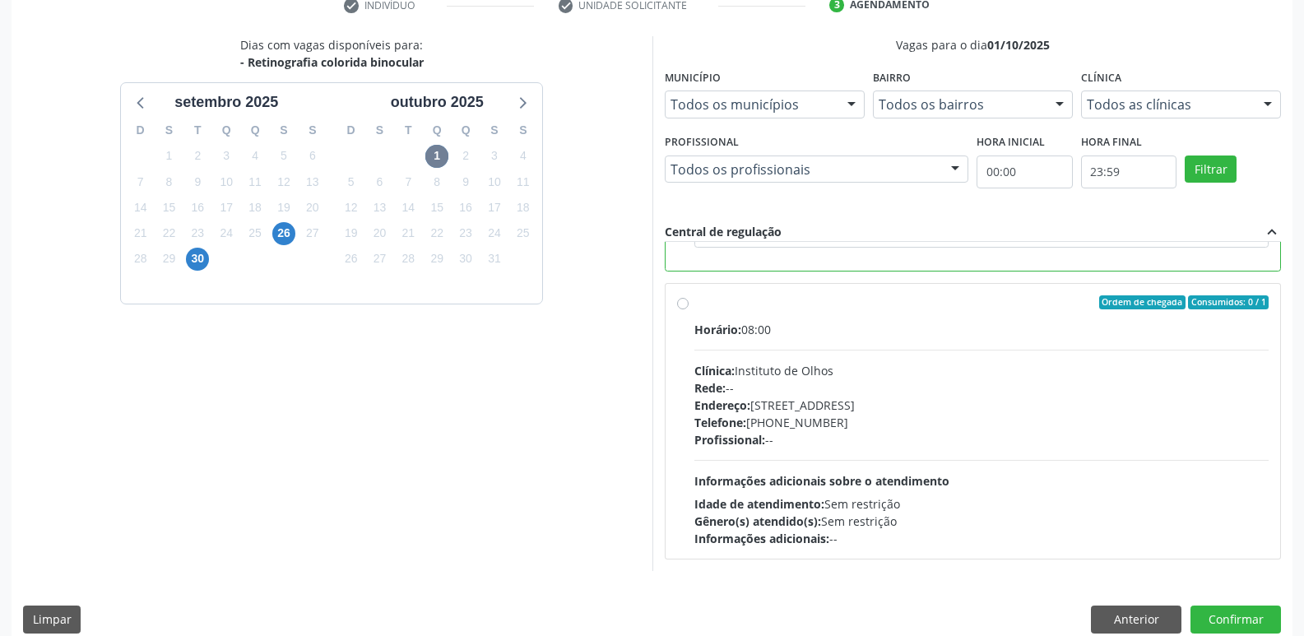
scroll to position [347, 0]
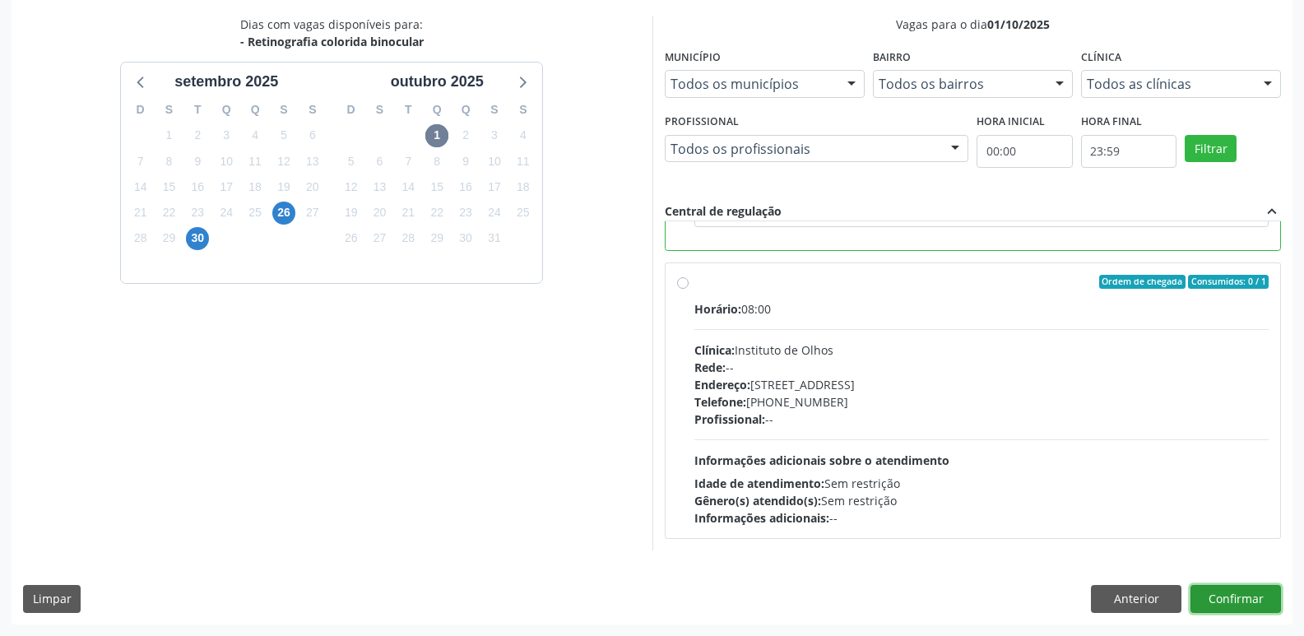
click at [1247, 600] on button "Confirmar" at bounding box center [1235, 599] width 90 height 28
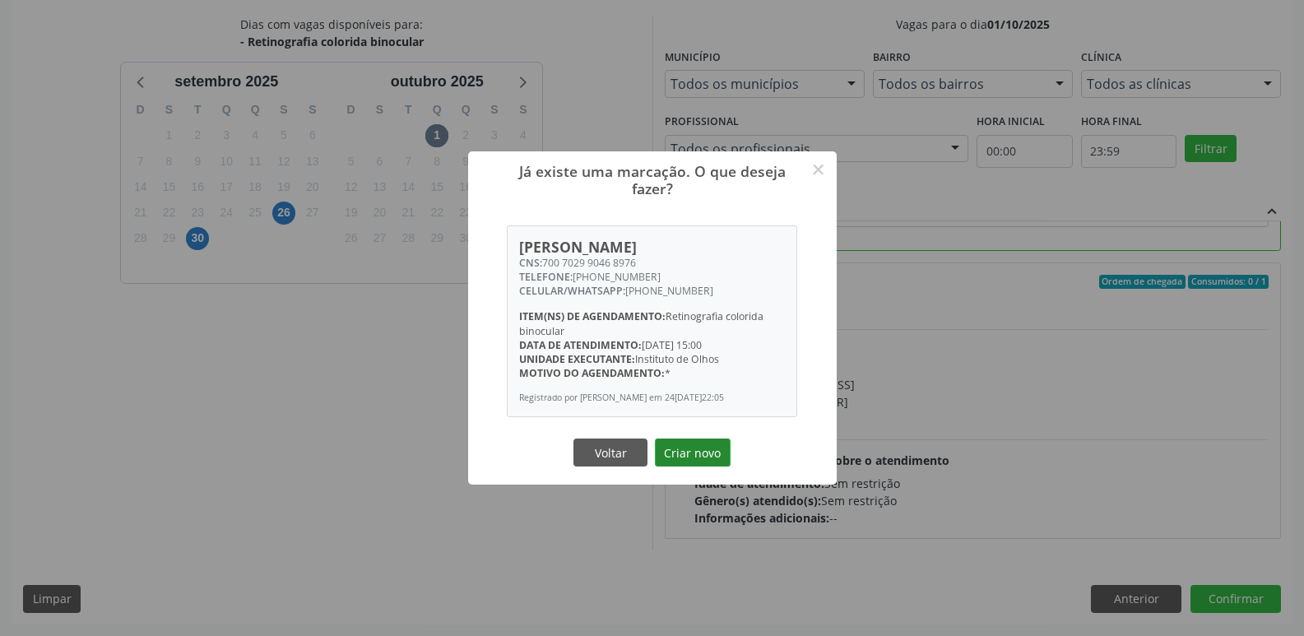
click at [706, 453] on button "Criar novo" at bounding box center [693, 452] width 76 height 28
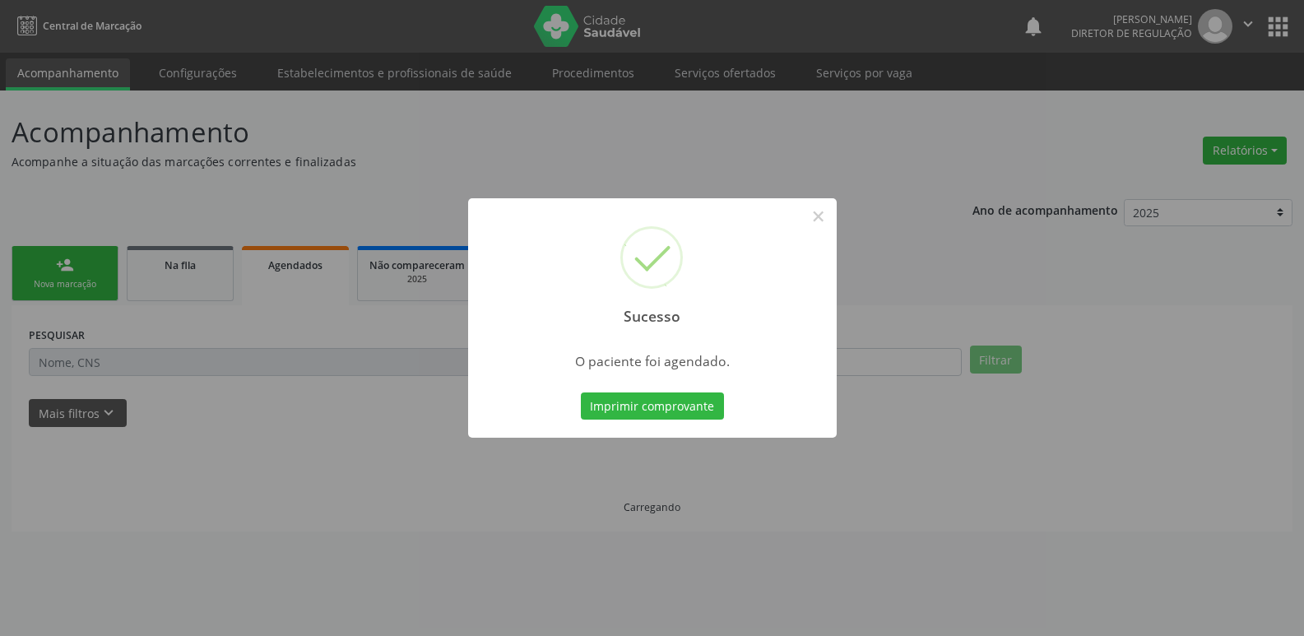
scroll to position [0, 0]
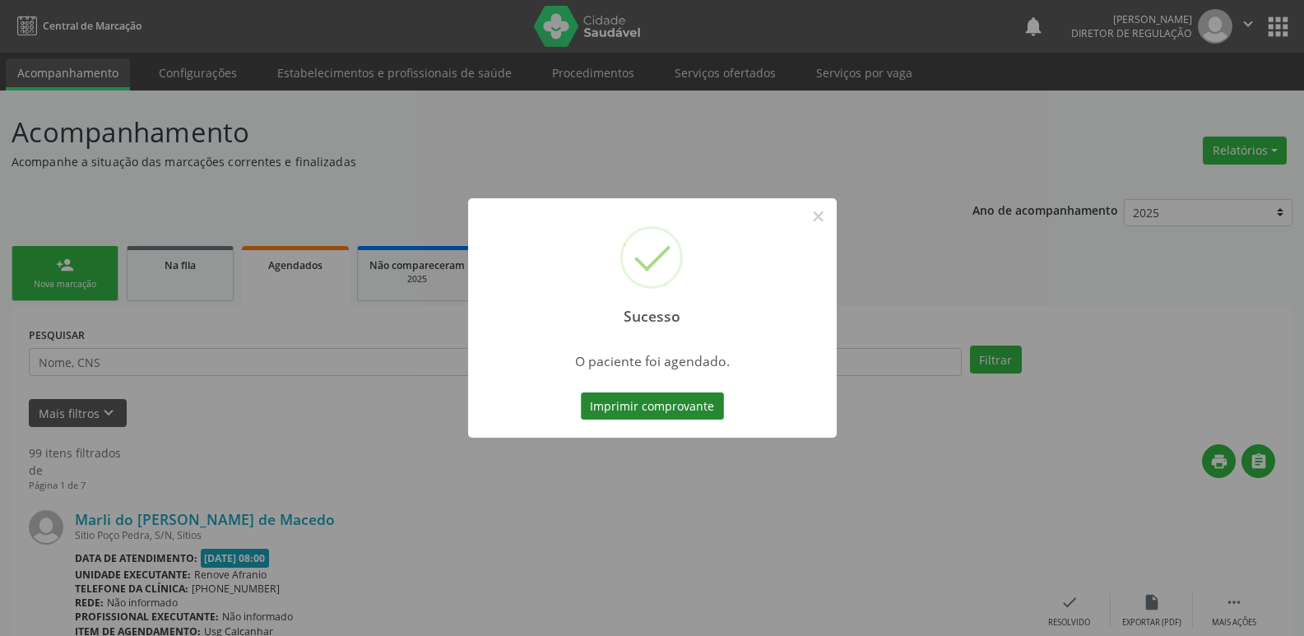
click at [694, 397] on button "Imprimir comprovante" at bounding box center [652, 406] width 143 height 28
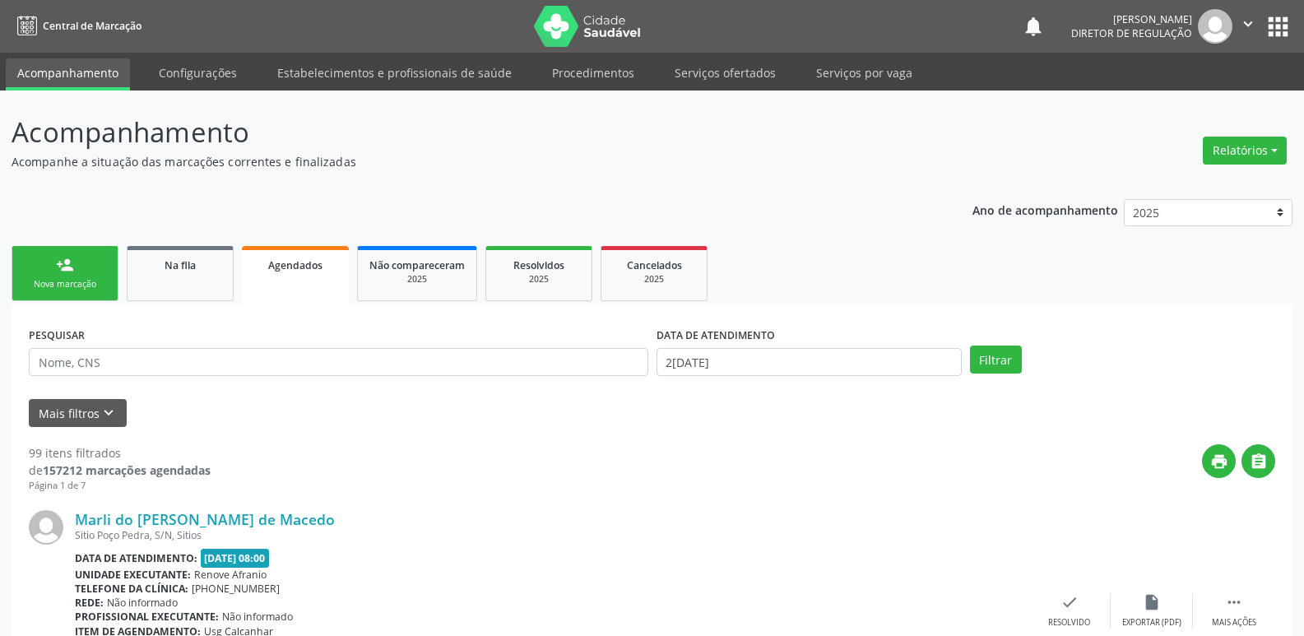
click at [104, 281] on div "Nova marcação" at bounding box center [65, 284] width 82 height 12
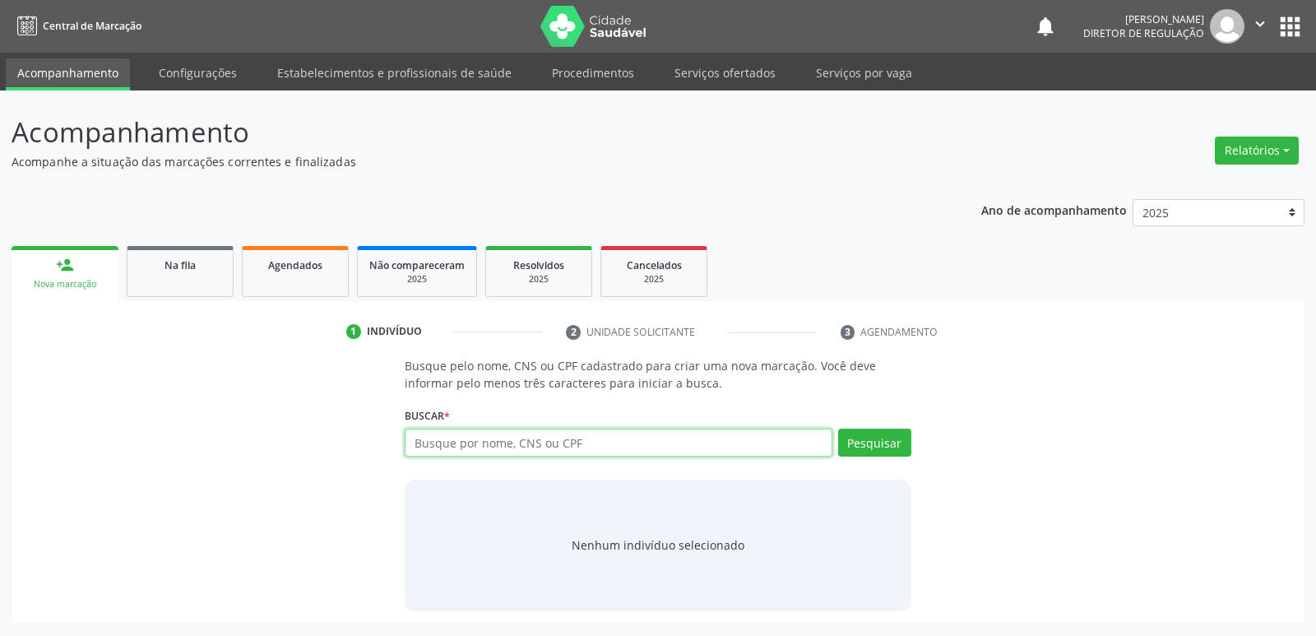
click at [457, 446] on input "text" at bounding box center [618, 443] width 427 height 28
type input "M"
type input "[PERSON_NAME]"
click at [891, 443] on button "Pesquisar" at bounding box center [874, 443] width 73 height 28
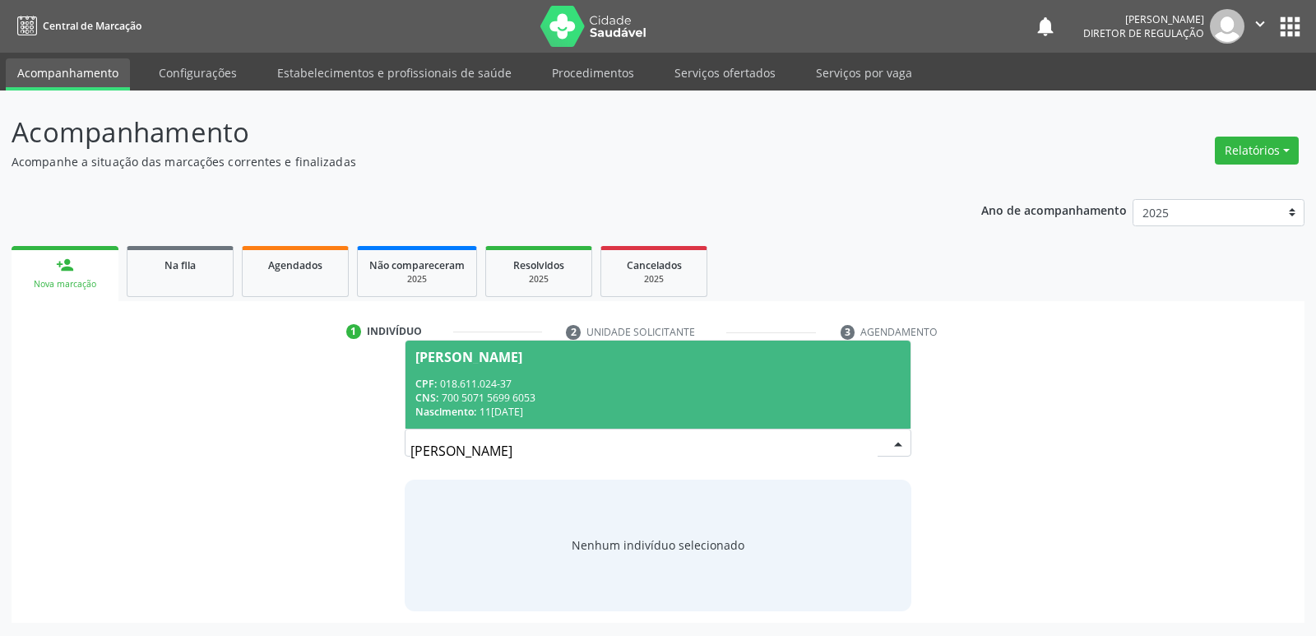
click at [540, 392] on div "CNS: 700 5071 5699 6053" at bounding box center [657, 398] width 485 height 14
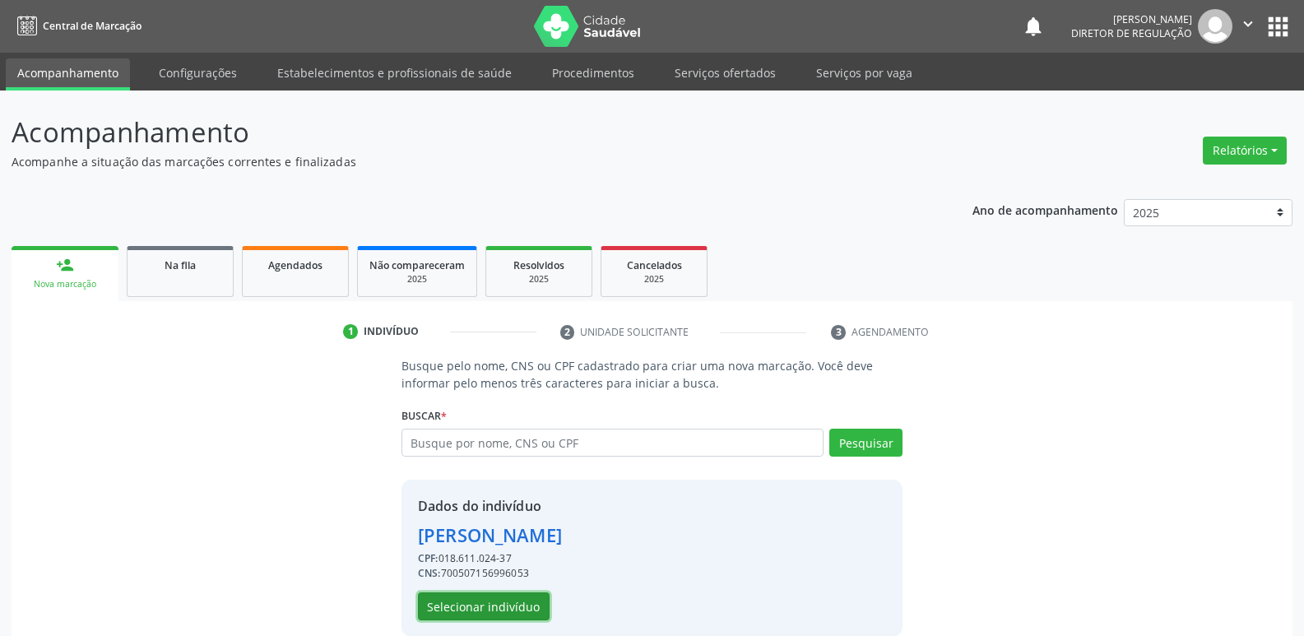
click at [519, 607] on button "Selecionar indivíduo" at bounding box center [484, 606] width 132 height 28
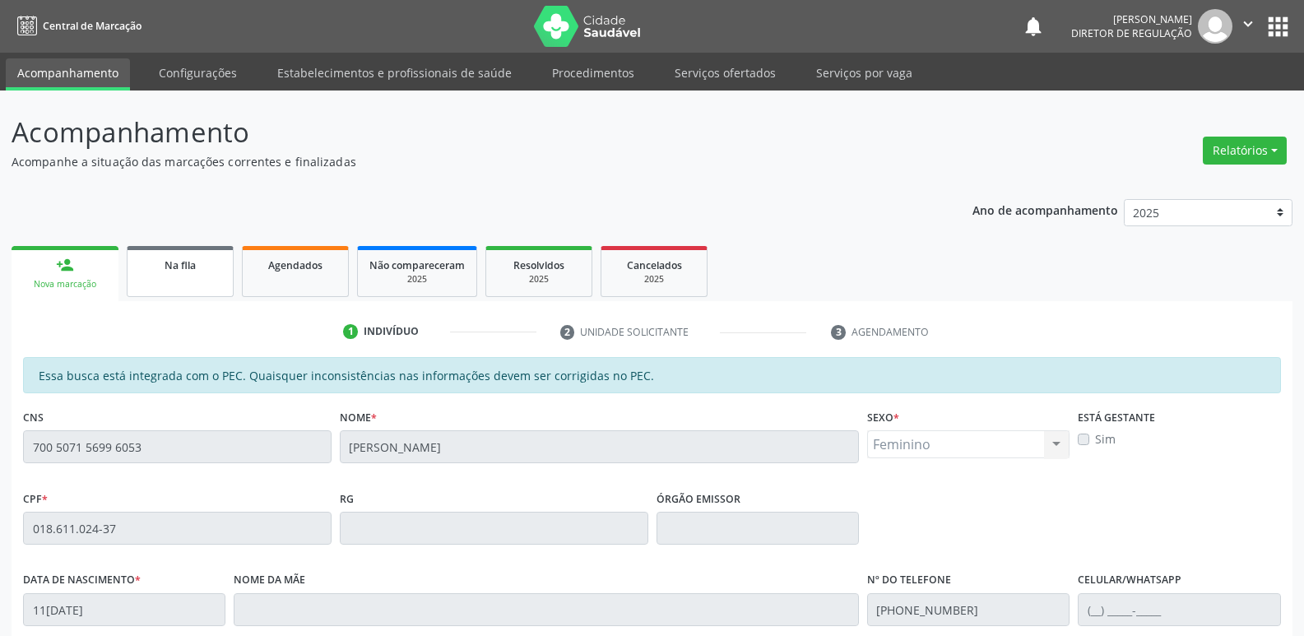
click at [200, 275] on link "Na fila" at bounding box center [180, 271] width 107 height 51
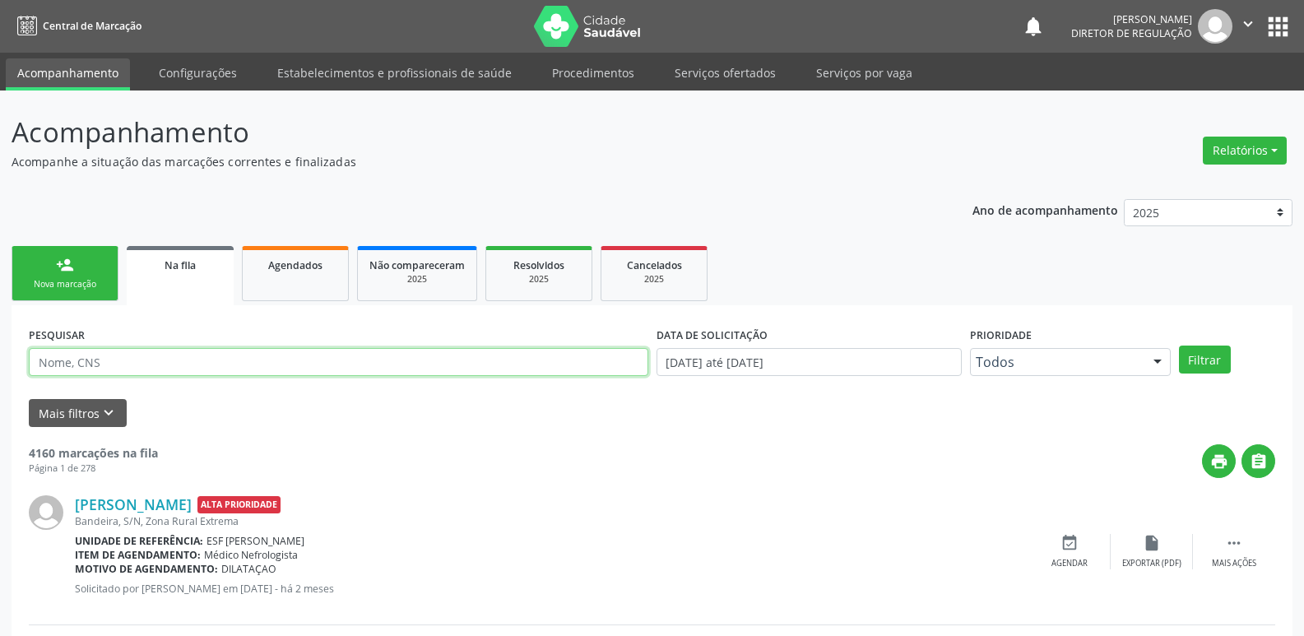
click at [231, 359] on input "text" at bounding box center [338, 362] width 619 height 28
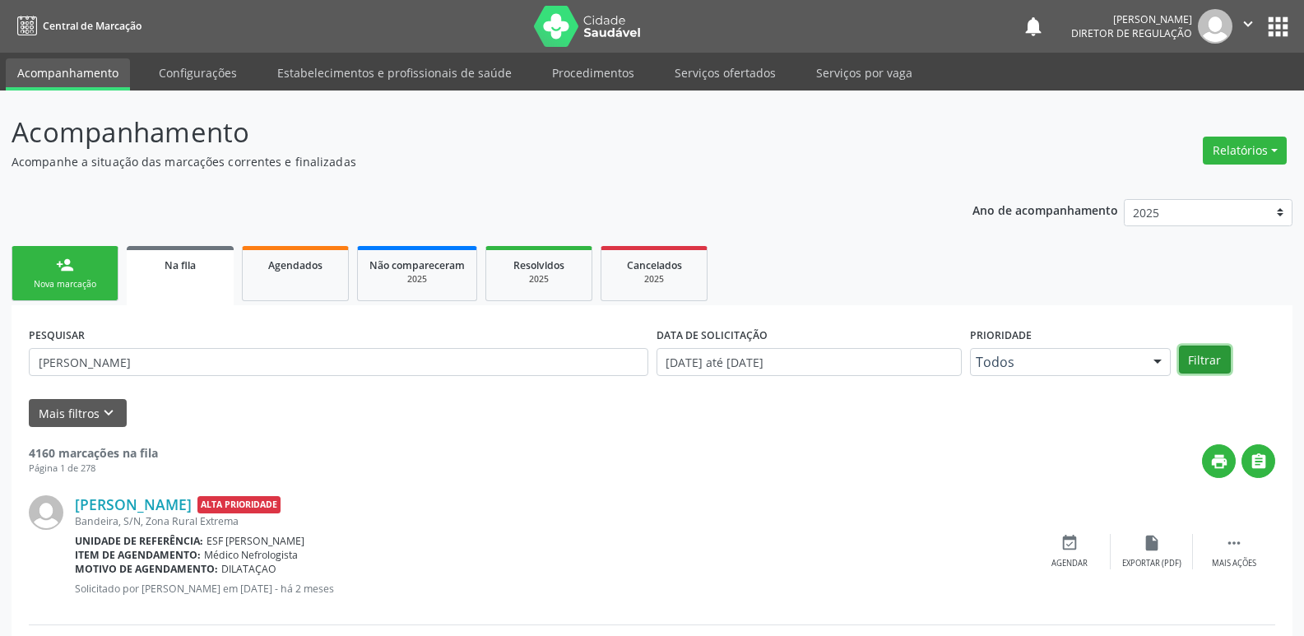
click at [1210, 364] on button "Filtrar" at bounding box center [1205, 360] width 52 height 28
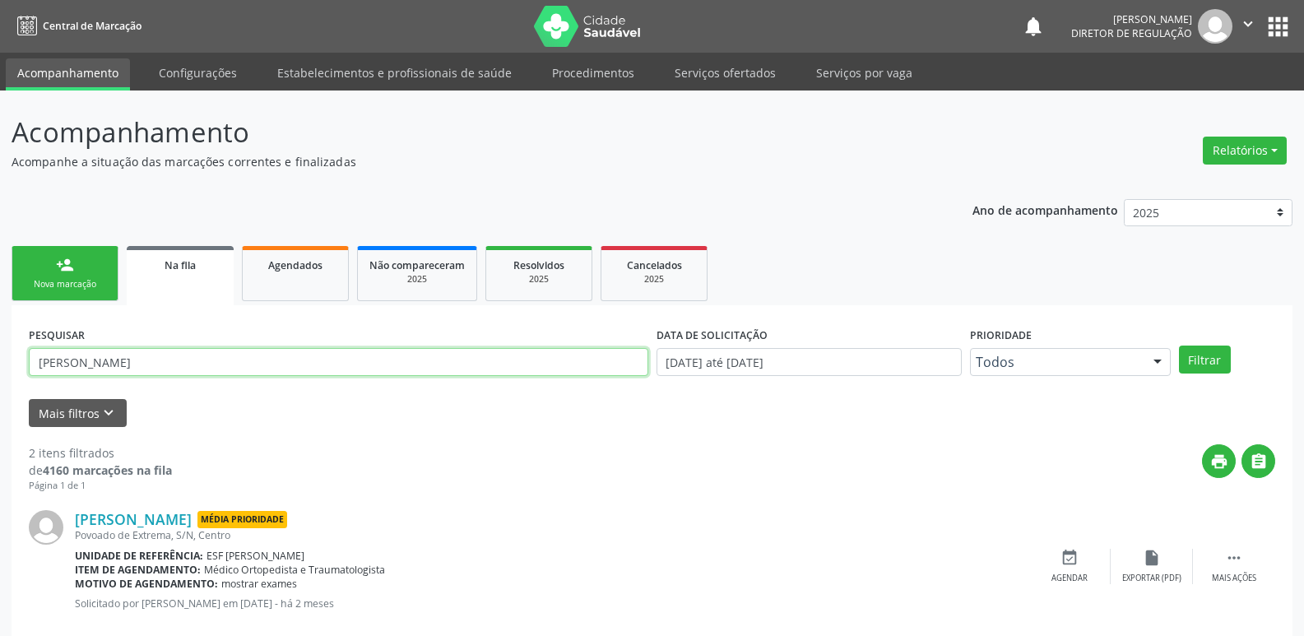
click at [118, 369] on input "[PERSON_NAME]" at bounding box center [338, 362] width 619 height 28
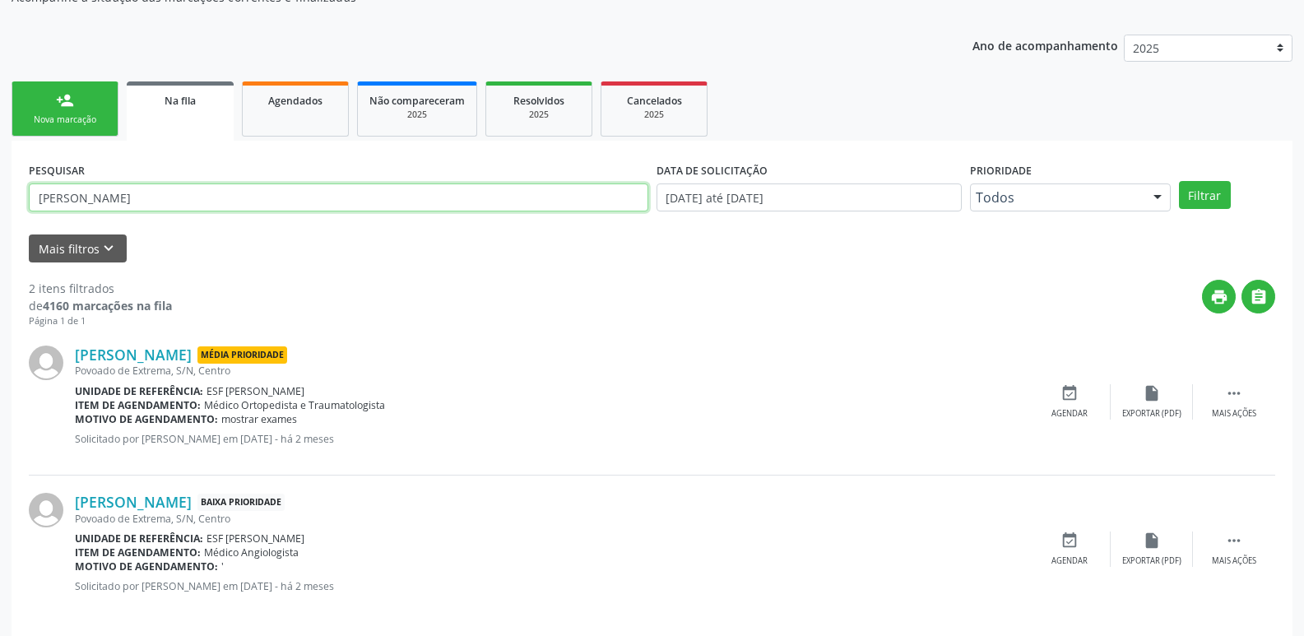
scroll to position [179, 0]
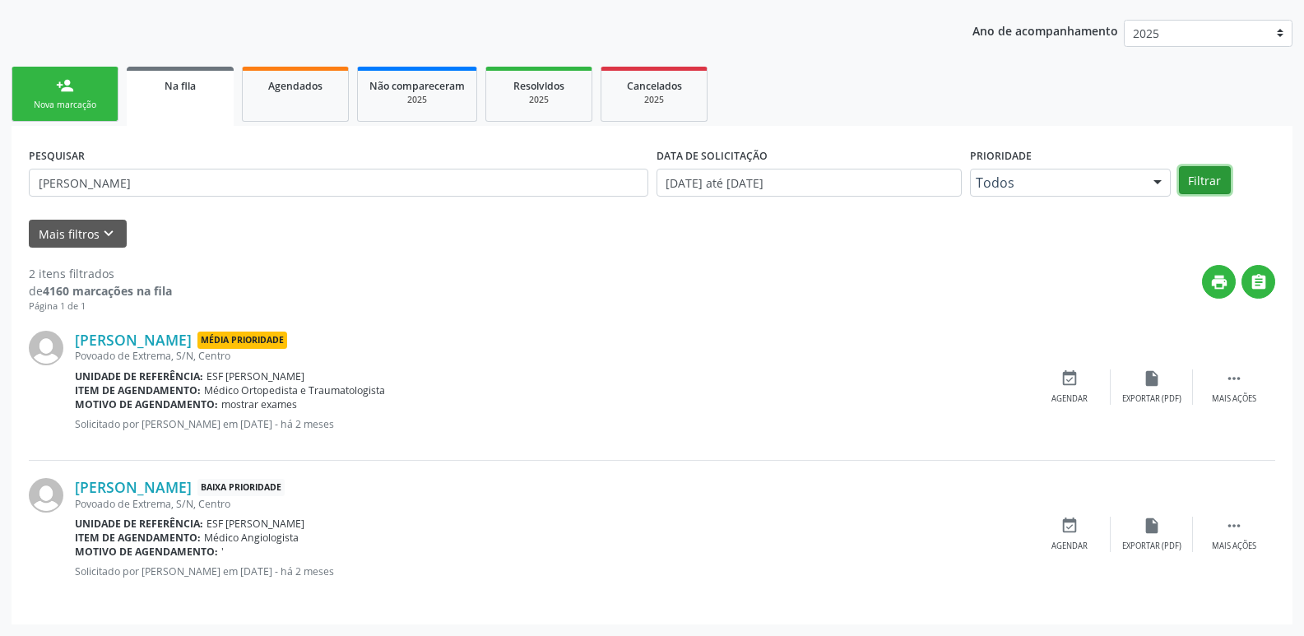
click at [1199, 185] on button "Filtrar" at bounding box center [1205, 180] width 52 height 28
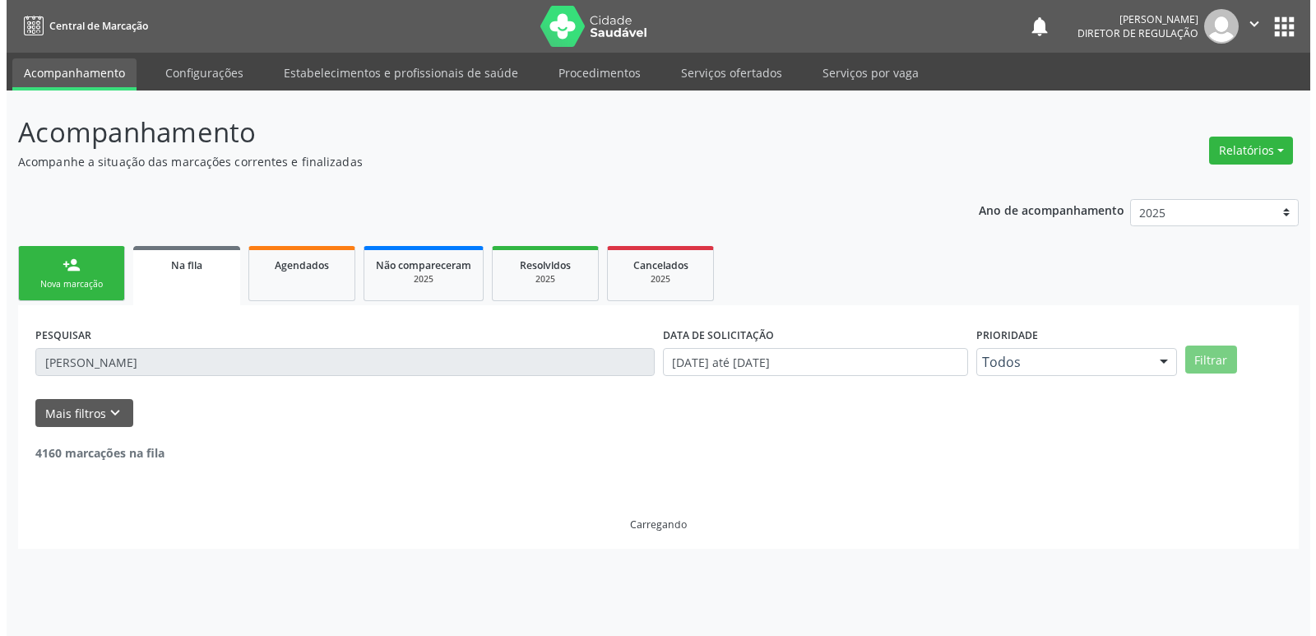
scroll to position [0, 0]
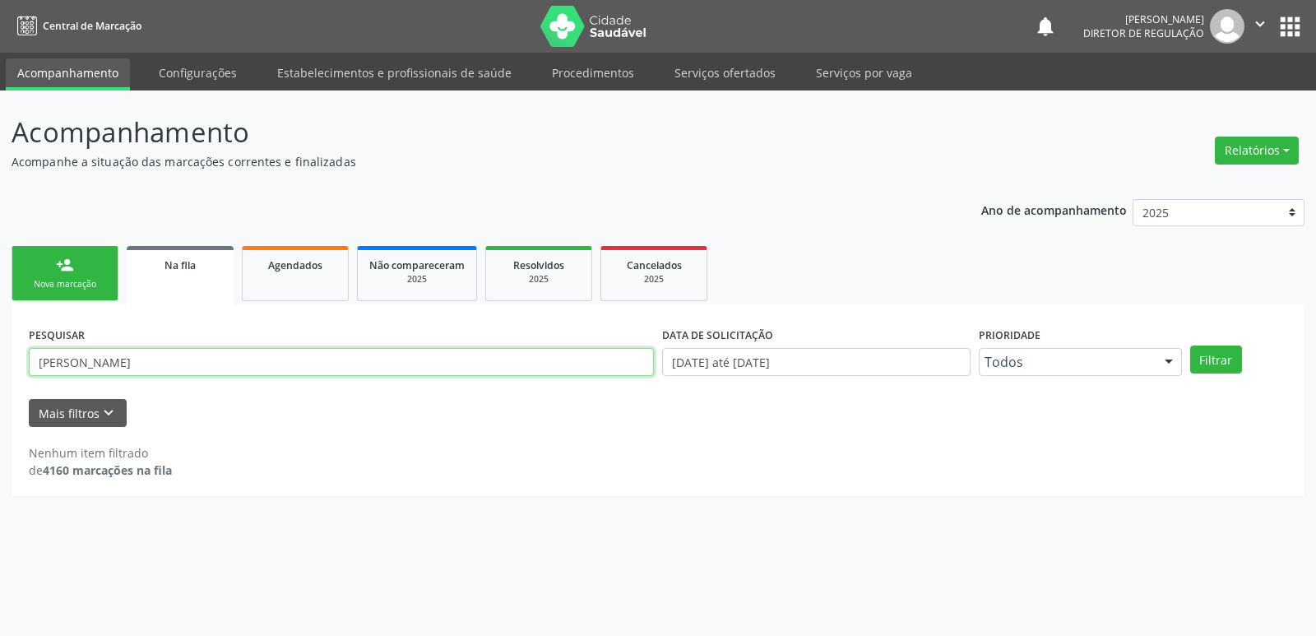
click at [128, 357] on input "[PERSON_NAME]" at bounding box center [341, 362] width 625 height 28
type input "[PERSON_NAME]"
click at [1218, 362] on button "Filtrar" at bounding box center [1216, 360] width 52 height 28
click at [100, 267] on link "person_add Nova marcação" at bounding box center [65, 273] width 107 height 55
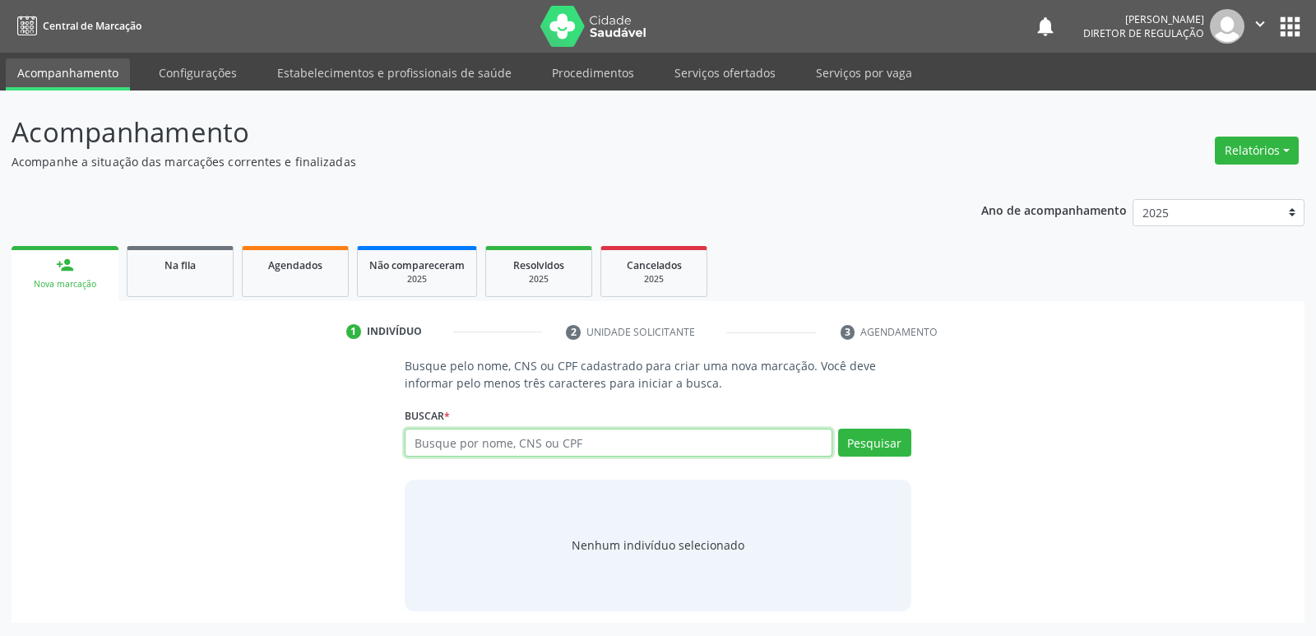
click at [512, 445] on input "text" at bounding box center [618, 443] width 427 height 28
click at [725, 75] on link "Serviços ofertados" at bounding box center [725, 72] width 124 height 29
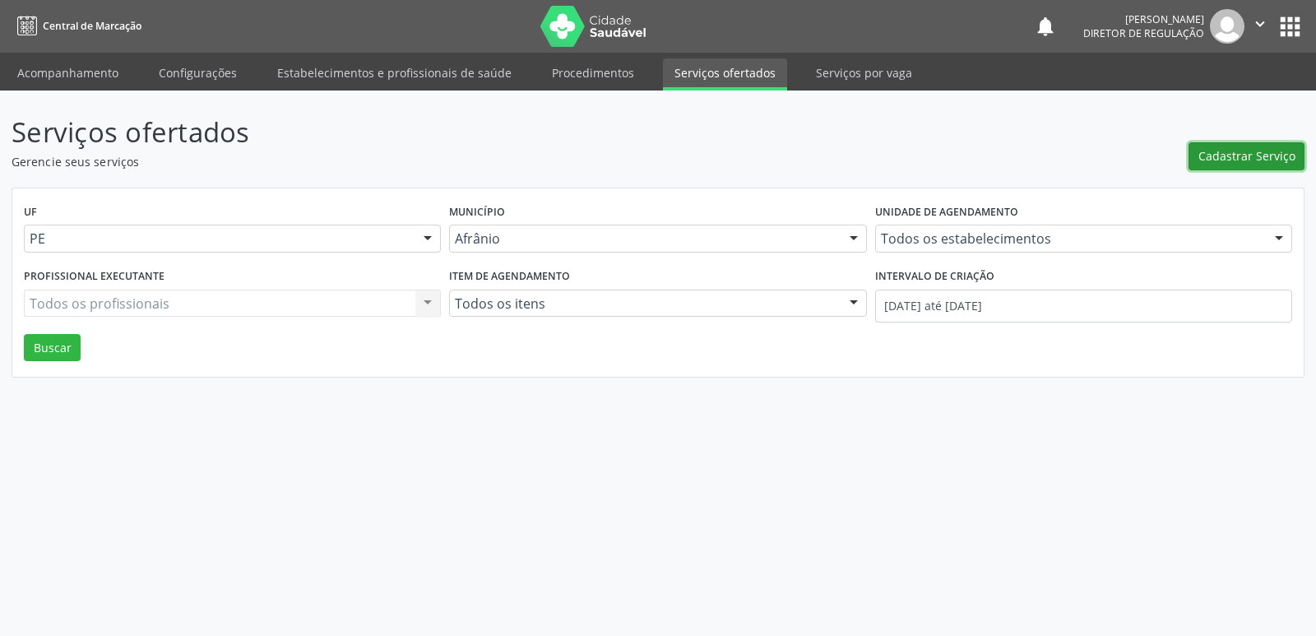
click at [1246, 158] on span "Cadastrar Serviço" at bounding box center [1247, 155] width 97 height 17
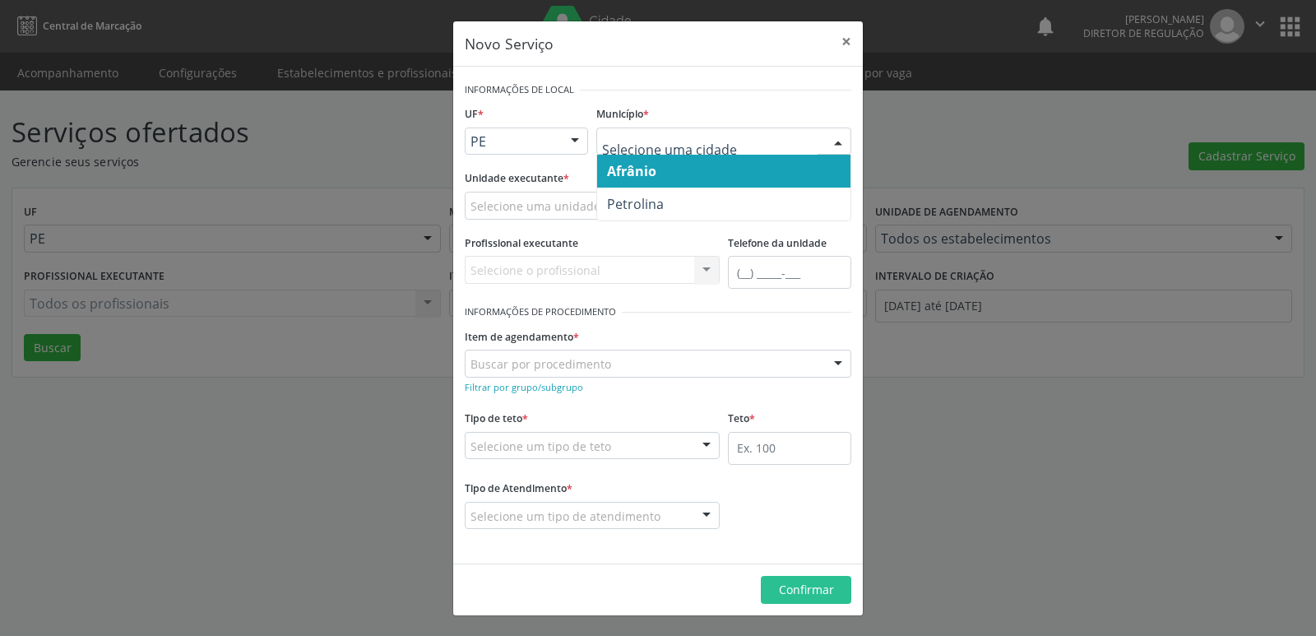
click at [690, 169] on span "Afrânio" at bounding box center [723, 171] width 253 height 33
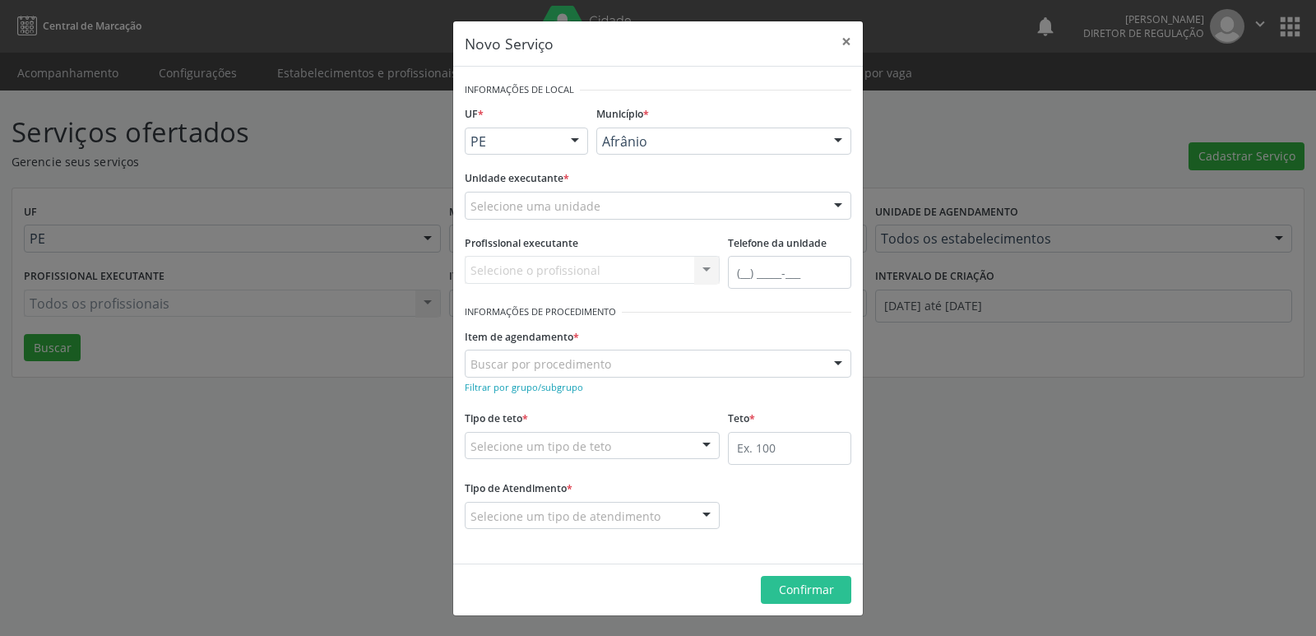
click at [670, 197] on div "Selecione uma unidade" at bounding box center [658, 206] width 387 height 28
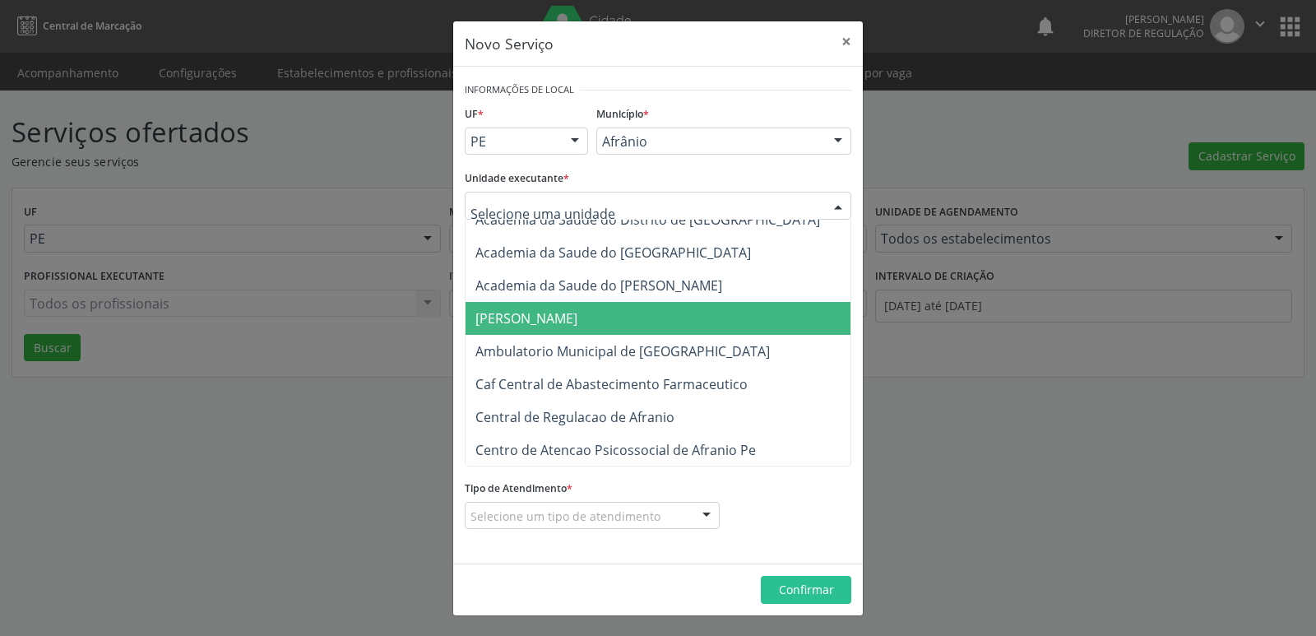
scroll to position [165, 0]
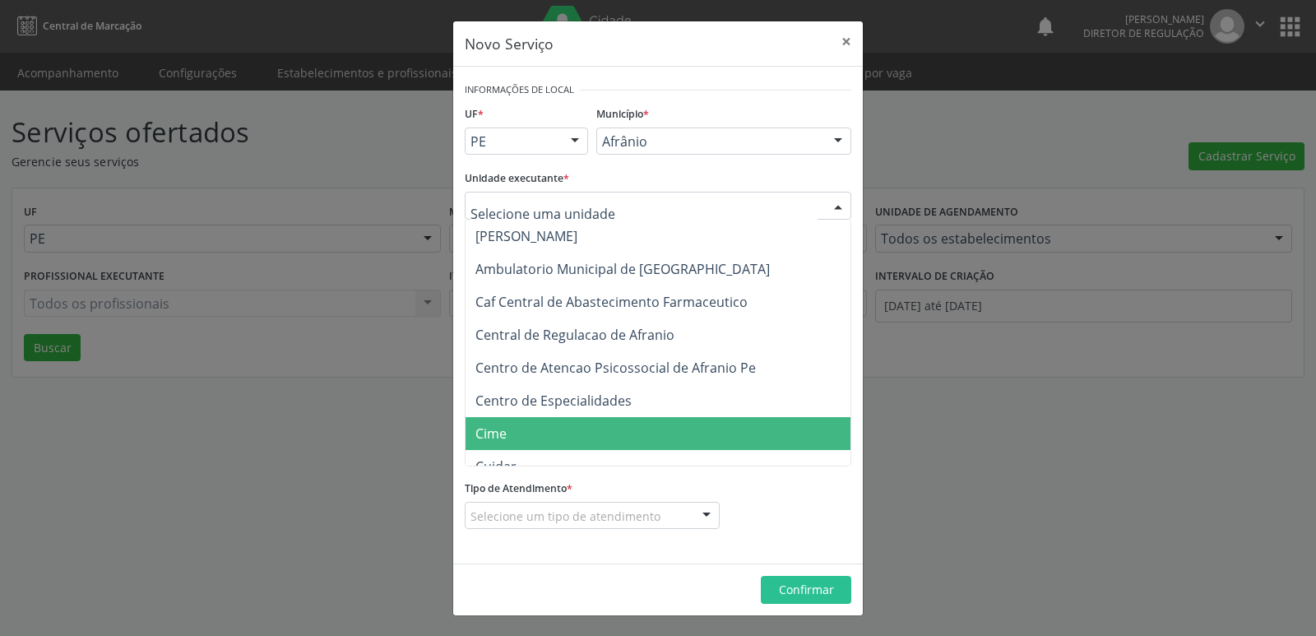
click at [635, 436] on span "Cime" at bounding box center [666, 433] width 401 height 33
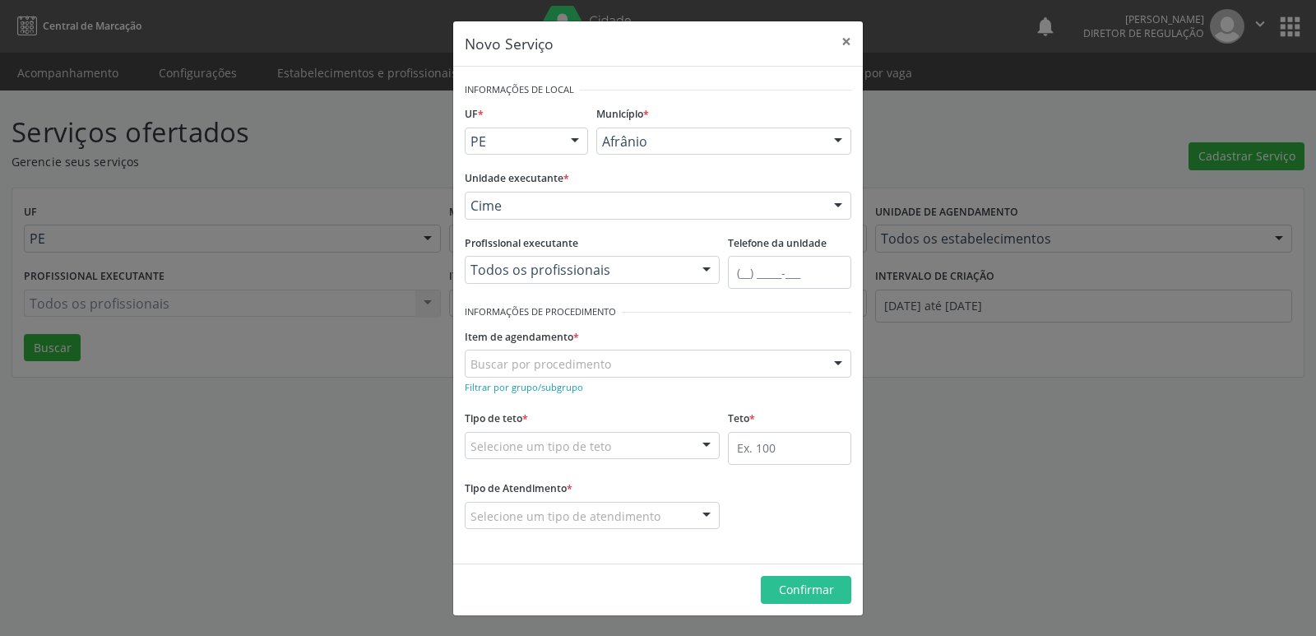
click at [609, 361] on div "Buscar por procedimento" at bounding box center [658, 364] width 387 height 28
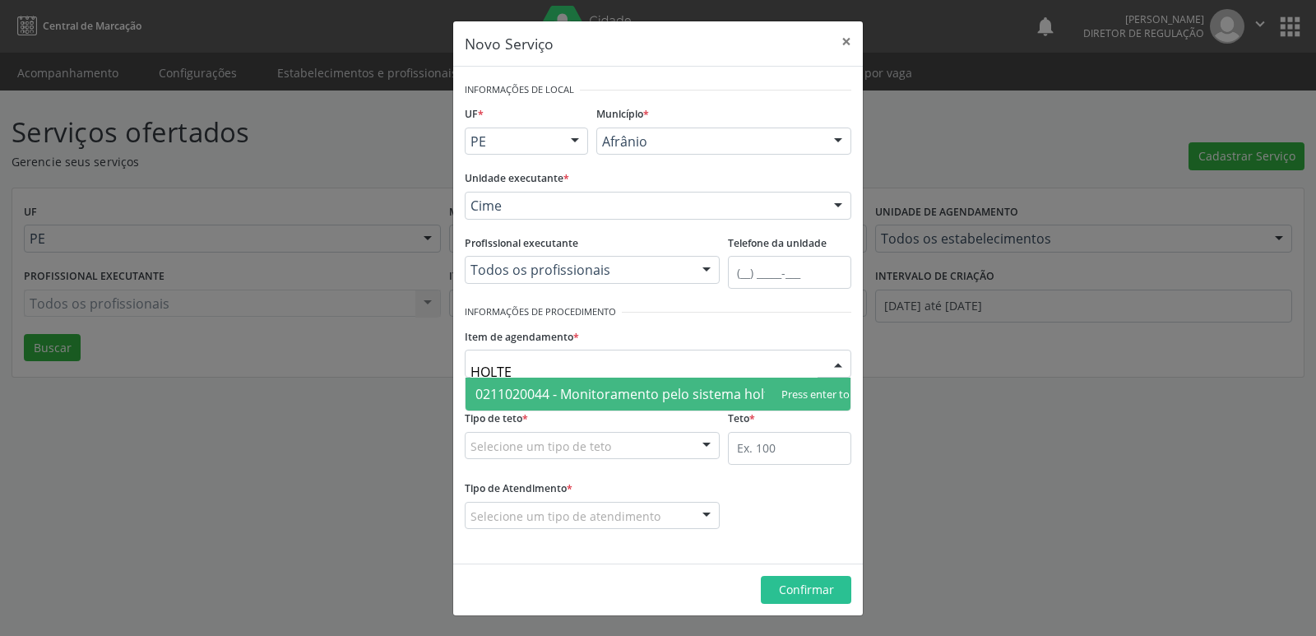
type input "HOLTER"
click at [620, 393] on span "0211020044 - Monitoramento pelo sistema holter 24 hs (3 canais)" at bounding box center [677, 394] width 405 height 18
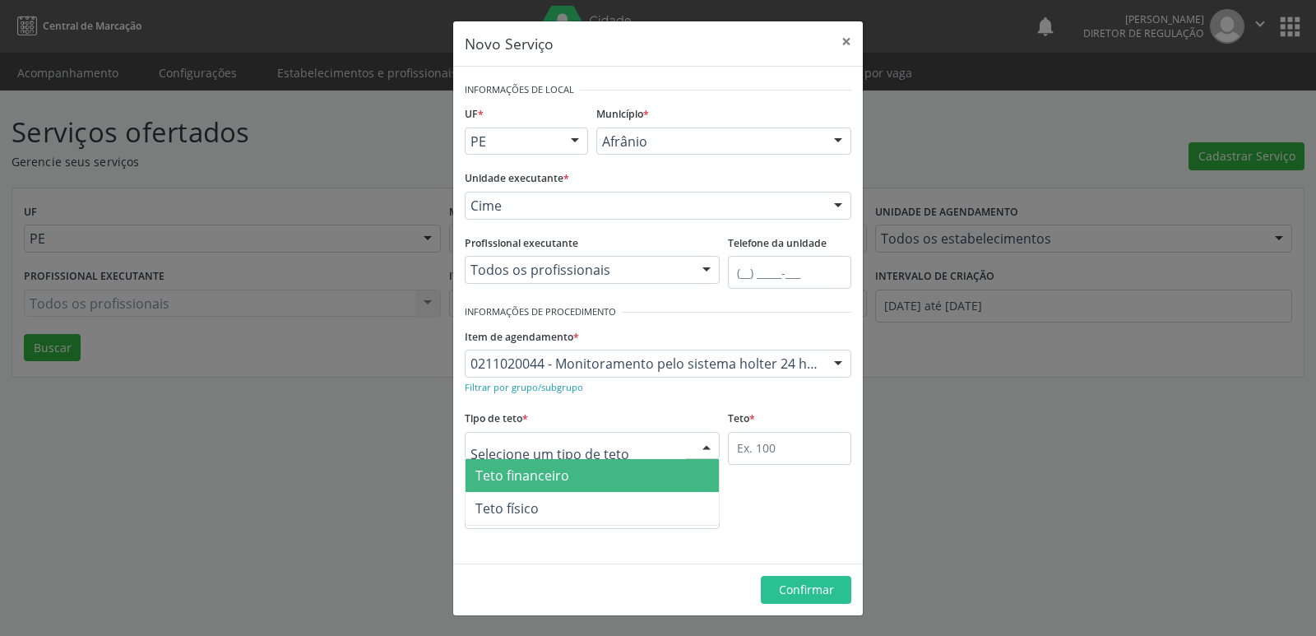
click at [635, 443] on div at bounding box center [592, 446] width 255 height 28
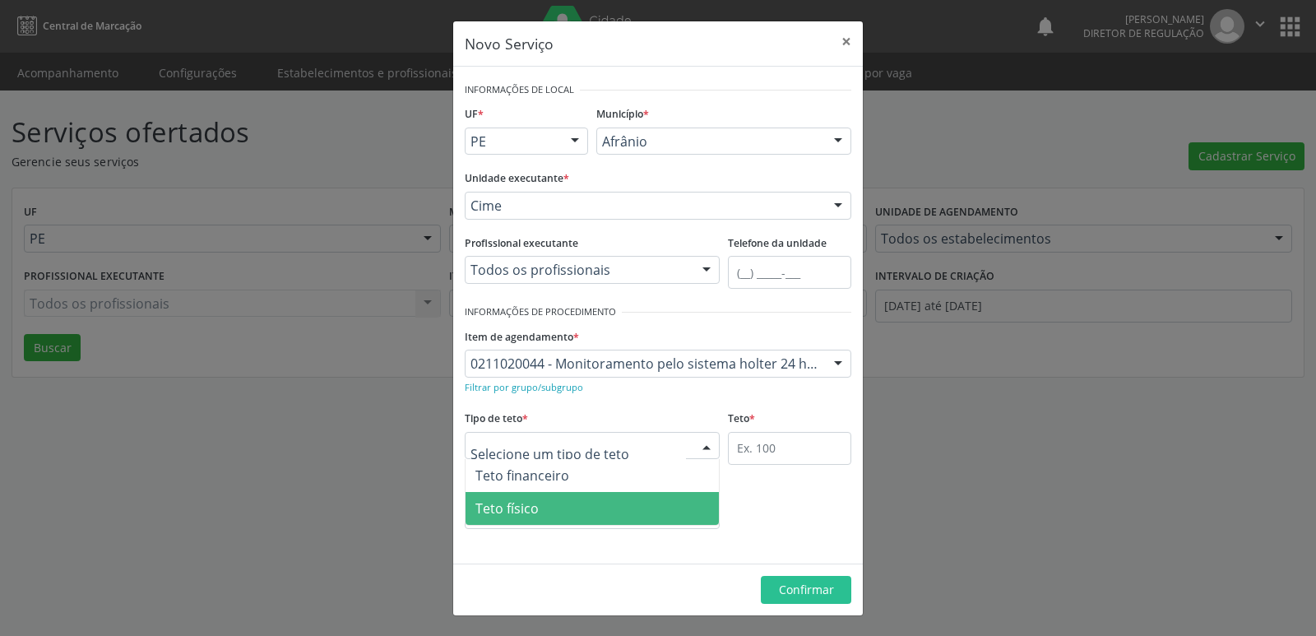
click at [607, 512] on span "Teto físico" at bounding box center [592, 508] width 253 height 33
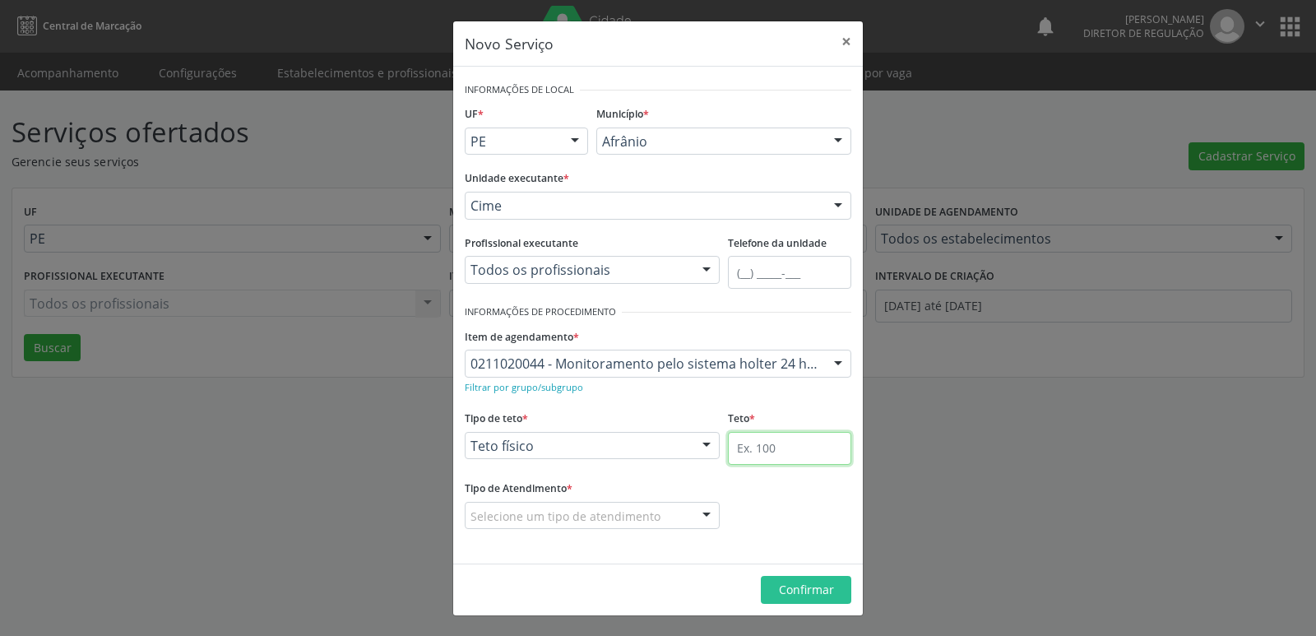
click at [781, 452] on input "text" at bounding box center [789, 448] width 123 height 33
type input "1"
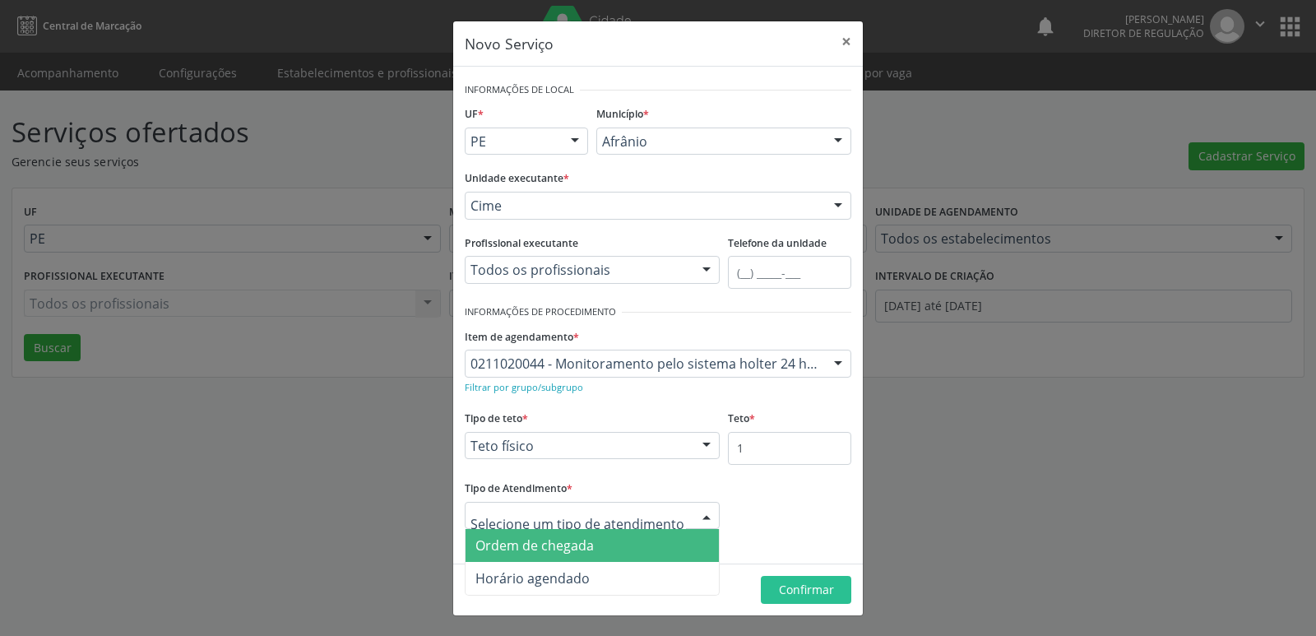
click at [606, 549] on span "Ordem de chegada" at bounding box center [592, 545] width 253 height 33
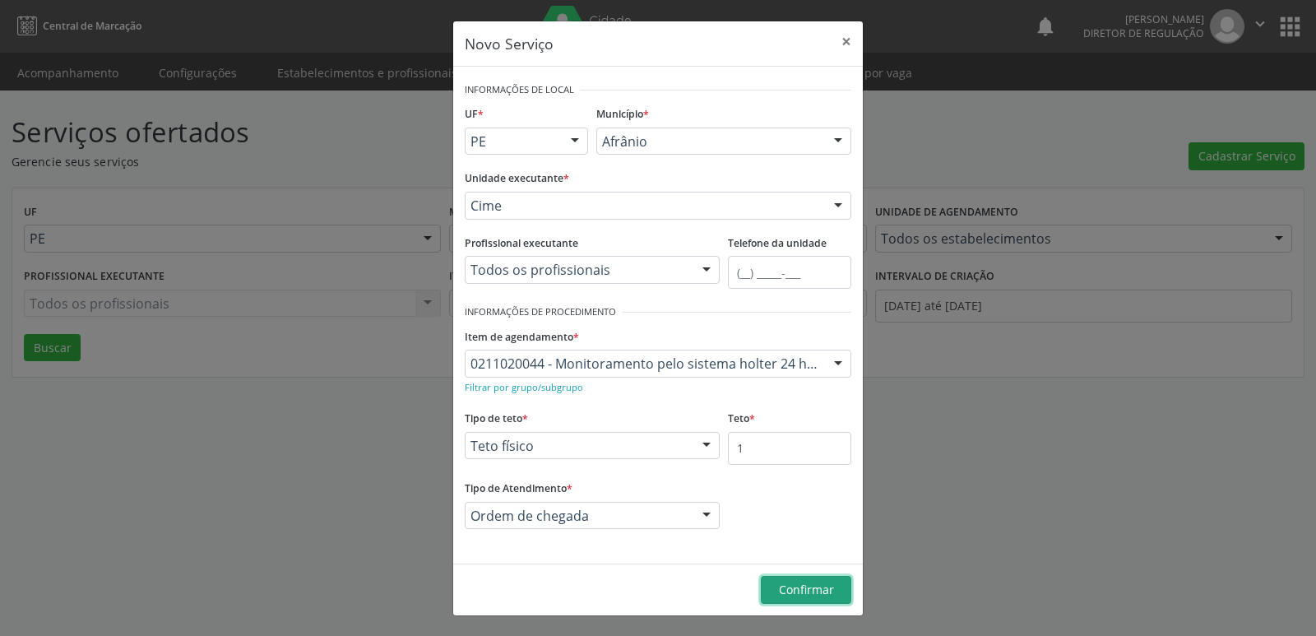
click at [800, 583] on span "Confirmar" at bounding box center [806, 590] width 55 height 16
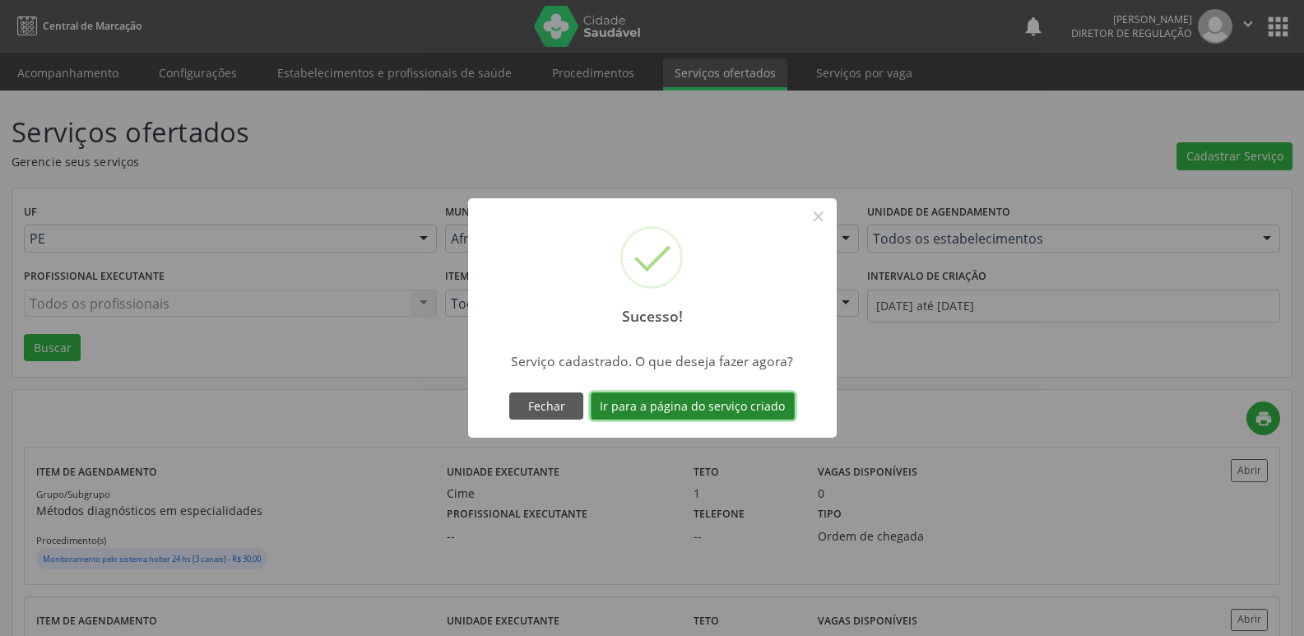
click at [768, 409] on button "Ir para a página do serviço criado" at bounding box center [693, 406] width 204 height 28
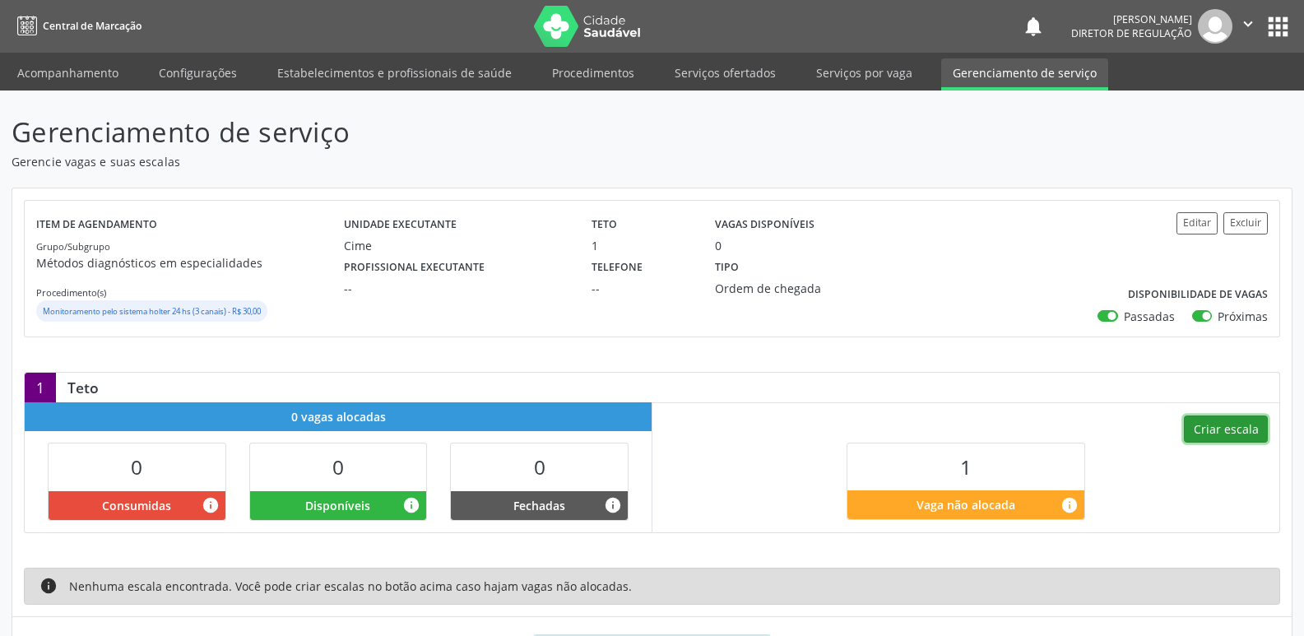
click at [1245, 428] on button "Criar escala" at bounding box center [1226, 429] width 84 height 28
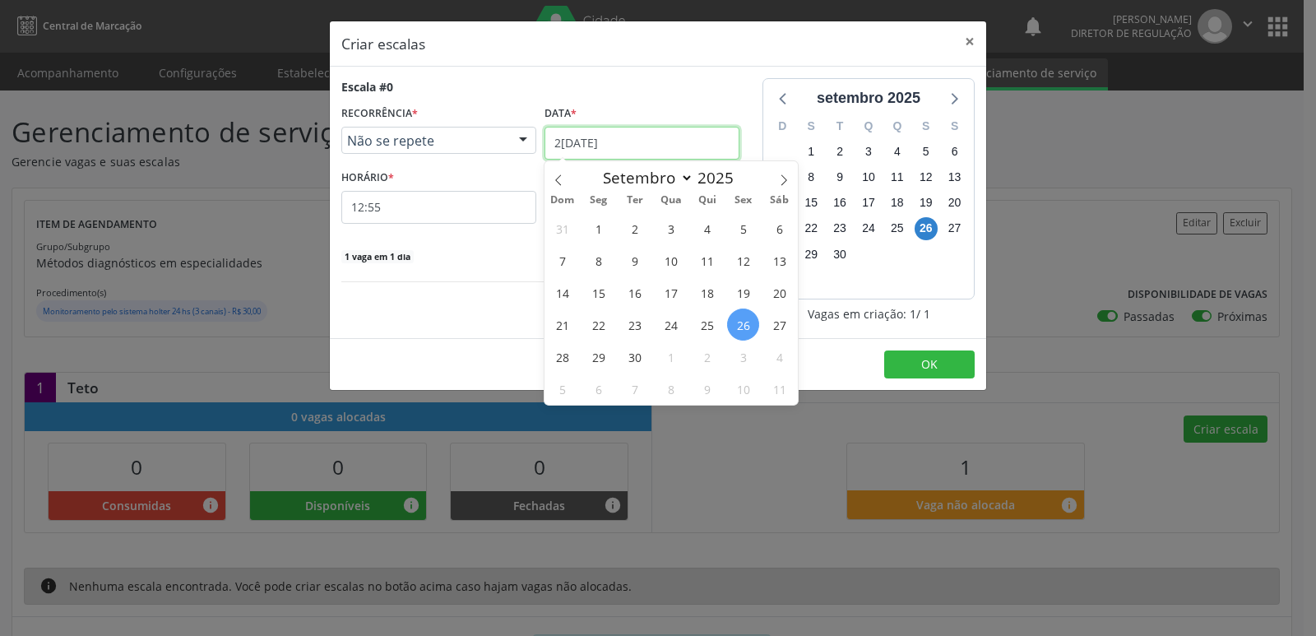
click at [646, 141] on input "2[DATE]" at bounding box center [642, 143] width 195 height 33
click at [638, 359] on span "30" at bounding box center [635, 357] width 32 height 32
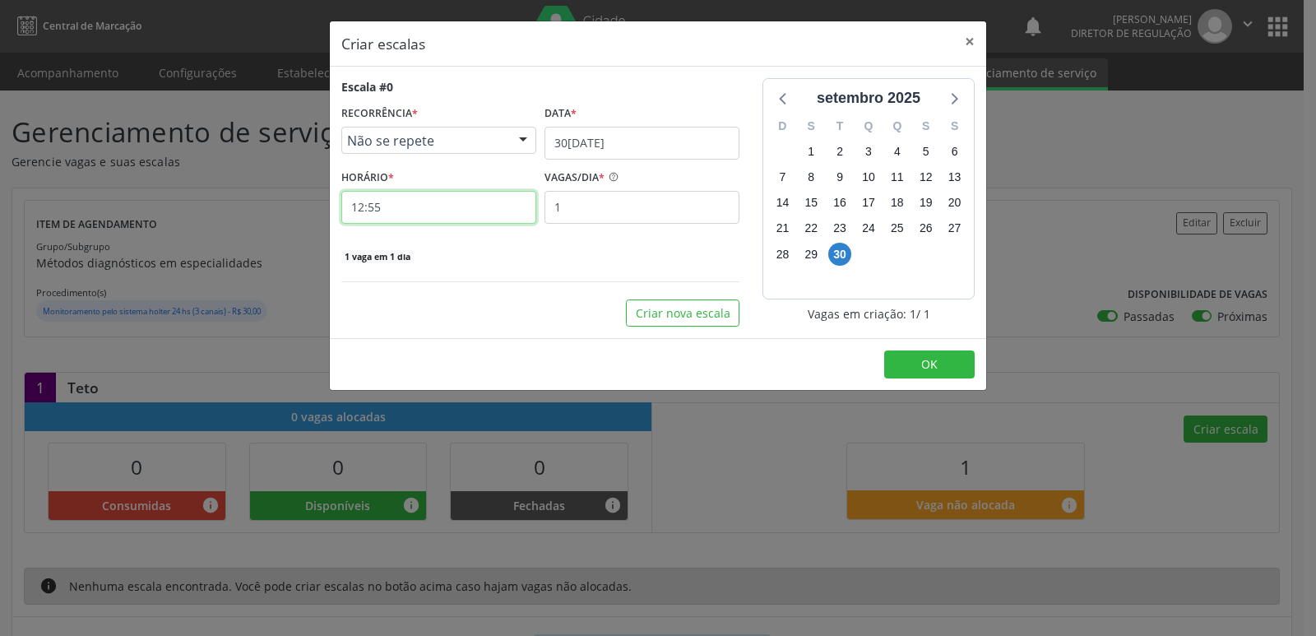
click at [488, 203] on input "12:55" at bounding box center [438, 207] width 195 height 33
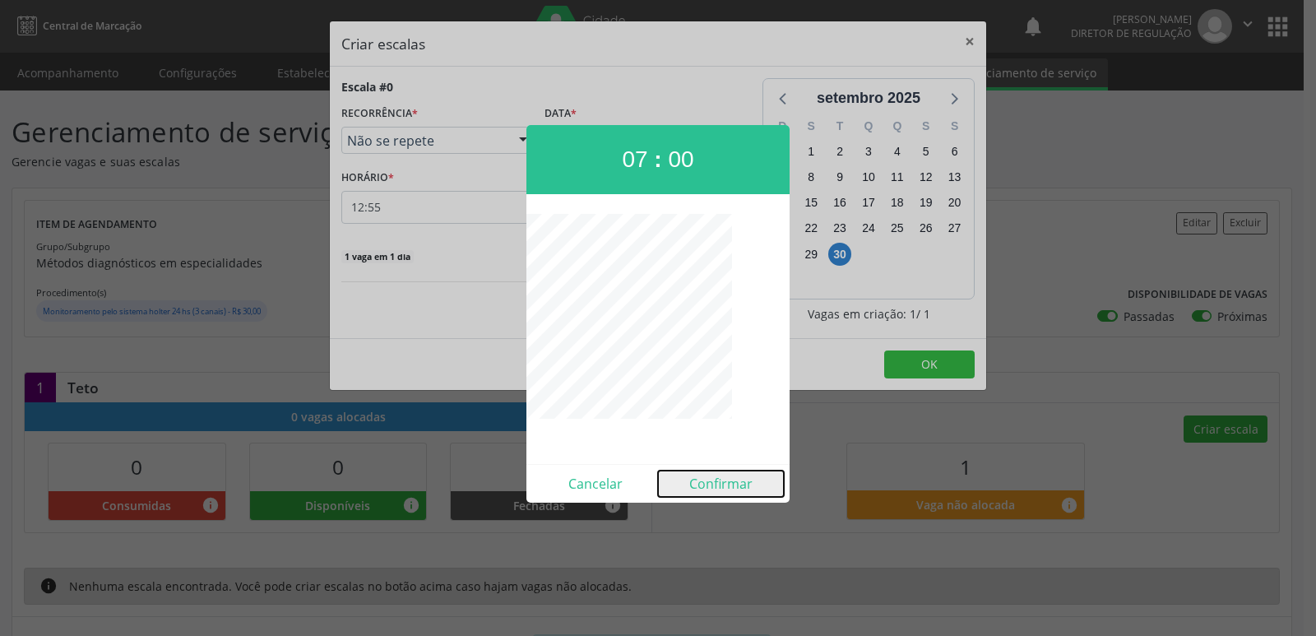
click at [720, 488] on button "Confirmar" at bounding box center [721, 484] width 126 height 26
type input "07:00"
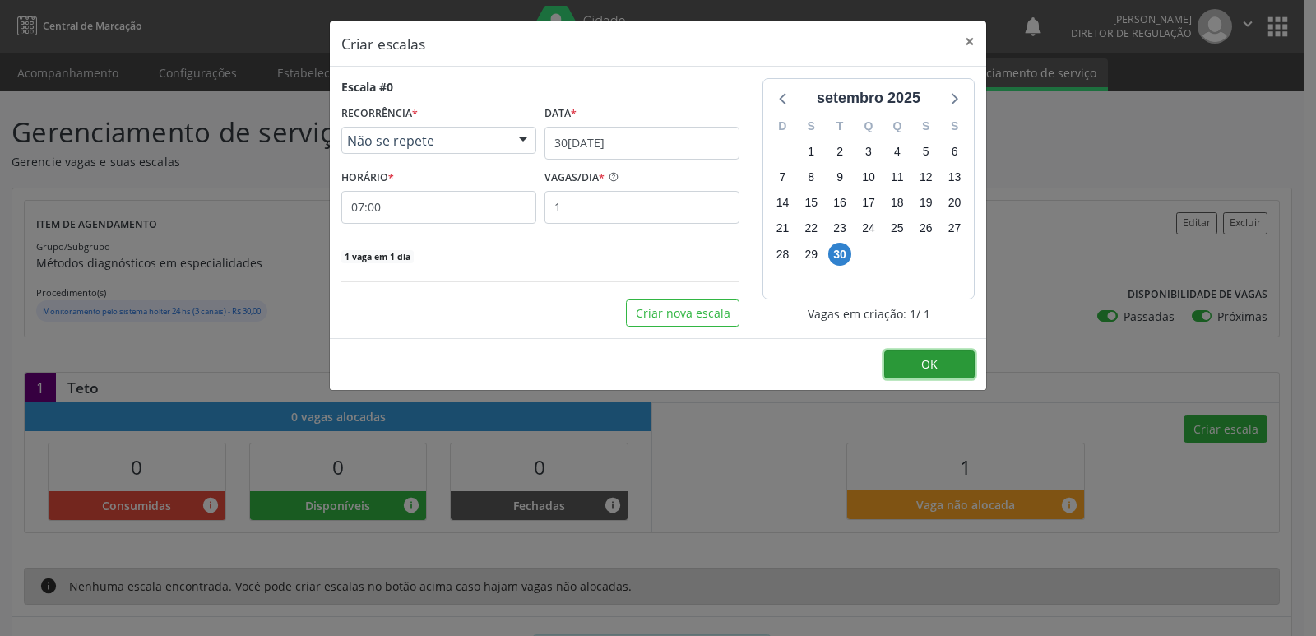
click at [935, 367] on span "OK" at bounding box center [929, 364] width 16 height 16
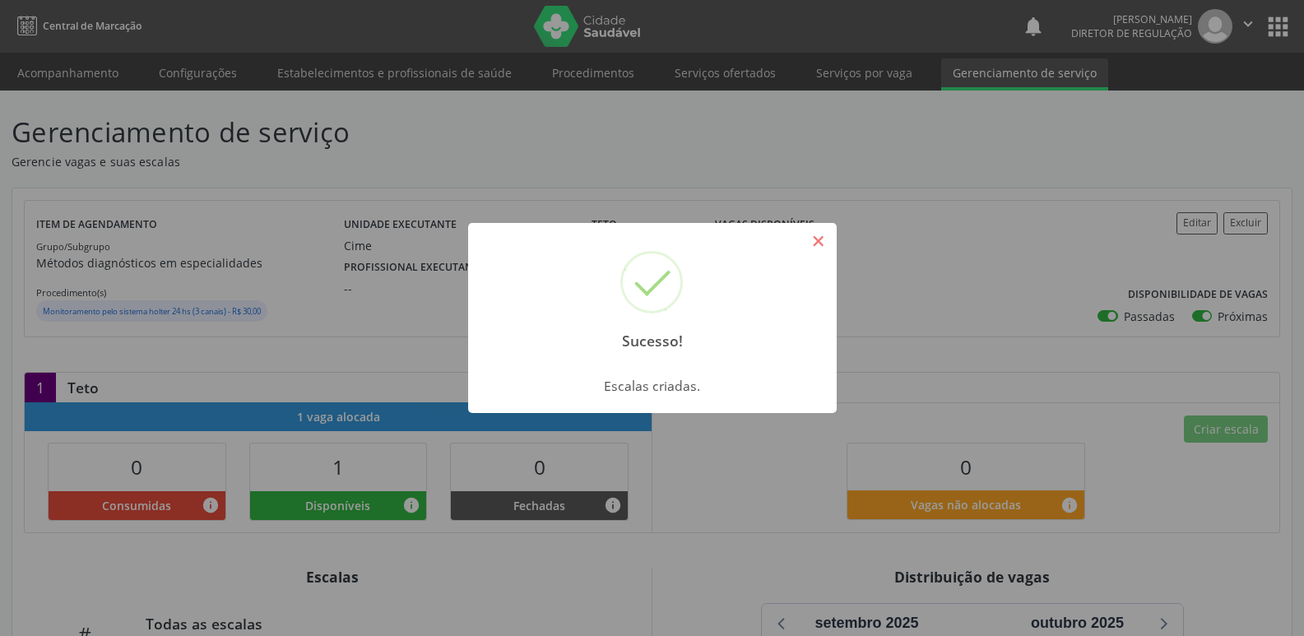
click at [818, 243] on button "×" at bounding box center [819, 241] width 28 height 28
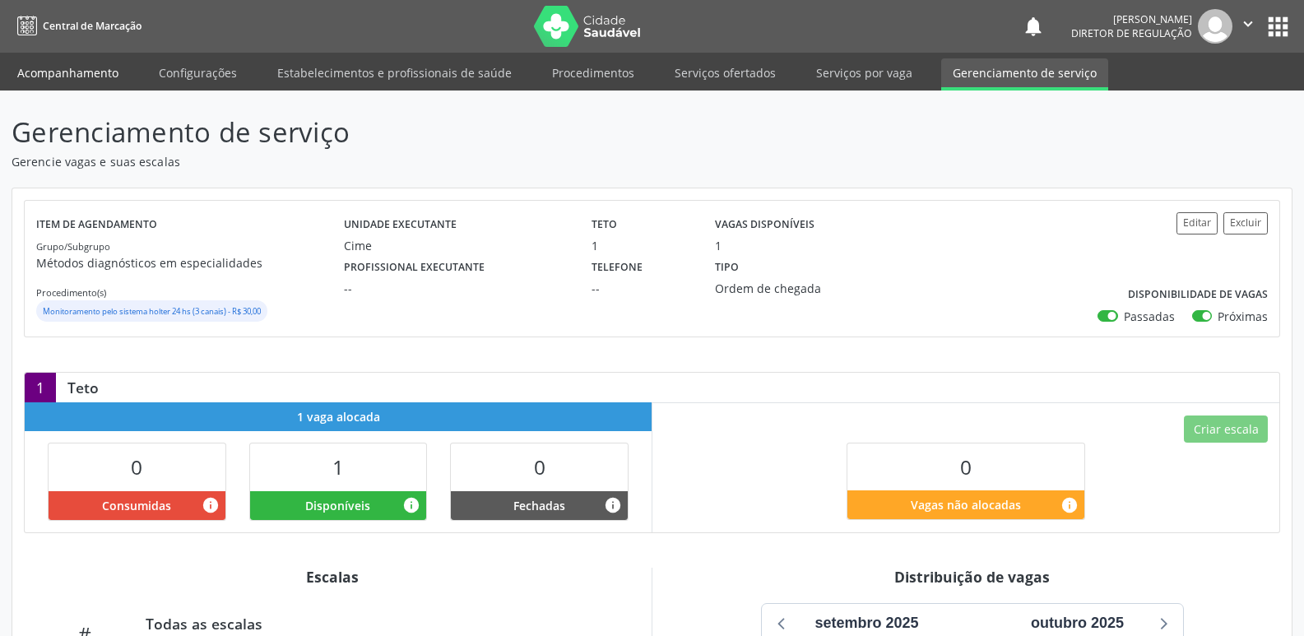
click at [87, 72] on link "Acompanhamento" at bounding box center [68, 72] width 124 height 29
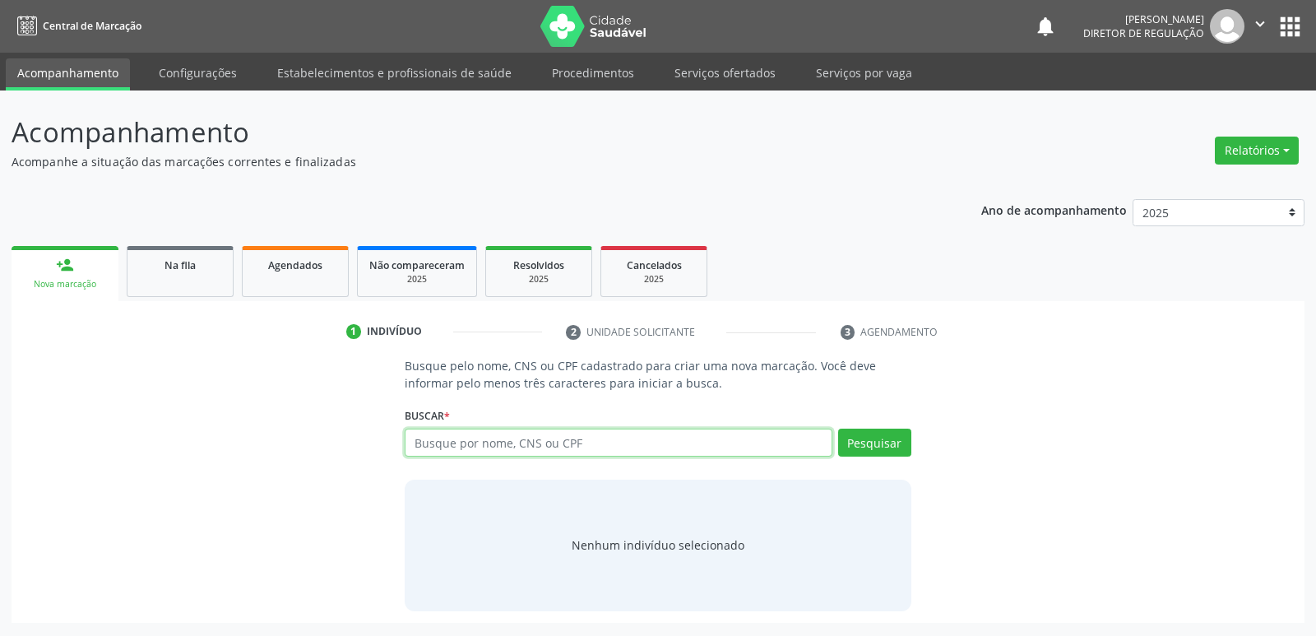
click at [480, 444] on input "text" at bounding box center [618, 443] width 427 height 28
type input "[PERSON_NAME]"
click at [879, 442] on button "Pesquisar" at bounding box center [874, 443] width 73 height 28
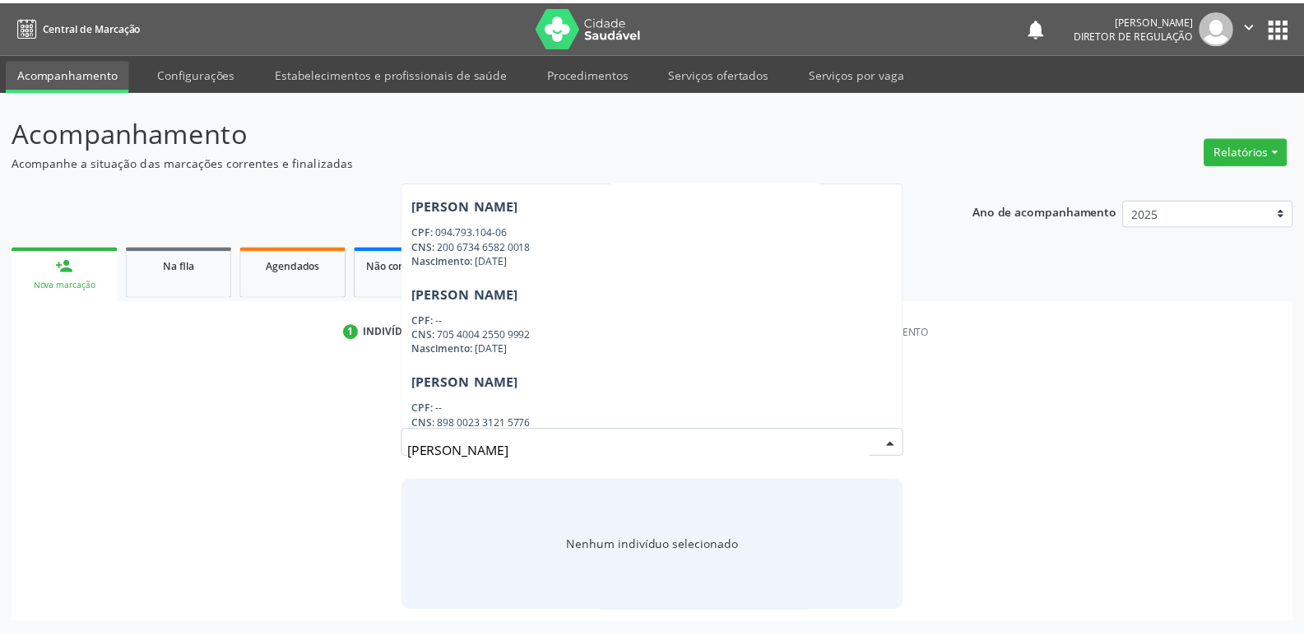
scroll to position [823, 0]
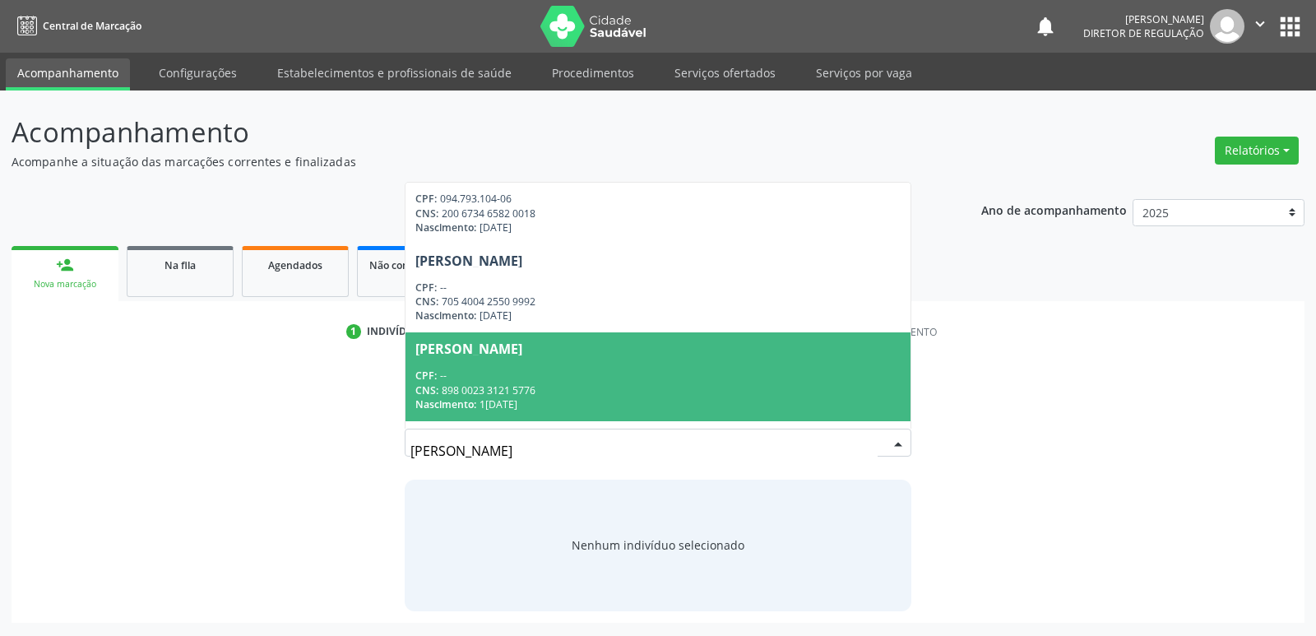
click at [668, 395] on div "CNS: 898 0023 3121 5776" at bounding box center [657, 390] width 485 height 14
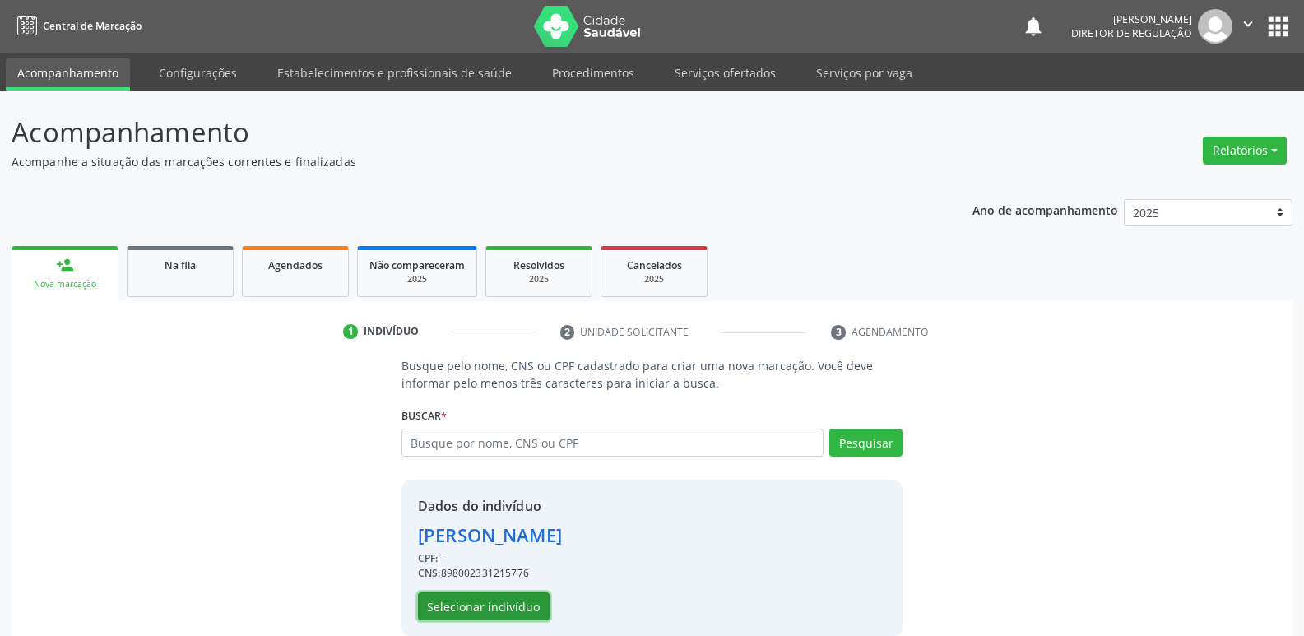
click at [516, 605] on button "Selecionar indivíduo" at bounding box center [484, 606] width 132 height 28
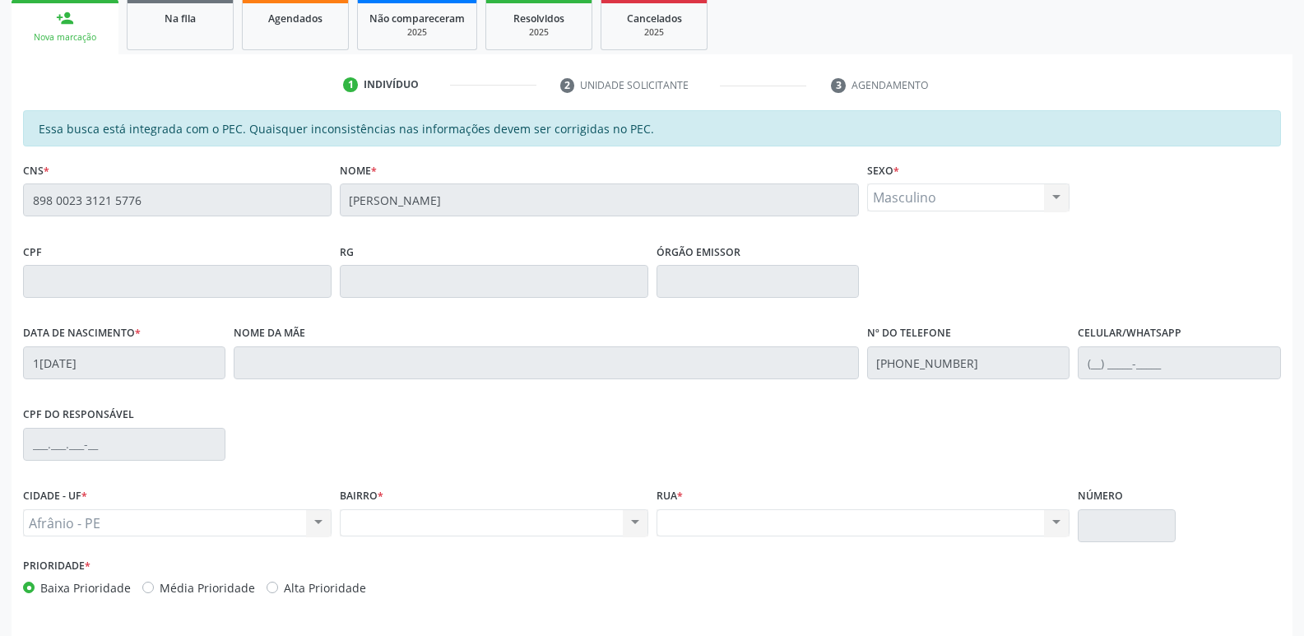
scroll to position [304, 0]
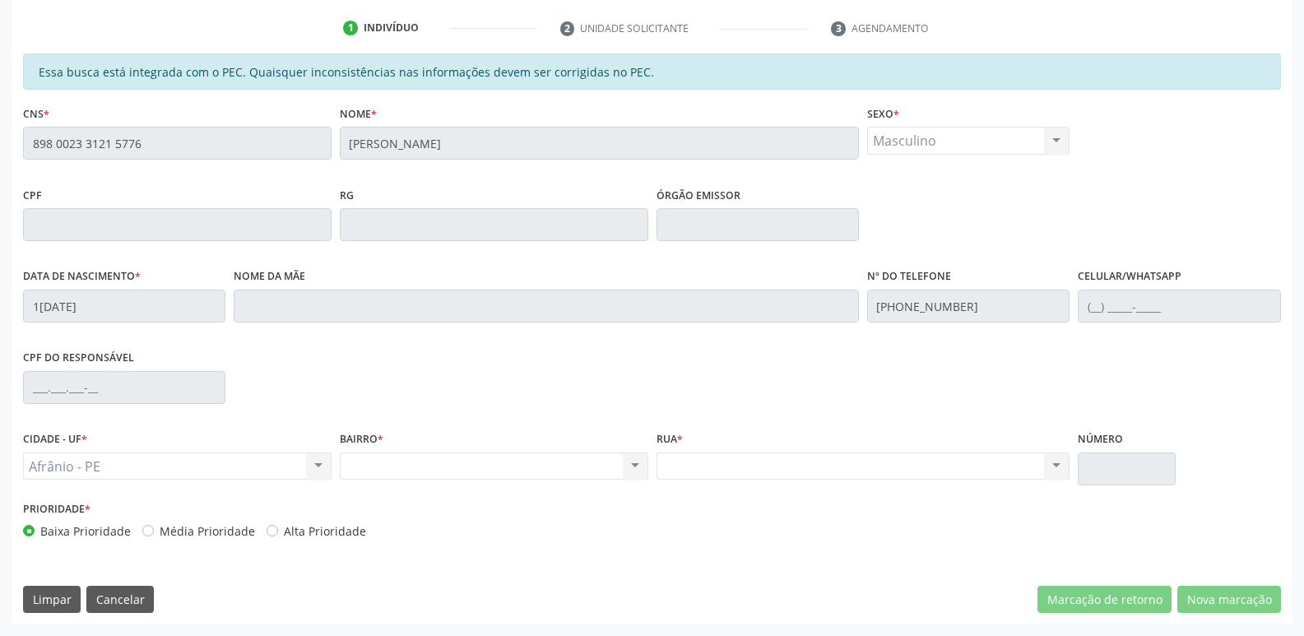
click at [12, 148] on div "Essa busca está integrada com o PEC. Quaisquer inconsistências nas informações …" at bounding box center [652, 338] width 1281 height 571
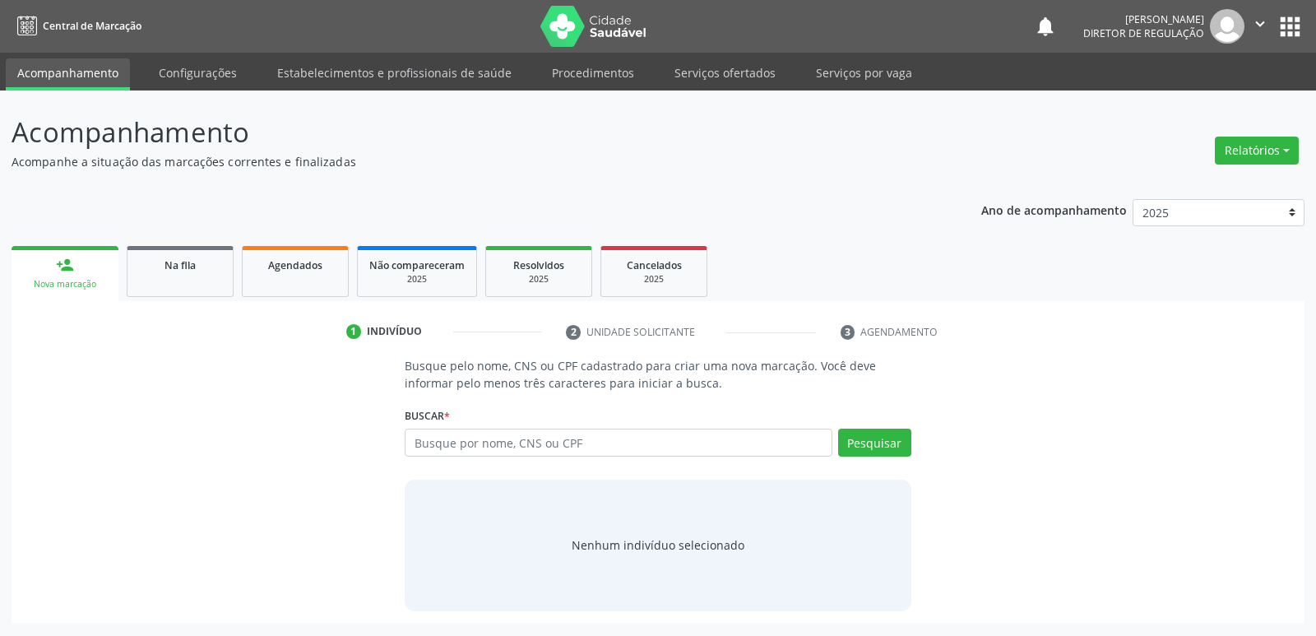
click at [559, 441] on input "text" at bounding box center [618, 443] width 427 height 28
type input "MARIVALDO OLIV"
click at [883, 443] on button "Pesquisar" at bounding box center [874, 443] width 73 height 28
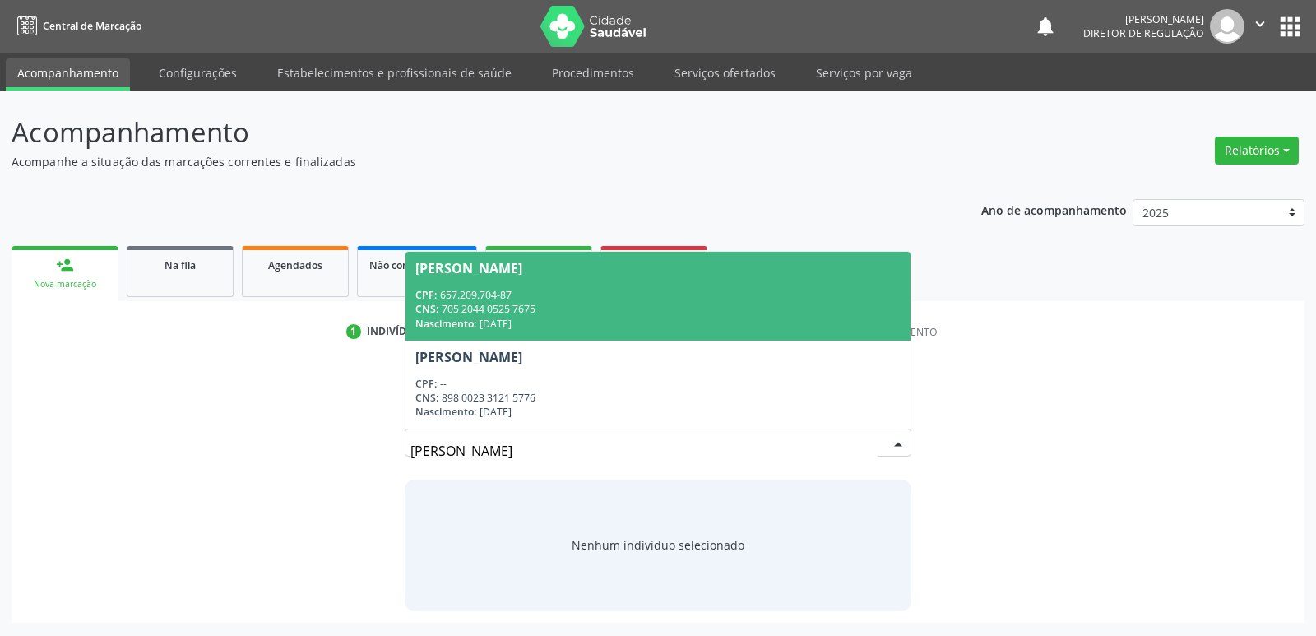
click at [575, 311] on div "CNS: 705 2044 0525 7675" at bounding box center [657, 309] width 485 height 14
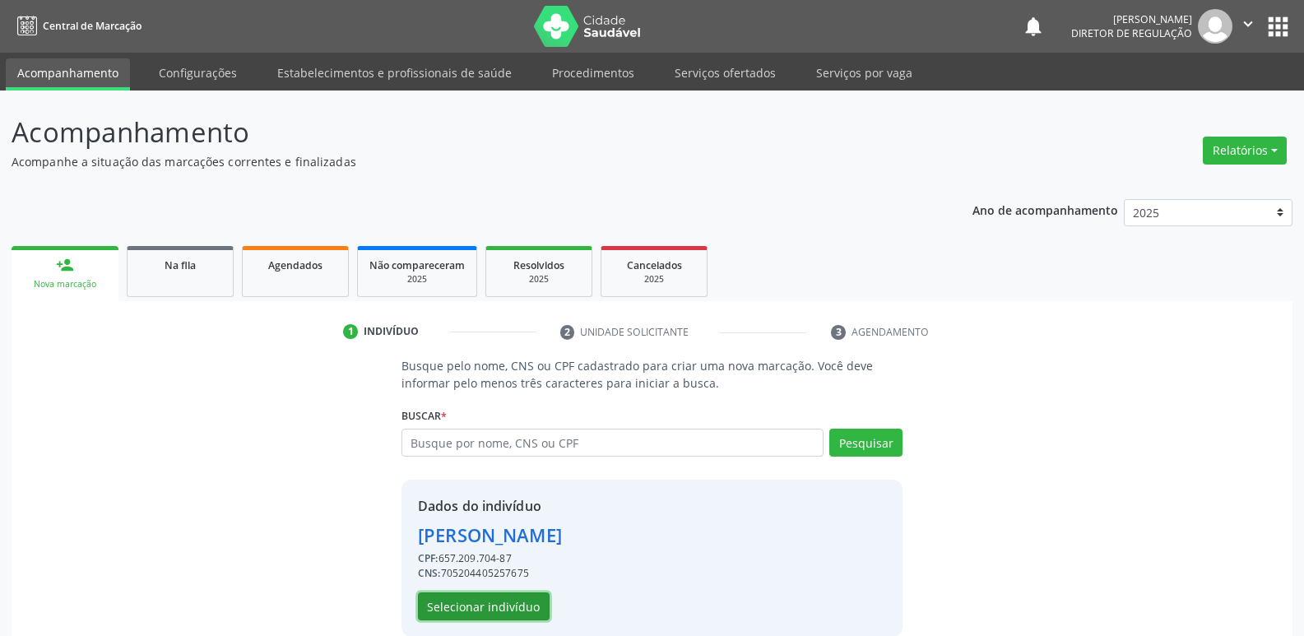
click at [514, 610] on button "Selecionar indivíduo" at bounding box center [484, 606] width 132 height 28
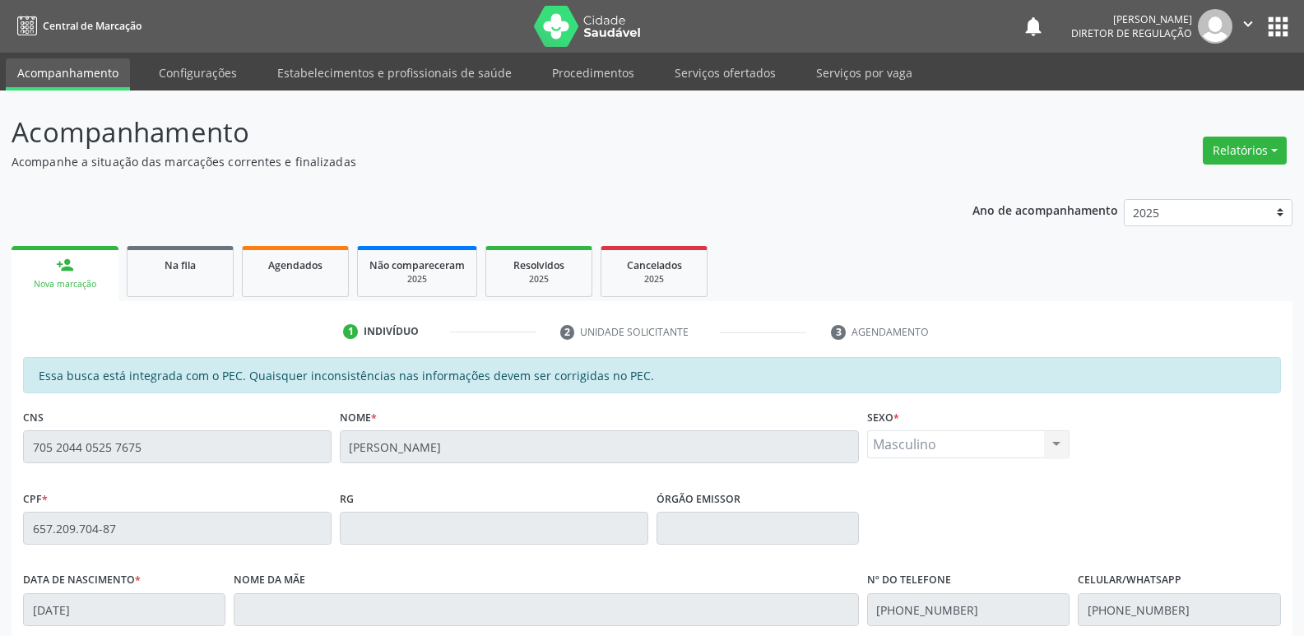
scroll to position [304, 0]
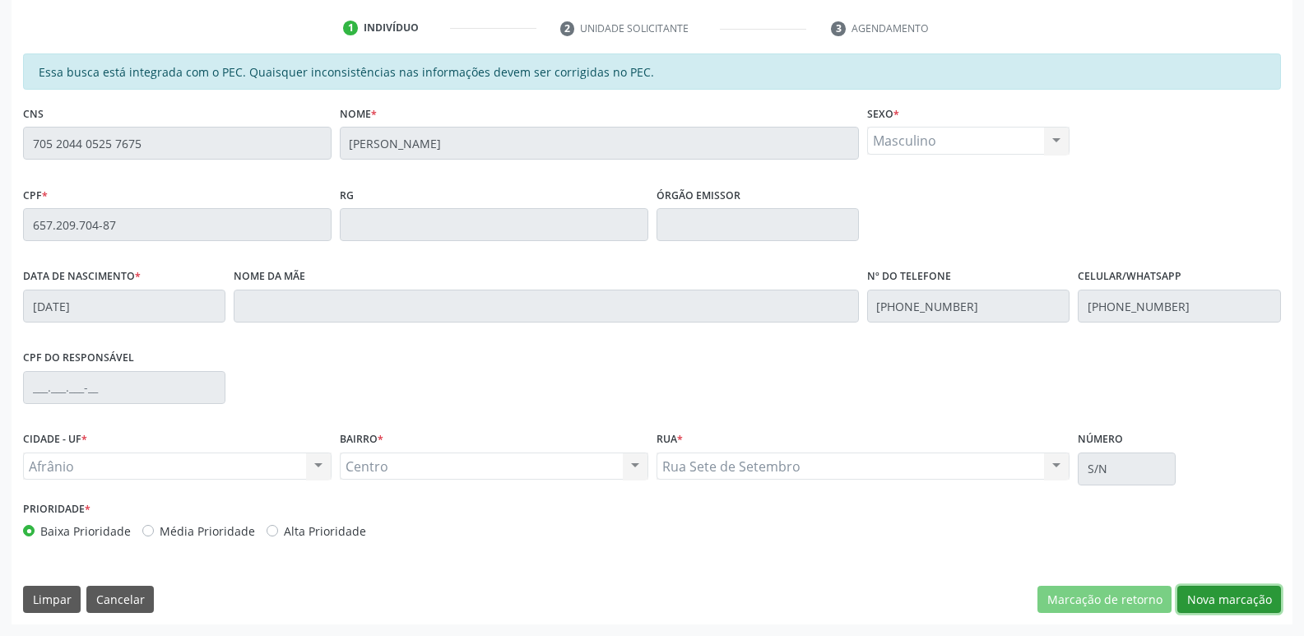
click at [1208, 601] on button "Nova marcação" at bounding box center [1229, 600] width 104 height 28
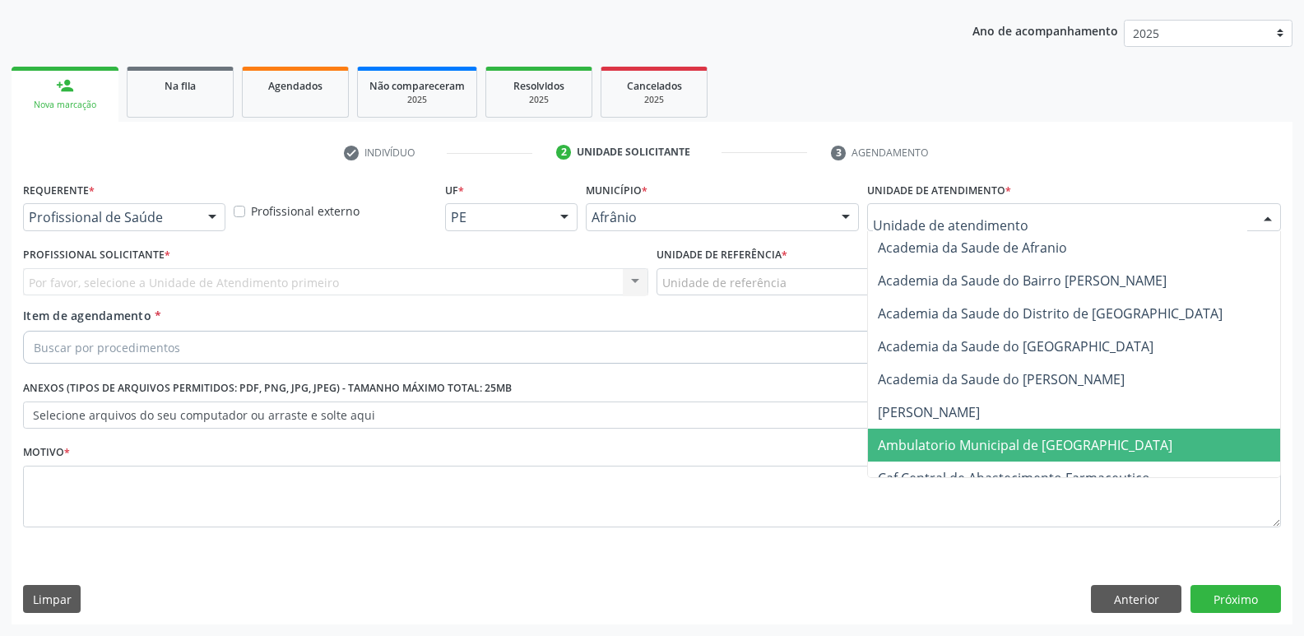
click at [1073, 450] on span "Ambulatorio Municipal de [GEOGRAPHIC_DATA]" at bounding box center [1025, 445] width 295 height 18
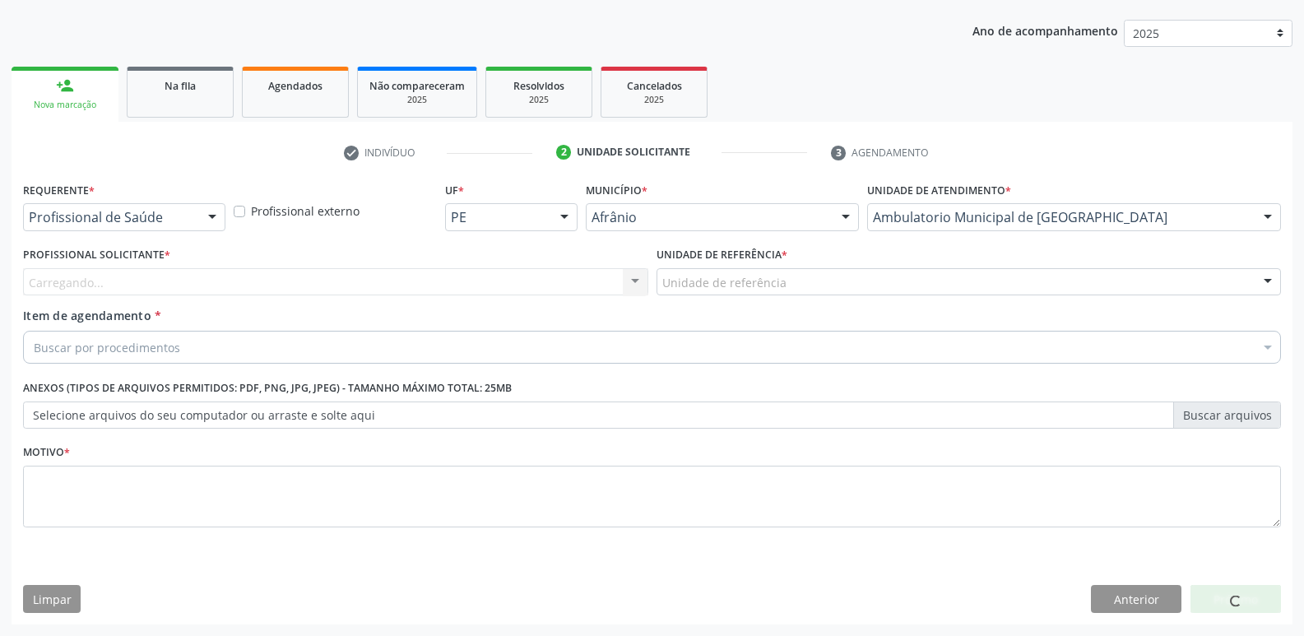
click at [832, 285] on div "Unidade de referência" at bounding box center [968, 282] width 625 height 28
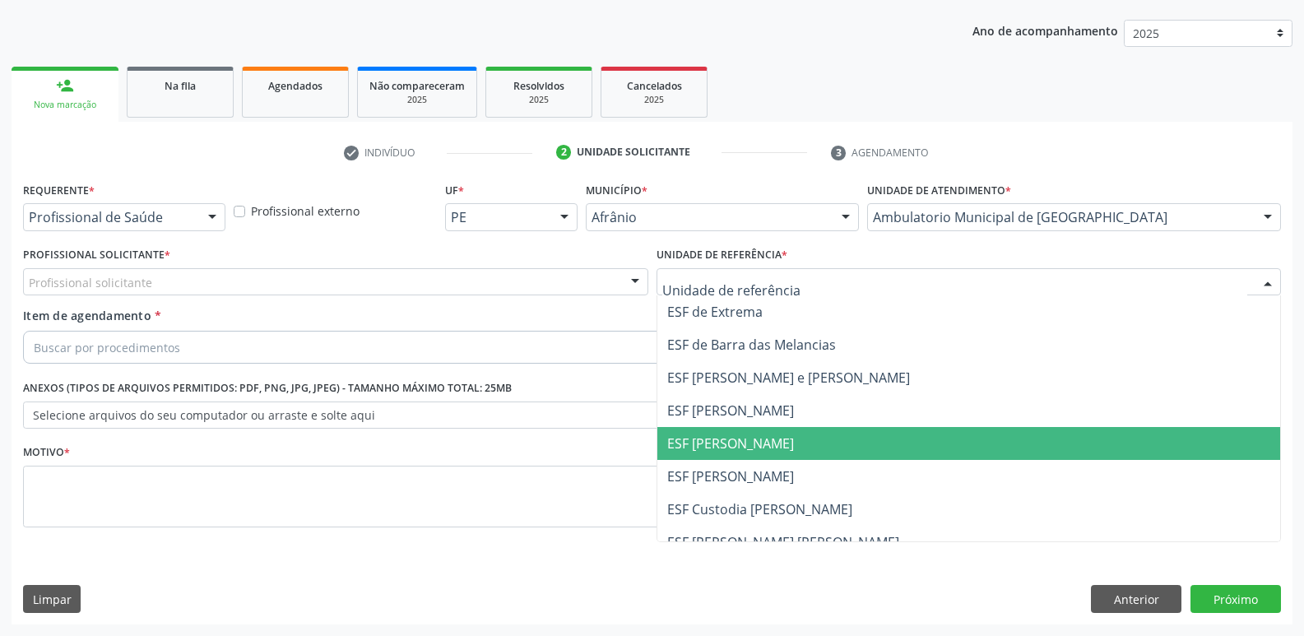
click at [740, 439] on span "ESF [PERSON_NAME]" at bounding box center [730, 443] width 127 height 18
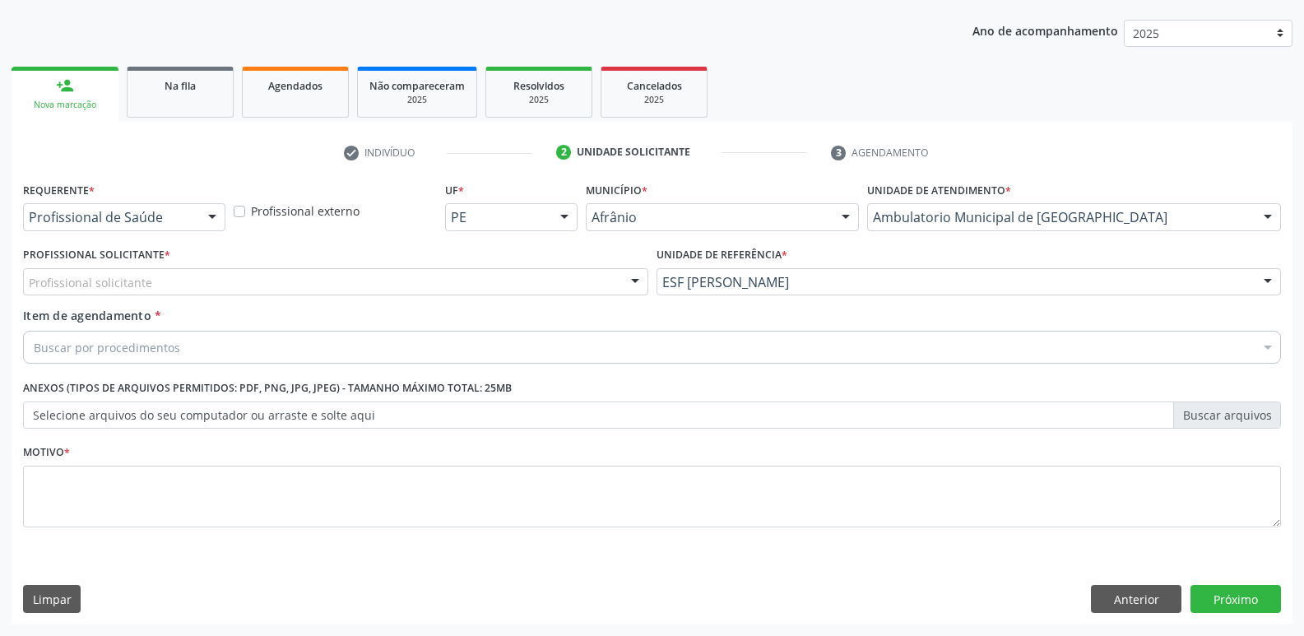
click at [486, 282] on div "Profissional solicitante" at bounding box center [335, 282] width 625 height 28
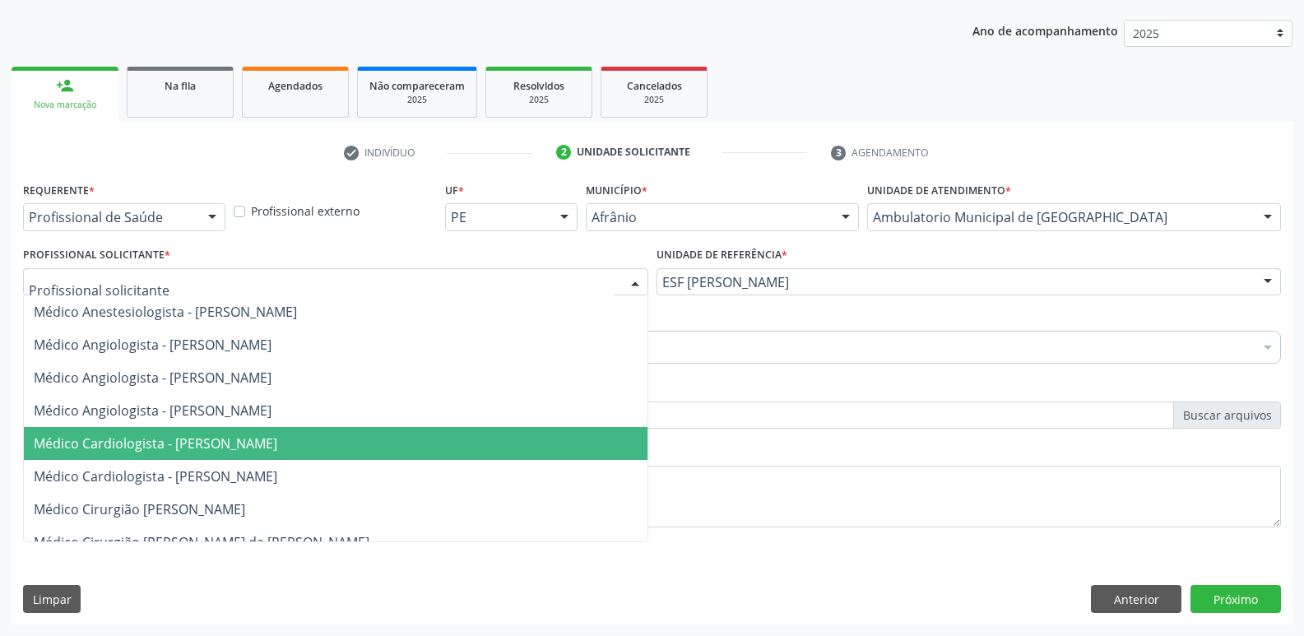
click at [414, 453] on span "Médico Cardiologista - [PERSON_NAME]" at bounding box center [336, 443] width 624 height 33
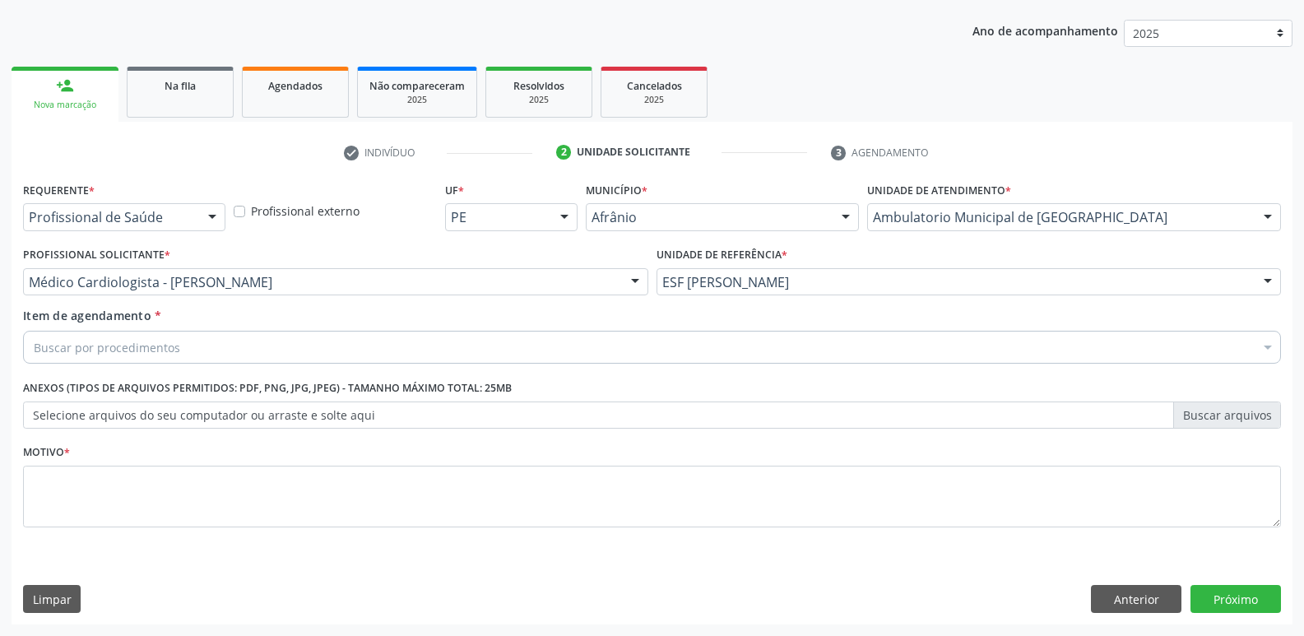
click at [281, 350] on div "Buscar por procedimentos" at bounding box center [652, 347] width 1258 height 33
click at [63, 344] on input "HOLTR" at bounding box center [644, 347] width 1220 height 33
type input "HOLTER"
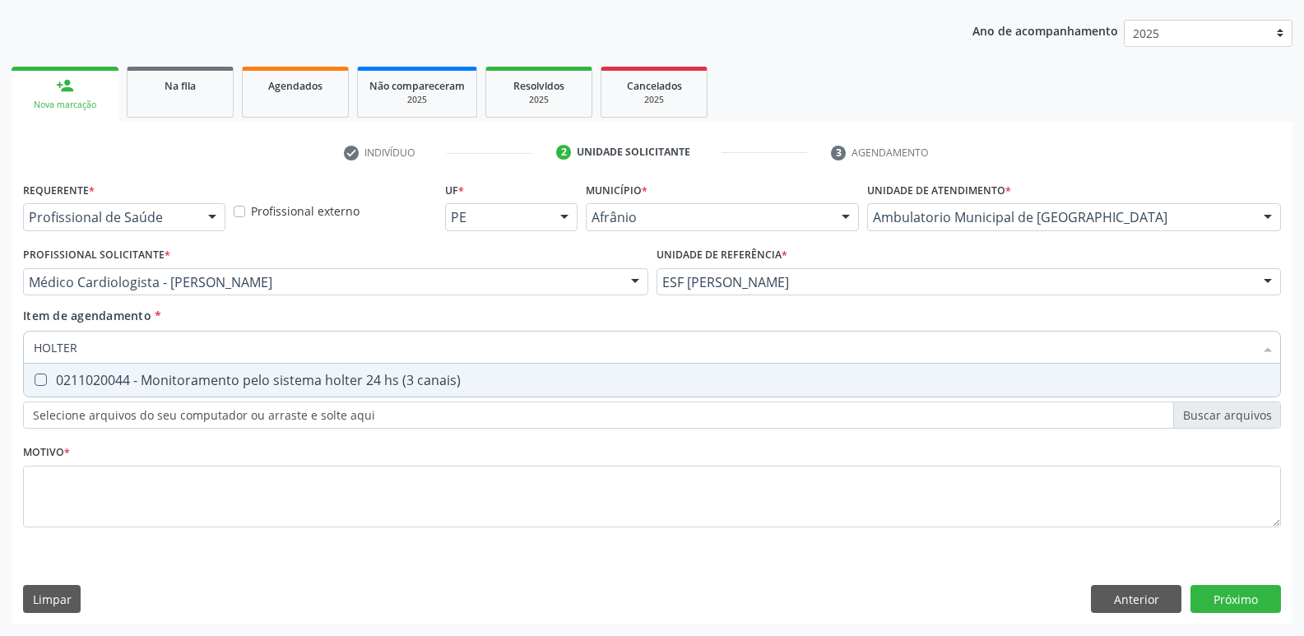
click at [163, 378] on div "0211020044 - Monitoramento pelo sistema holter 24 hs (3 canais)" at bounding box center [652, 379] width 1236 height 13
checkbox canais\) "true"
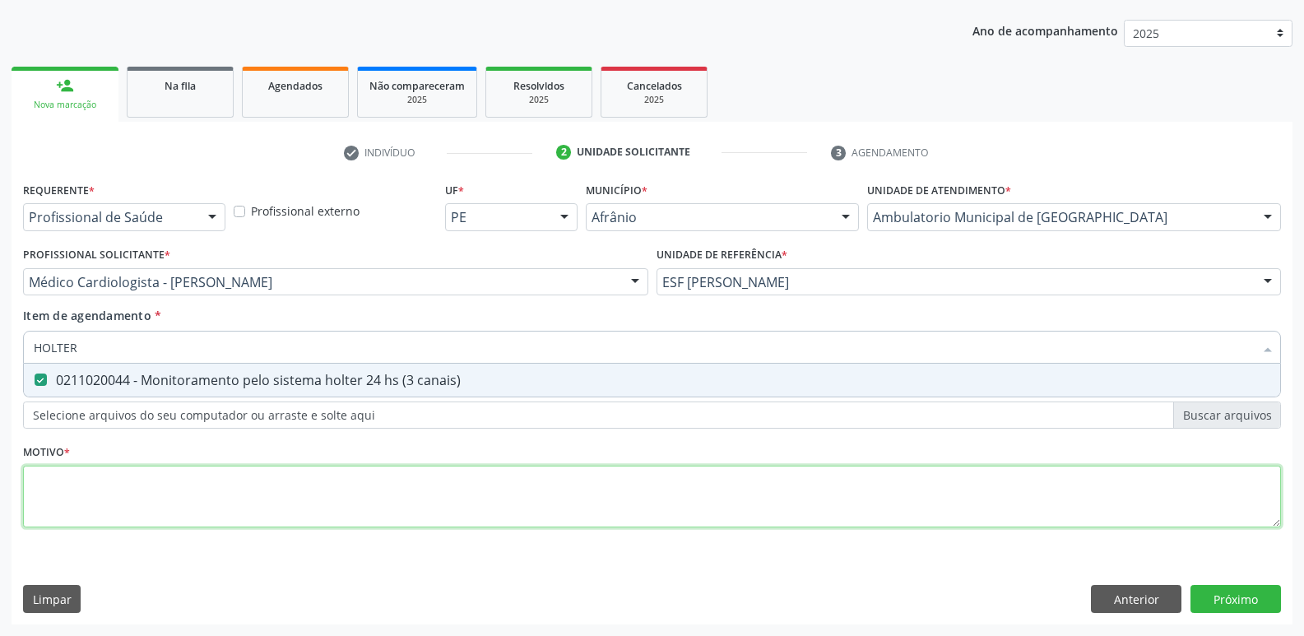
click at [197, 484] on div "Requerente * Profissional de Saúde Profissional de Saúde Paciente Nenhum result…" at bounding box center [652, 364] width 1258 height 373
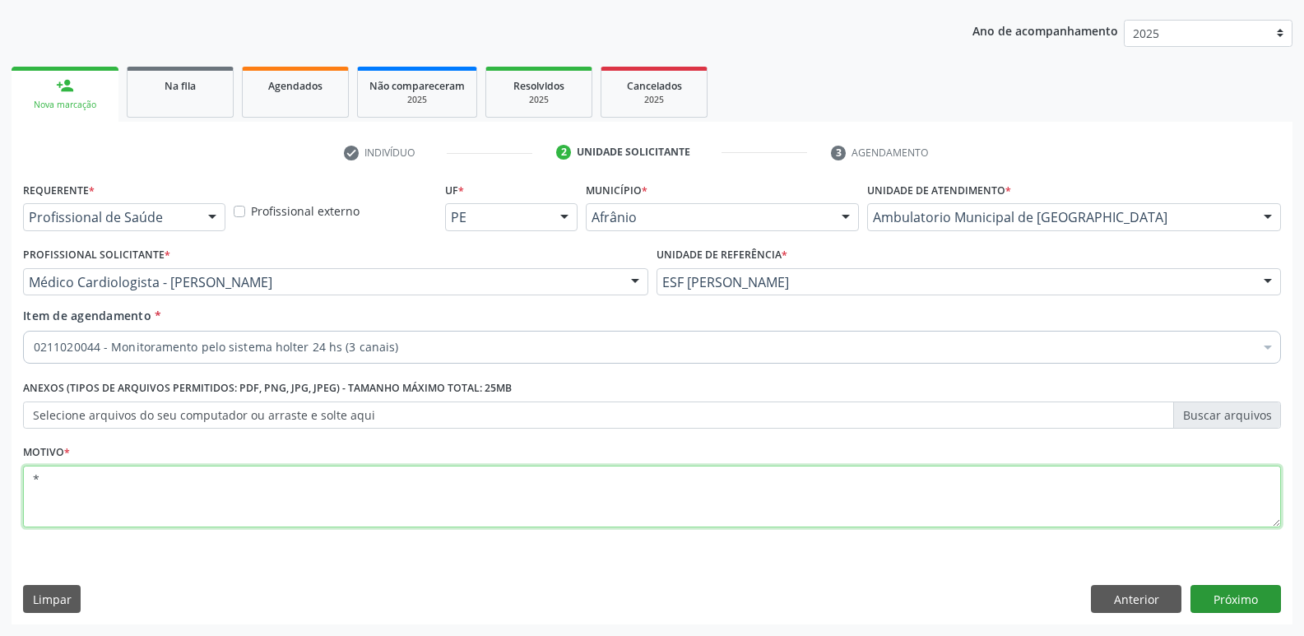
type textarea "*"
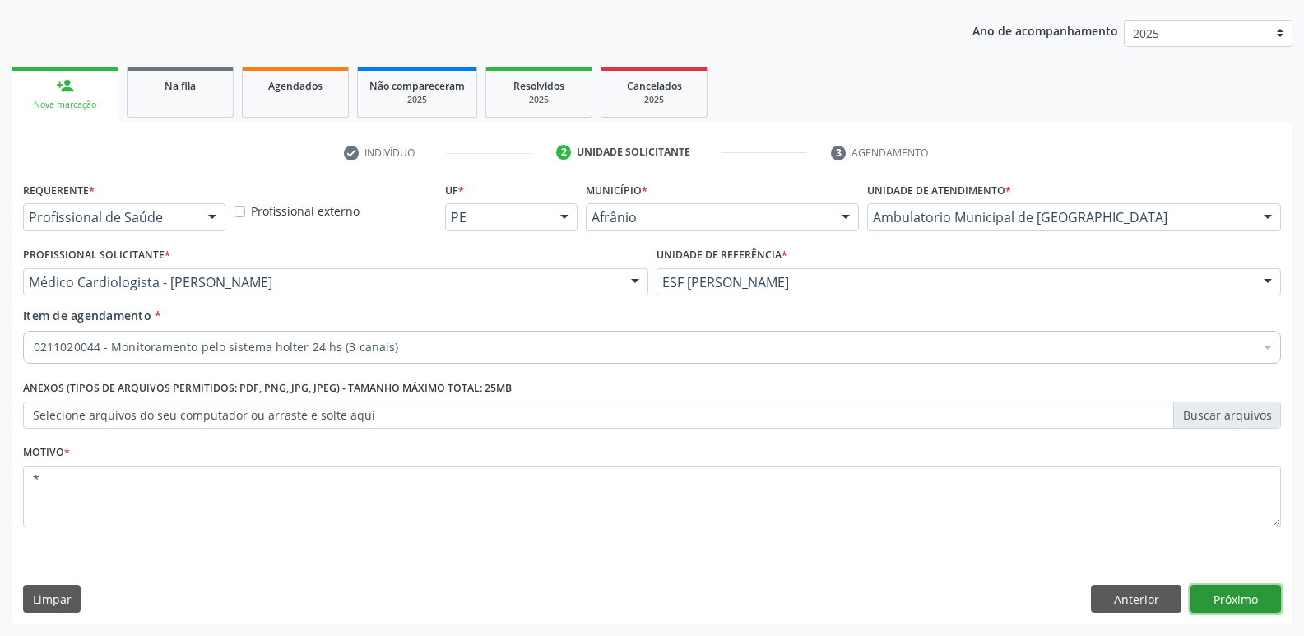
click at [1248, 596] on button "Próximo" at bounding box center [1235, 599] width 90 height 28
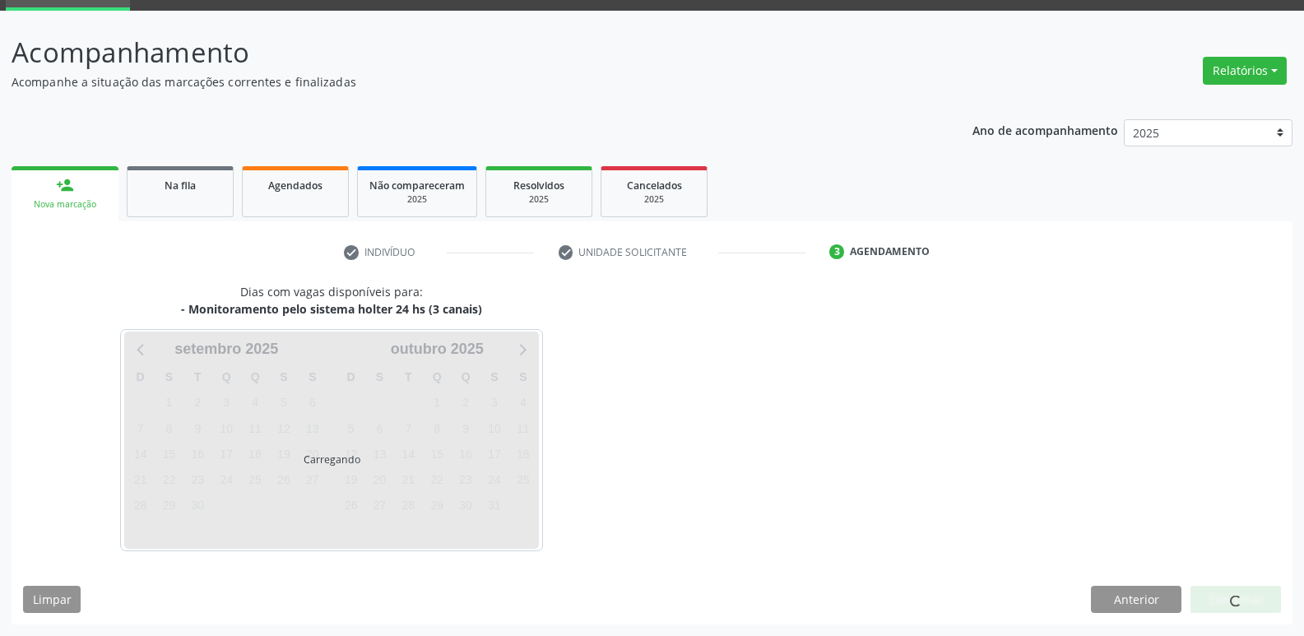
scroll to position [80, 0]
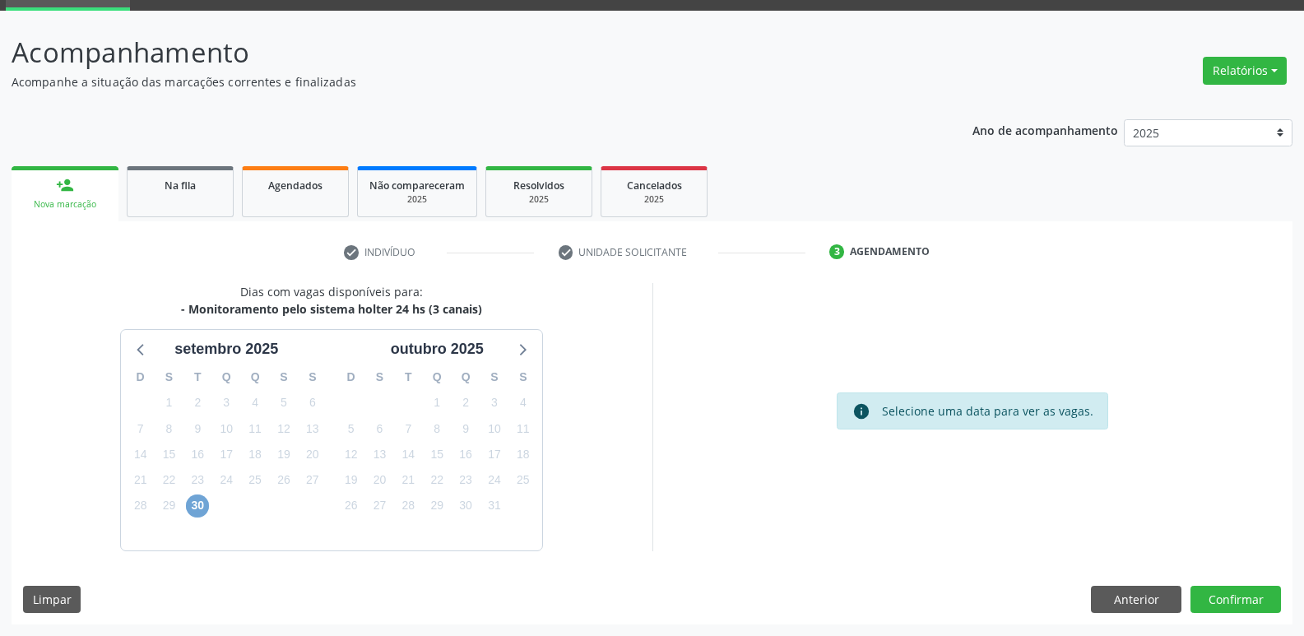
click at [192, 507] on span "30" at bounding box center [197, 505] width 23 height 23
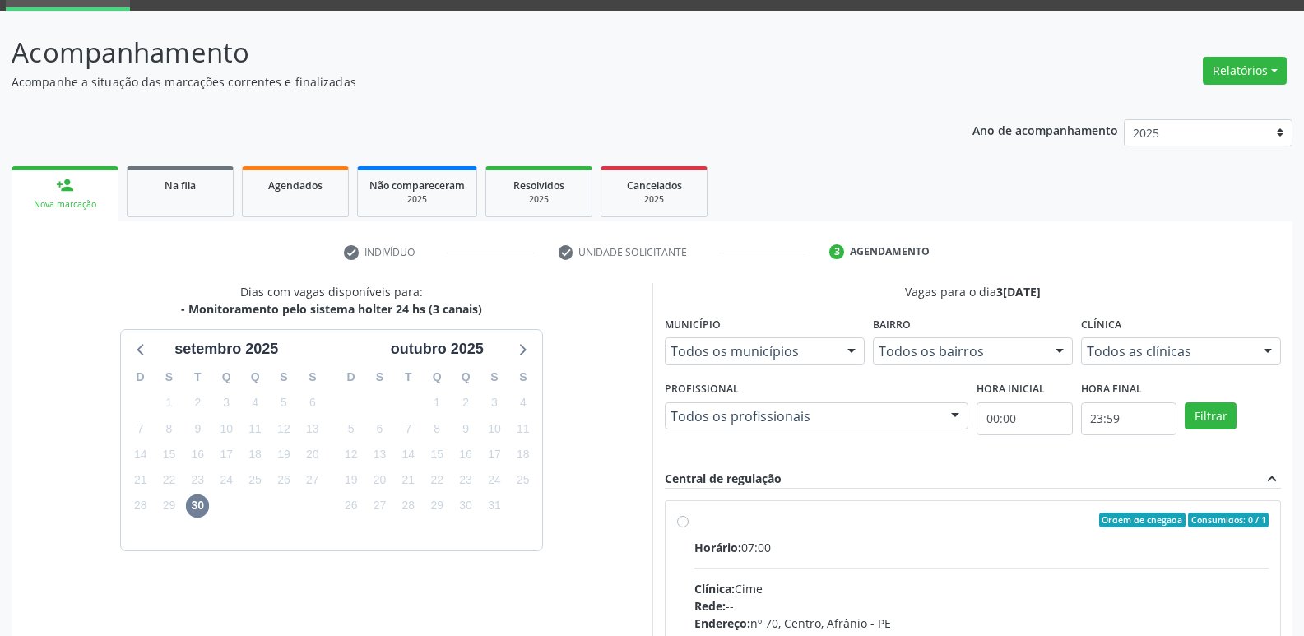
click at [748, 524] on div "Ordem de chegada Consumidos: 0 / 1" at bounding box center [981, 519] width 575 height 15
click at [689, 524] on input "Ordem de chegada Consumidos: 0 / 1 Horário: 07:00 Clínica: Cime Rede: -- Endere…" at bounding box center [683, 519] width 12 height 15
radio input "true"
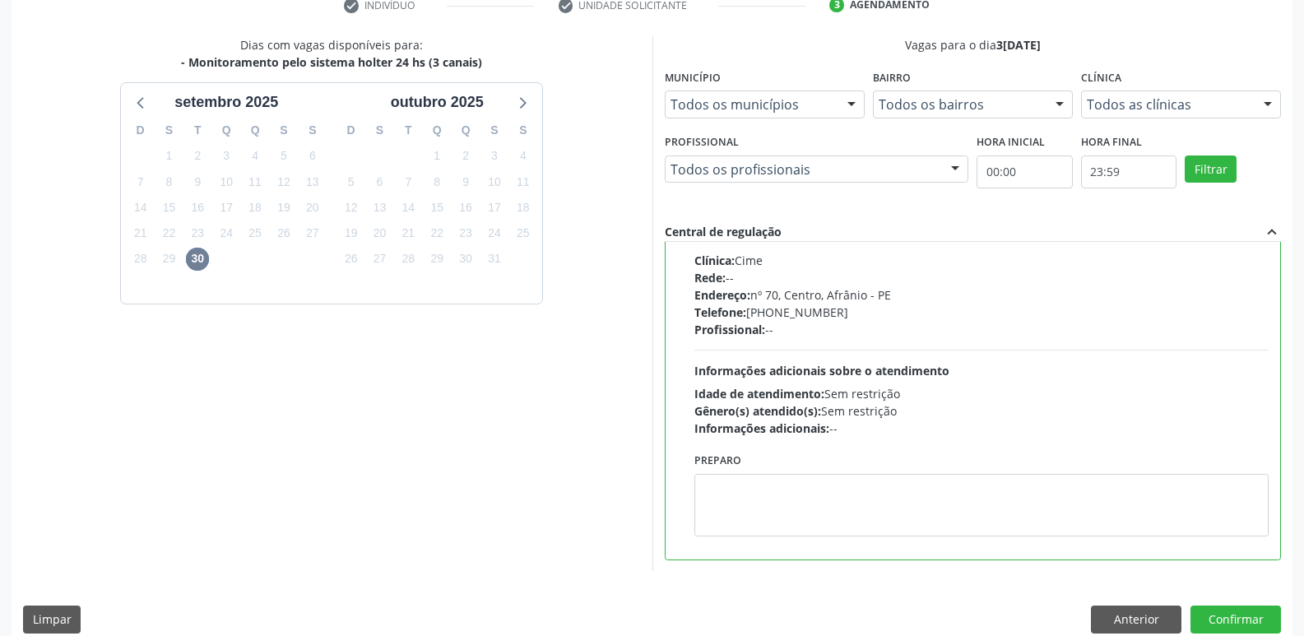
scroll to position [347, 0]
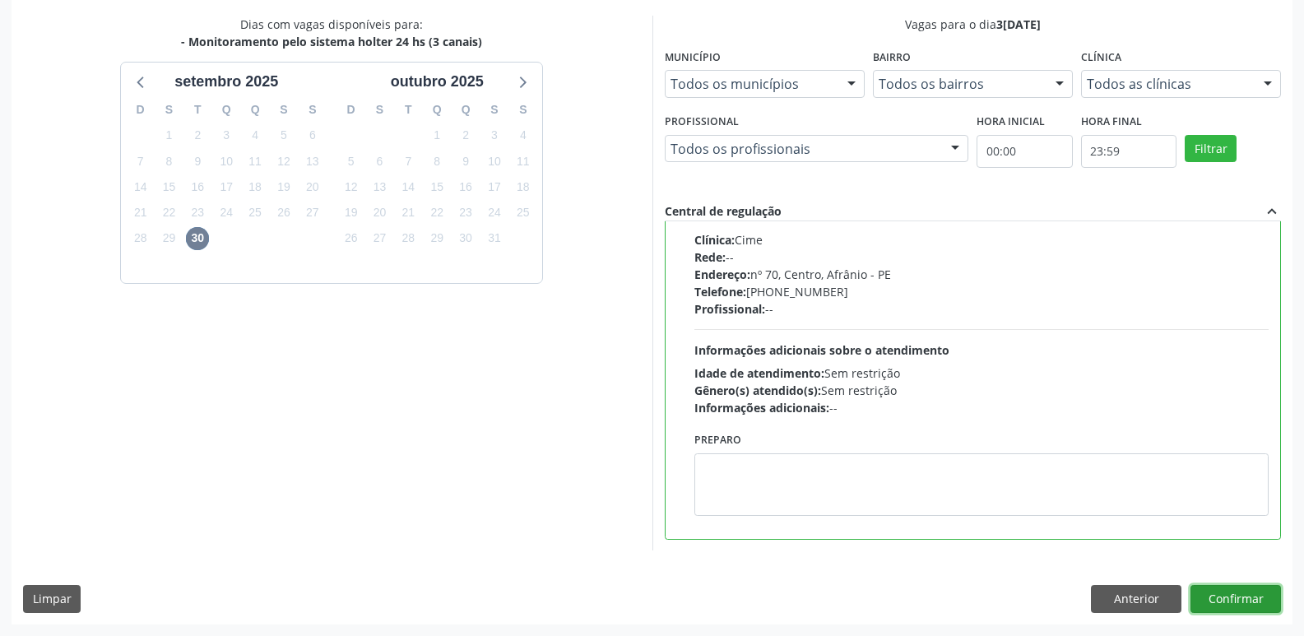
click at [1210, 592] on button "Confirmar" at bounding box center [1235, 599] width 90 height 28
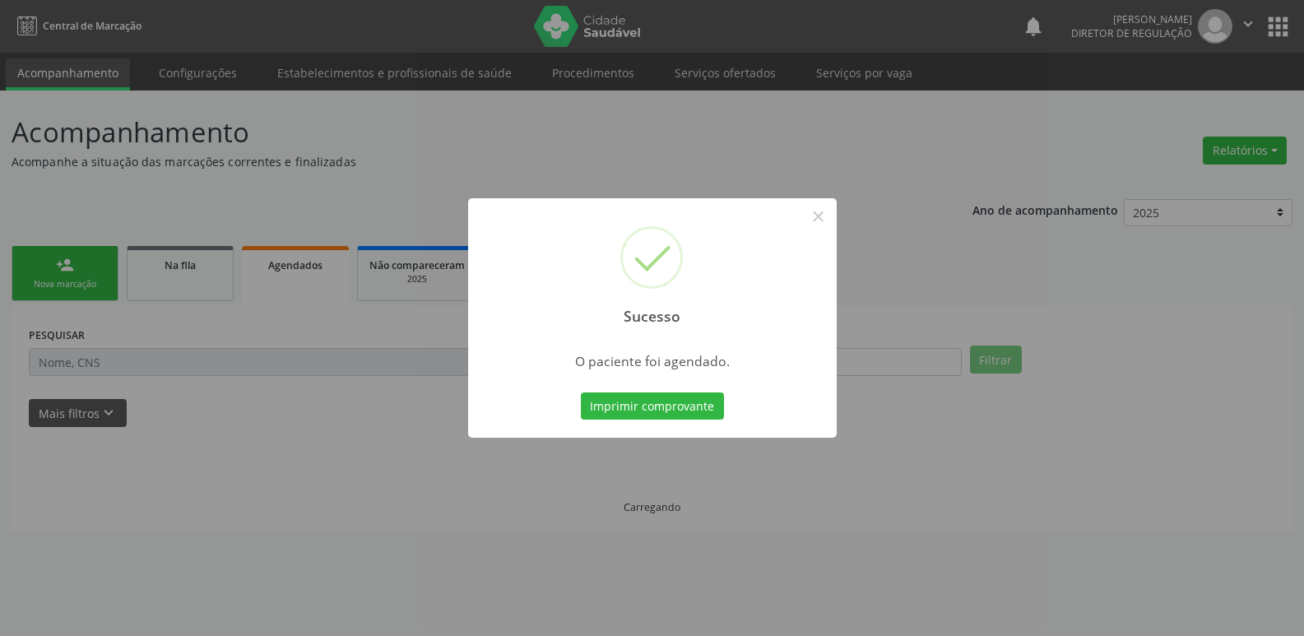
scroll to position [0, 0]
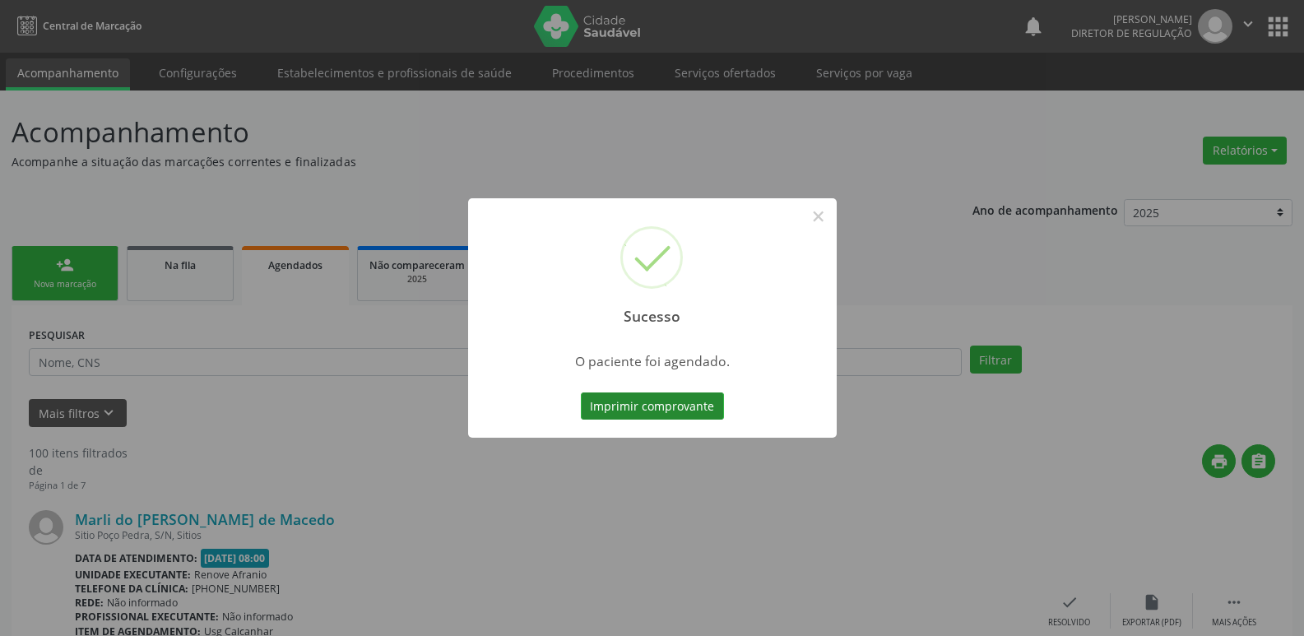
click at [695, 402] on button "Imprimir comprovante" at bounding box center [652, 406] width 143 height 28
